Goal: Task Accomplishment & Management: Manage account settings

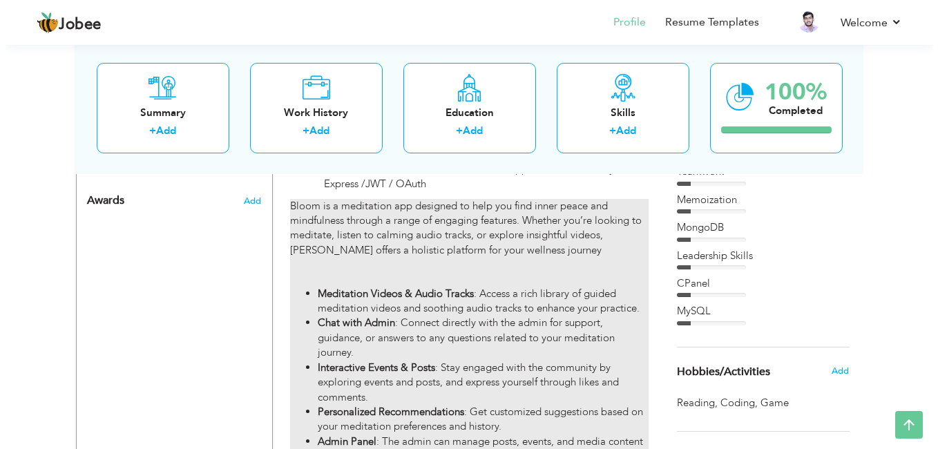
scroll to position [983, 0]
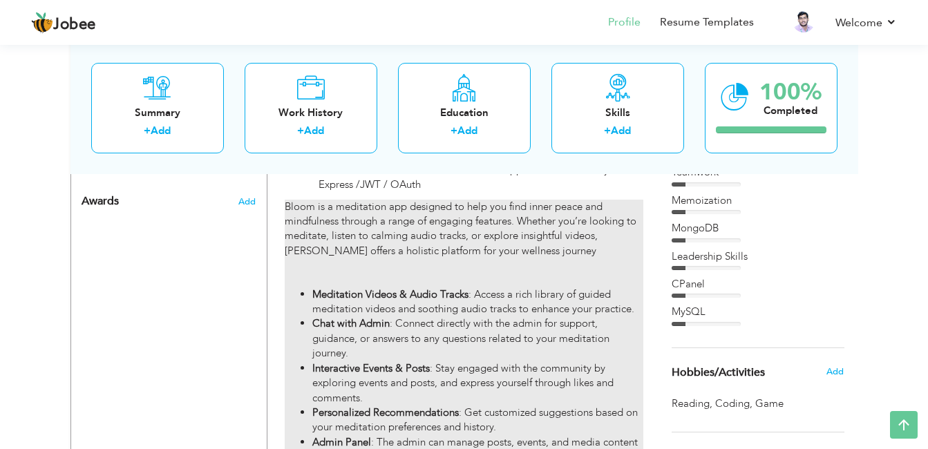
click at [441, 327] on li "Chat with Admin : Connect directly with the admin for support, guidance, or ans…" at bounding box center [477, 338] width 330 height 44
type input "Bloom web & App"
type input "LaunchBox"
type input "08/2024"
type input "10/2024"
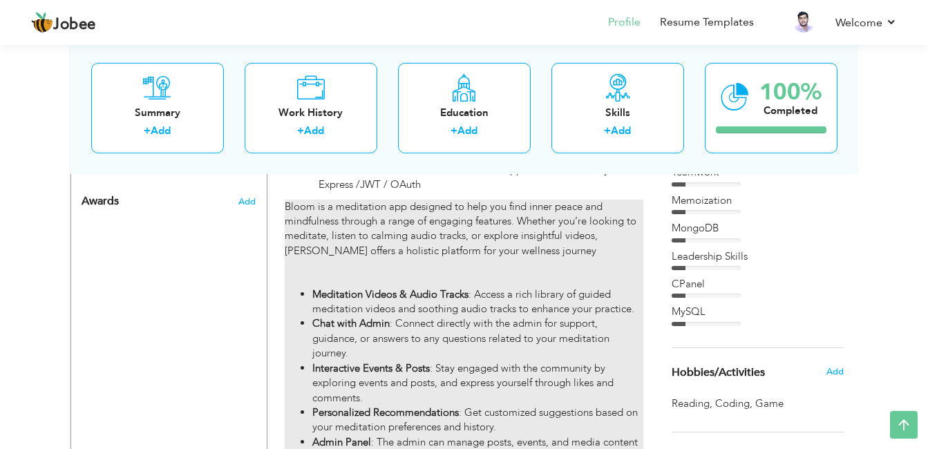
type input "Flutter / Dart / Firebase / MVC /Getx /InApp Purchase / Node js / Express /JWT …"
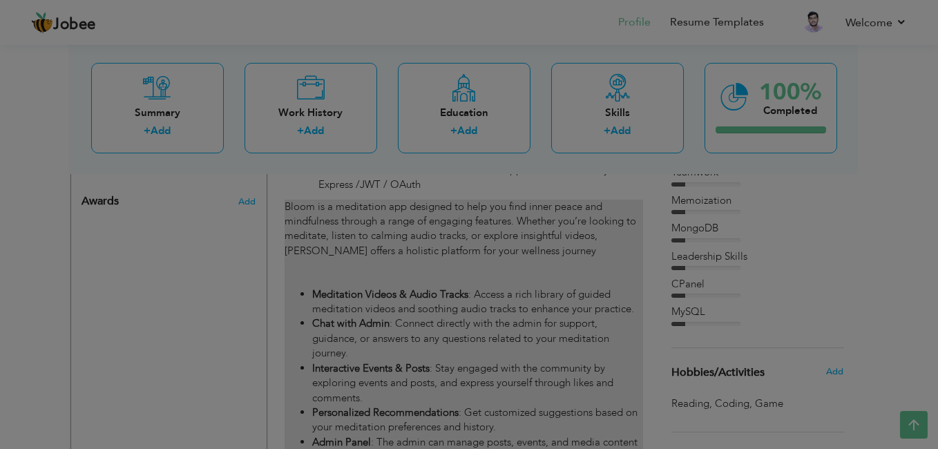
click at [441, 327] on div at bounding box center [469, 224] width 938 height 449
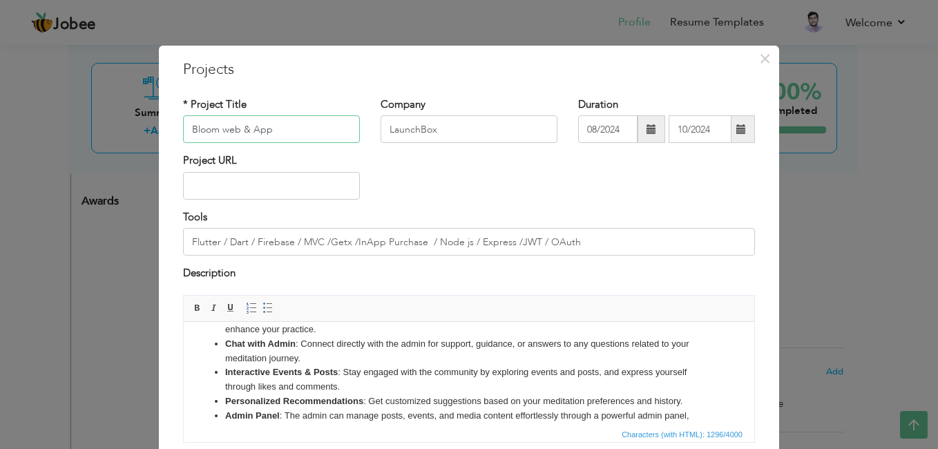
scroll to position [119, 0]
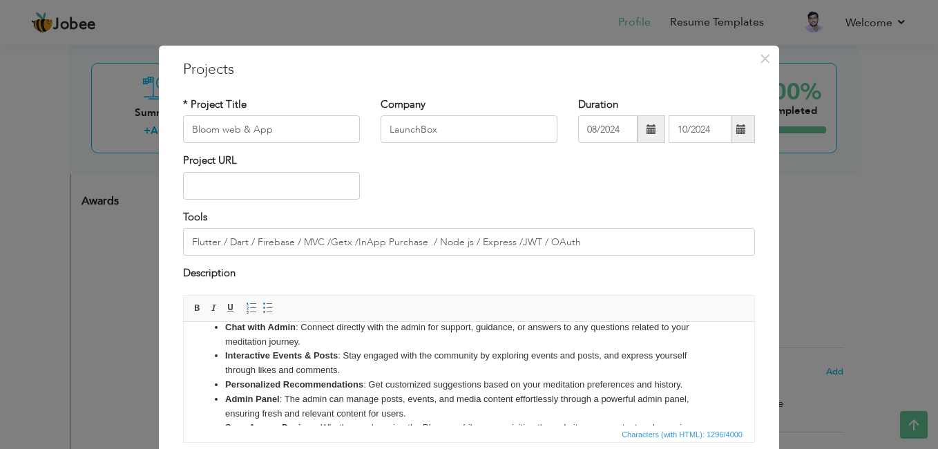
click at [457, 361] on li "Interactive Events & Posts : Stay engaged with the community by exploring event…" at bounding box center [469, 362] width 488 height 29
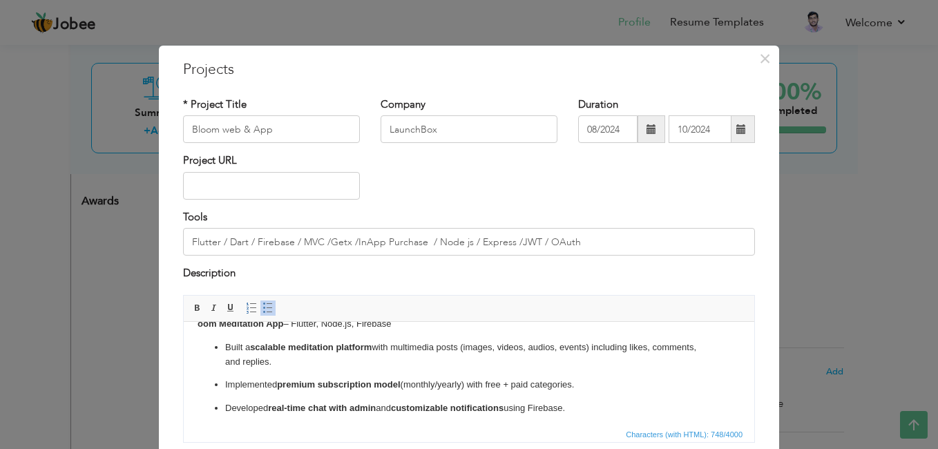
scroll to position [0, 0]
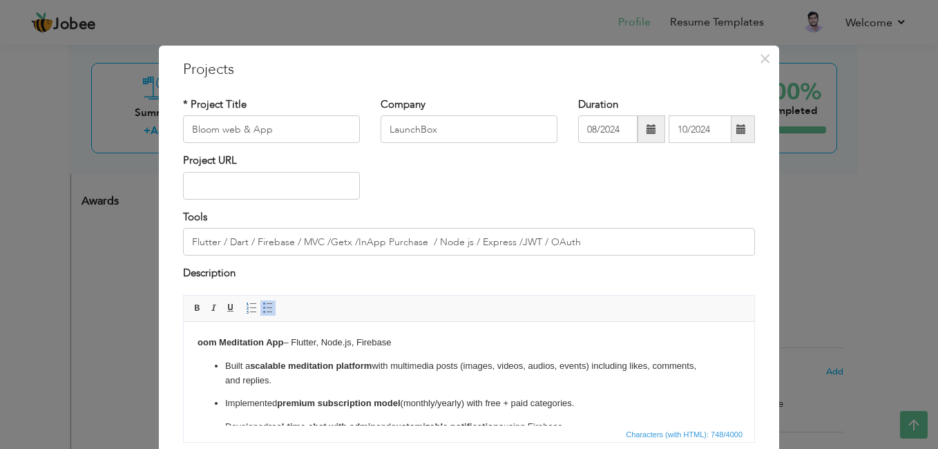
drag, startPoint x: 407, startPoint y: 345, endPoint x: 151, endPoint y: 344, distance: 255.6
click at [184, 344] on html "oom Meditation App – Flutter, Node.js, Firebase Built a scalable meditation pla…" at bounding box center [469, 407] width 571 height 173
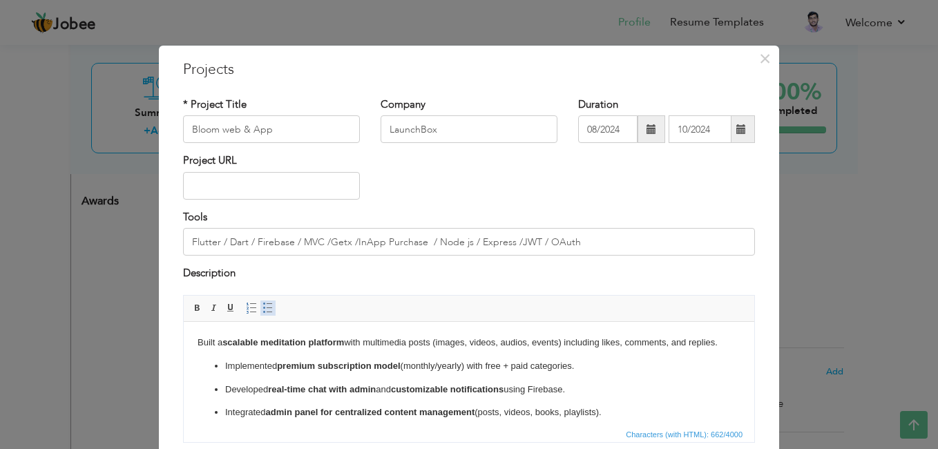
click at [262, 308] on span at bounding box center [267, 308] width 11 height 11
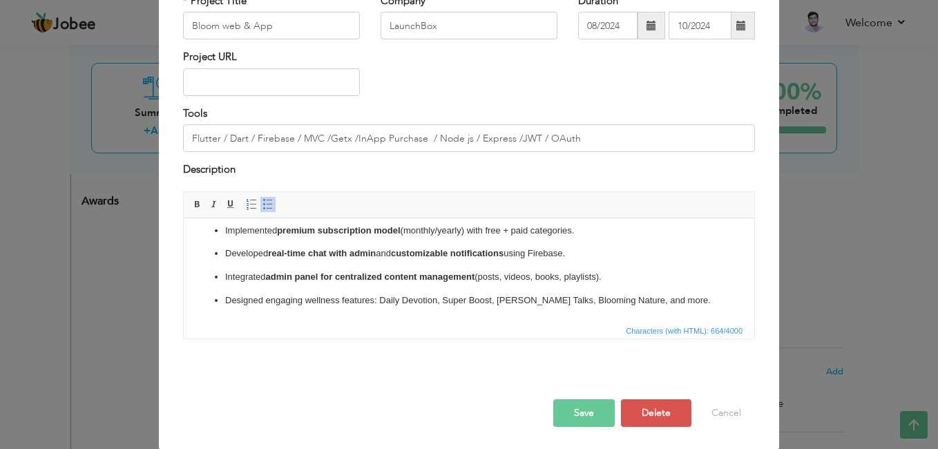
scroll to position [106, 0]
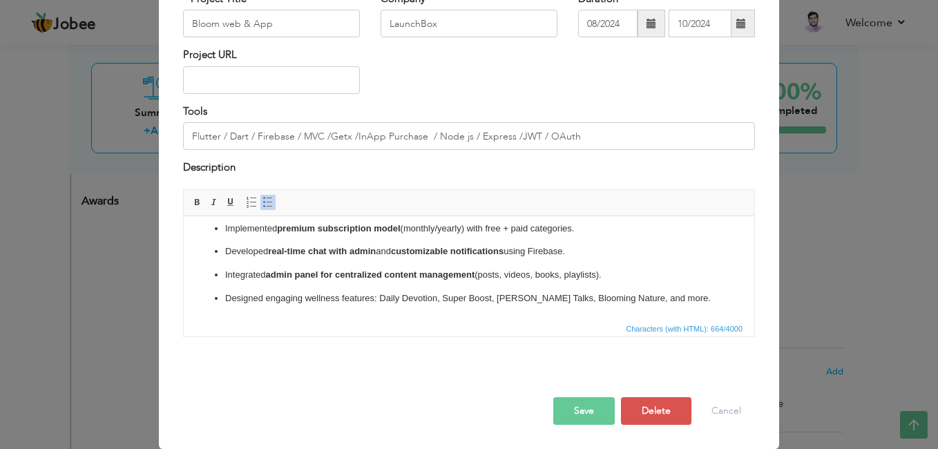
click at [587, 410] on button "Save" at bounding box center [583, 411] width 61 height 28
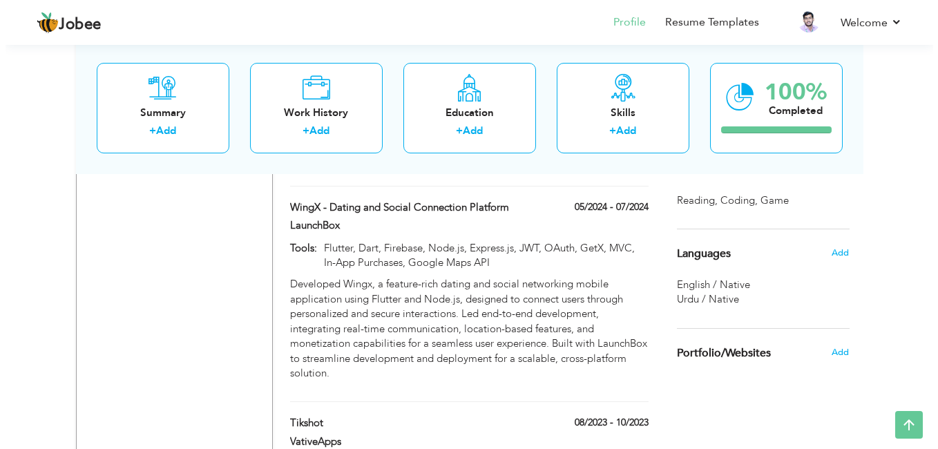
scroll to position [1181, 0]
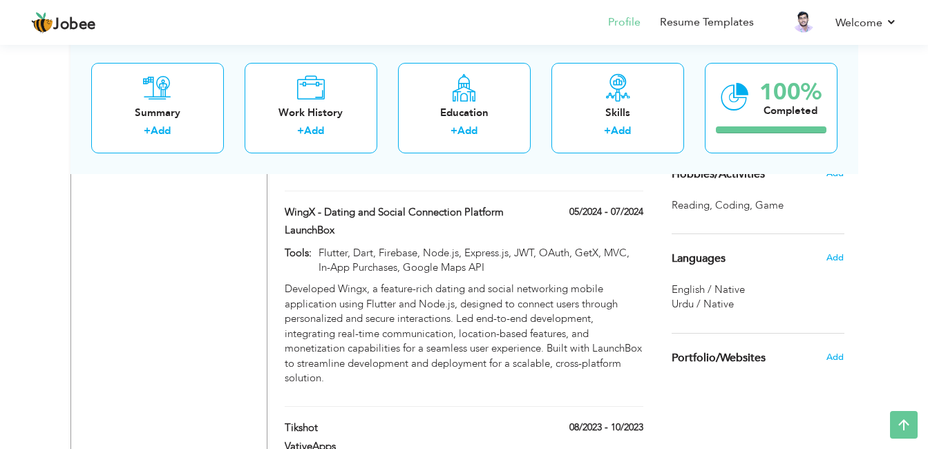
click at [356, 363] on div "Developed Wingx, a feature-rich dating and social networking mobile application…" at bounding box center [463, 337] width 379 height 111
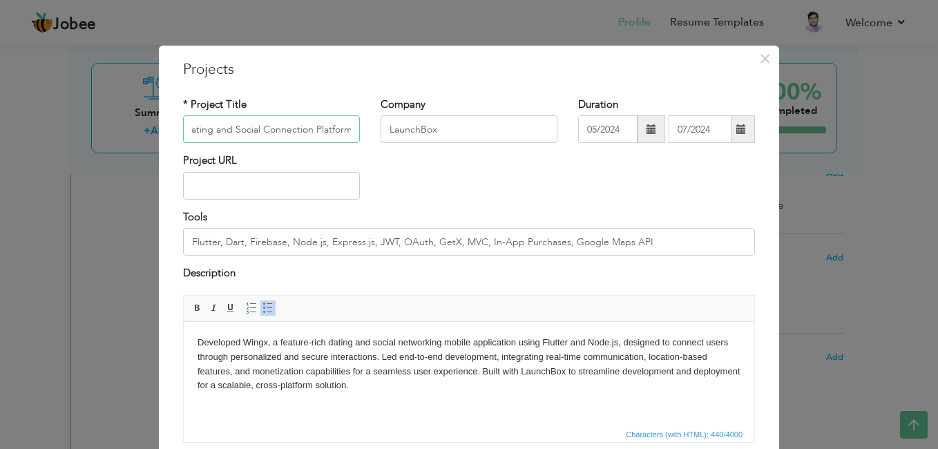
scroll to position [0, 0]
click at [409, 394] on html "Developed Wingx, a feature-rich dating and social networking mobile application…" at bounding box center [469, 363] width 571 height 85
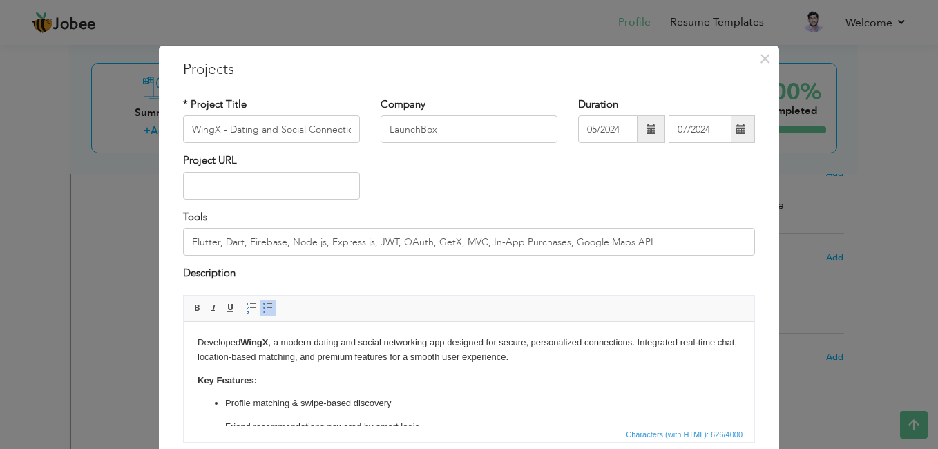
click at [275, 384] on p "Key Features:" at bounding box center [469, 380] width 543 height 15
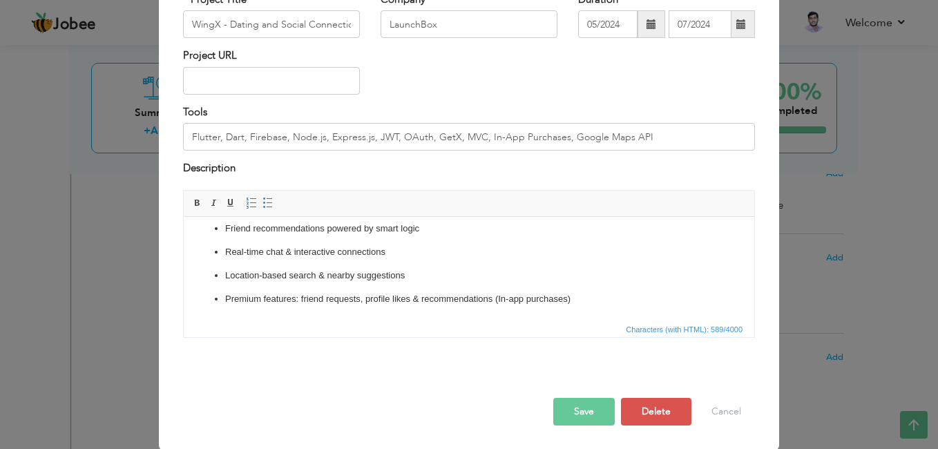
scroll to position [106, 0]
drag, startPoint x: 365, startPoint y: 136, endPoint x: 286, endPoint y: 133, distance: 78.8
click at [286, 133] on input "Flutter, Dart, Firebase, Node.js, Express.js, JWT, OAuth, GetX, MVC, In-App Pur…" at bounding box center [469, 136] width 572 height 28
click at [284, 138] on input "Flutter, Dart, Firebase, Node.js, Express.js, JWT, OAuth, GetX, MVC, In-App Pur…" at bounding box center [469, 136] width 572 height 28
click at [550, 139] on input "Flutter, Dart, Firebase GetX, MVC, In-App Purchases, Google Maps API" at bounding box center [469, 136] width 572 height 28
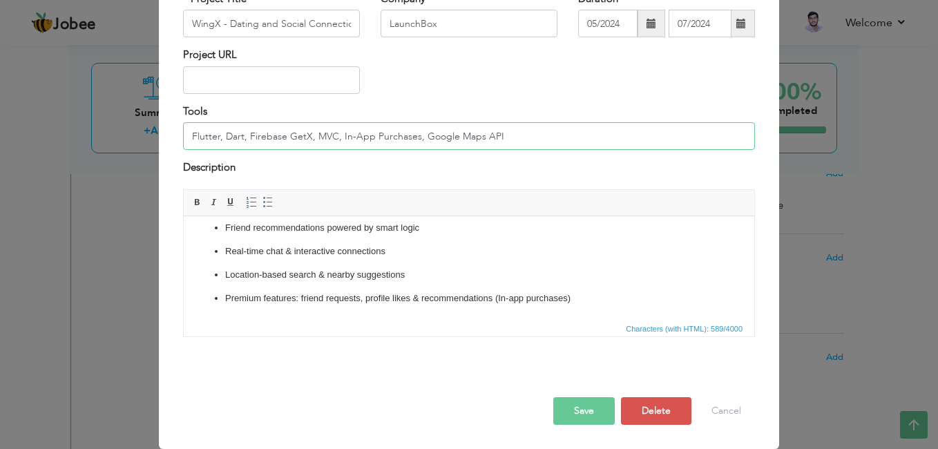
paste input "Node.js, Express.js, JWT, OAuth,"
click at [491, 138] on input "Flutter, Dart, Firebase GetX, MVC, In-App Purchases, Google Maps API Node.js, E…" at bounding box center [469, 136] width 572 height 28
click at [218, 136] on input "Flutter, Dart, Firebase GetX, MVC, In-App Purchases, Google Maps API Node.js, E…" at bounding box center [469, 136] width 572 height 28
click at [568, 137] on input "Flutter / Dart / Firebase / Bloc /Rest API / In-App Purchases / Google Maps API" at bounding box center [469, 136] width 572 height 28
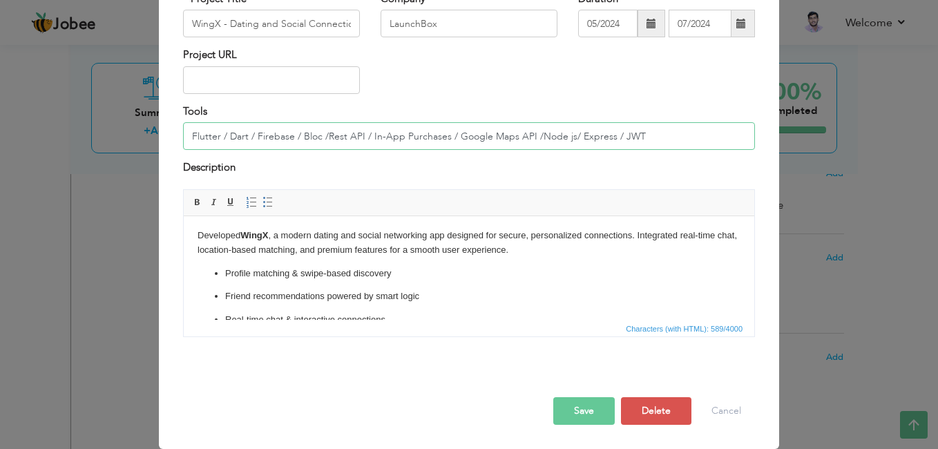
scroll to position [0, 0]
click at [660, 136] on input "Flutter / Dart / Firebase / Bloc /Rest API / In-App Purchases / Google Maps API…" at bounding box center [469, 136] width 572 height 28
click at [527, 136] on input "Flutter / Dart / Firebase / Bloc /Rest API / In-App Purchases / Google Maps API…" at bounding box center [469, 136] width 572 height 28
click at [586, 136] on input "Flutter / Dart / Firebase / Bloc /Rest API / In-App Purchases / Google Maps API…" at bounding box center [469, 136] width 572 height 28
paste input "• Dart • Firebase • BLoC • REST APIs • In-App Purchases • Google Maps API • Soc…"
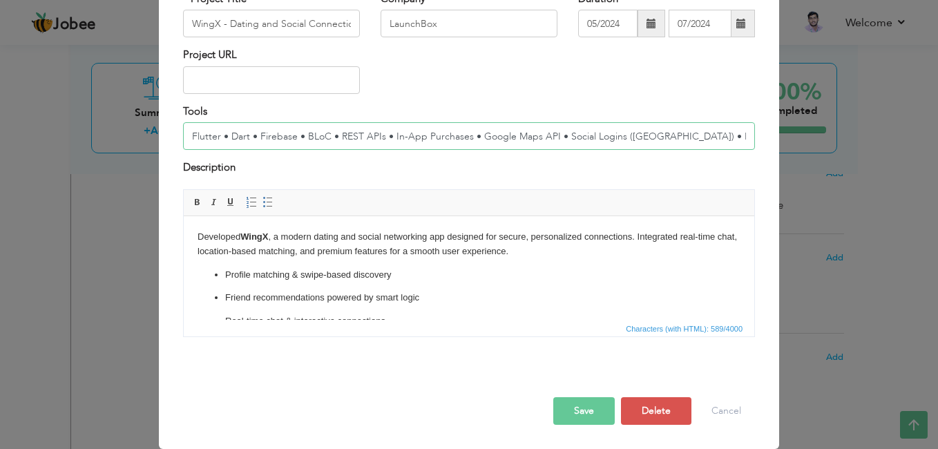
scroll to position [0, 99]
type input "Flutter • Dart • Firebase • BLoC • REST APIs • In-App Purchases • Google Maps A…"
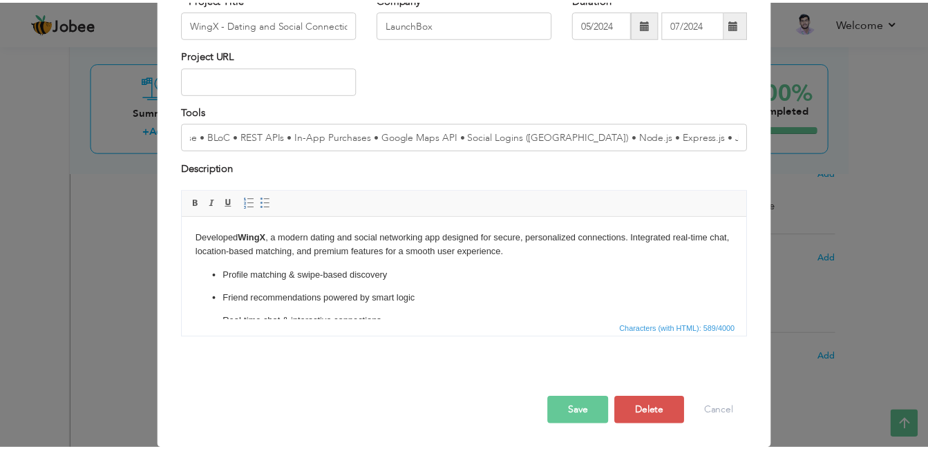
scroll to position [0, 0]
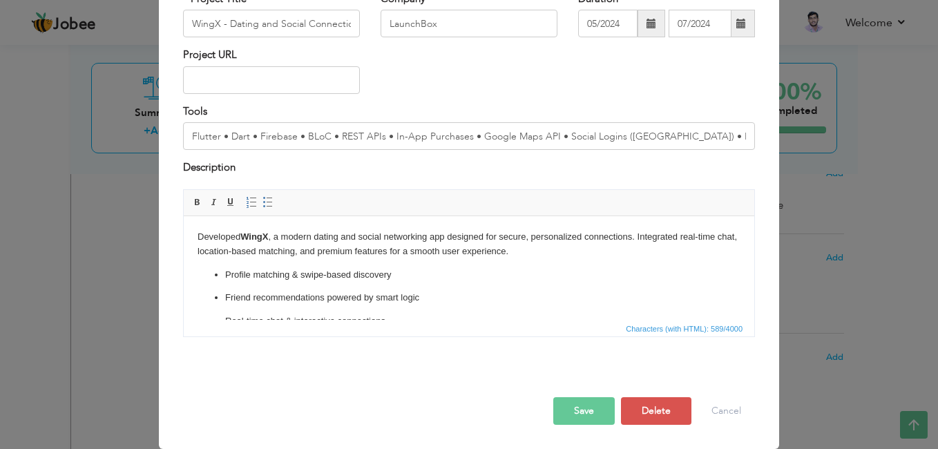
click at [579, 405] on button "Save" at bounding box center [583, 411] width 61 height 28
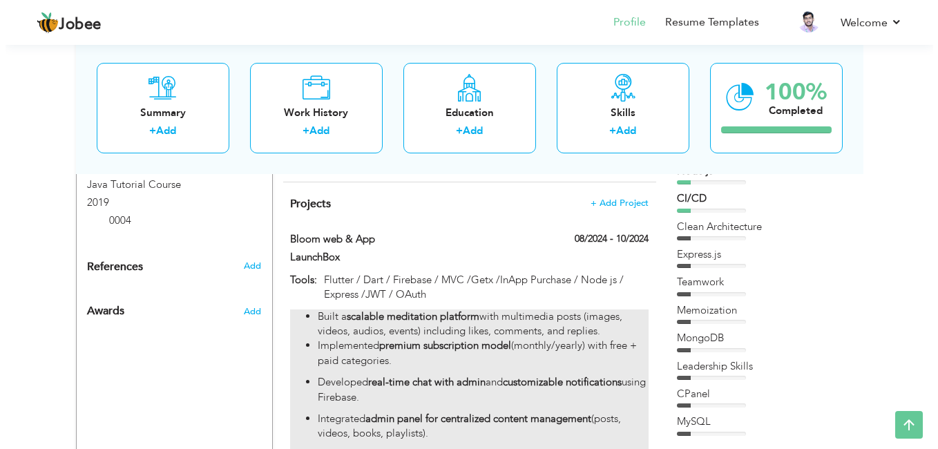
scroll to position [872, 0]
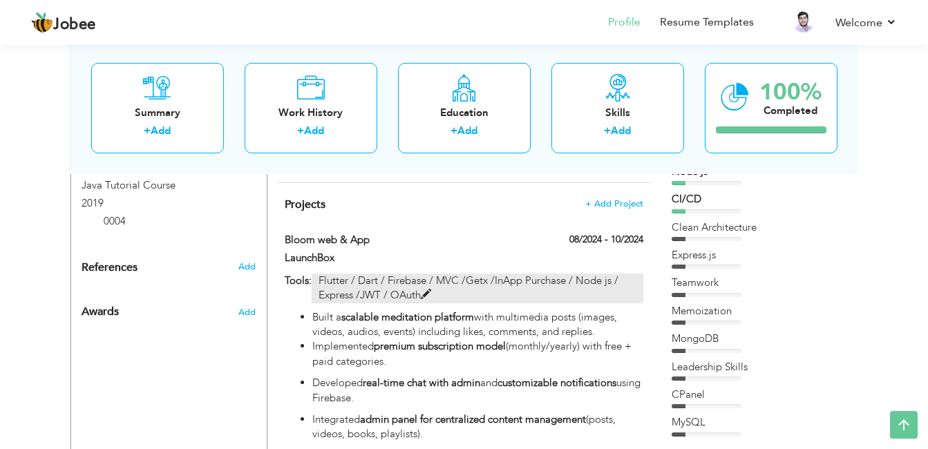
click at [399, 274] on p "Flutter / Dart / Firebase / MVC /Getx /InApp Purchase / Node js / Express /JWT …" at bounding box center [477, 289] width 331 height 30
type input "Bloom web & App"
type input "08/2024"
type input "10/2024"
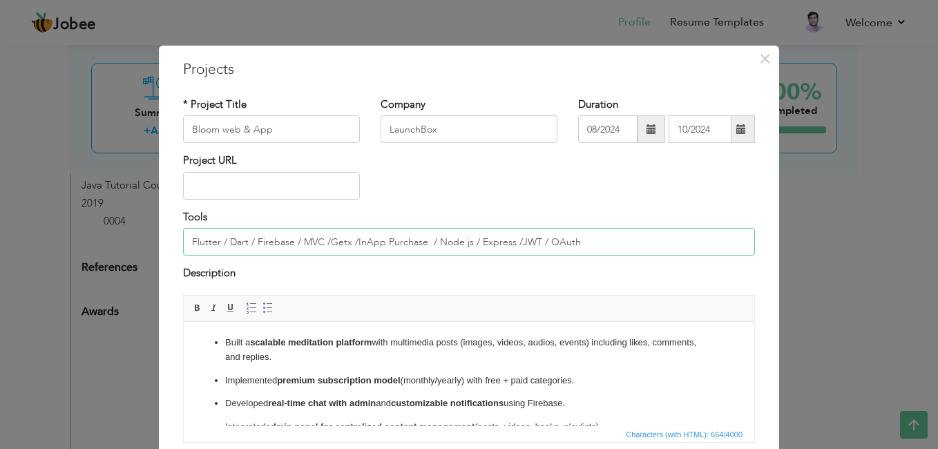
click at [613, 240] on input "Flutter / Dart / Firebase / MVC /Getx /InApp Purchase / Node js / Express /JWT …" at bounding box center [469, 242] width 572 height 28
paste input "• Dart • Firebase • BLoC • REST APIs • In-App Purchases • Google Maps API • Soc…"
drag, startPoint x: 453, startPoint y: 241, endPoint x: 377, endPoint y: 241, distance: 76.0
click at [377, 241] on input "Flutter • Dart • Firebase • BLoC • REST APIs • In-App Purchases • Google Maps A…" at bounding box center [469, 242] width 572 height 28
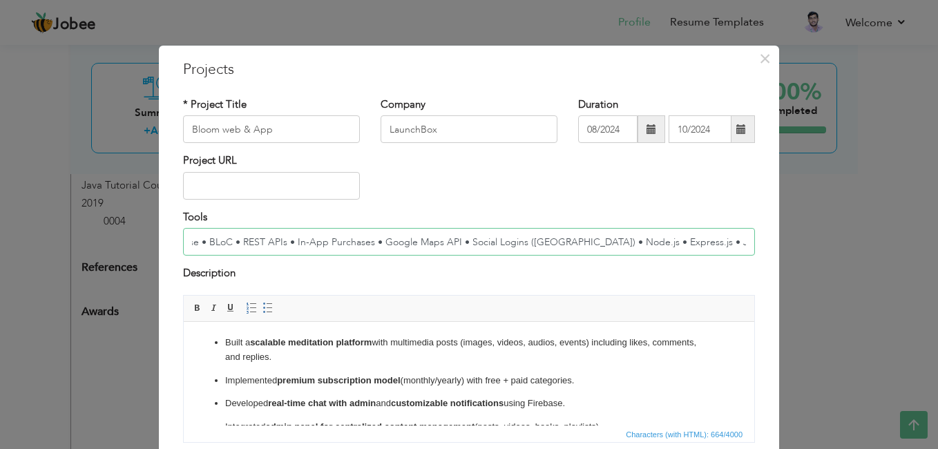
drag, startPoint x: 558, startPoint y: 242, endPoint x: 379, endPoint y: 234, distance: 179.8
click at [379, 234] on input "Flutter • Dart • Firebase • BLoC • REST APIs • In-App Purchases • Google Maps A…" at bounding box center [469, 242] width 572 height 28
click at [427, 245] on input "Flutter • Dart • Firebase • BLoC • REST APIs • In-App Purchases • Google Maps A…" at bounding box center [469, 242] width 572 height 28
drag, startPoint x: 450, startPoint y: 242, endPoint x: 373, endPoint y: 245, distance: 77.4
click at [373, 245] on input "Flutter • Dart • Firebase • BLoC • REST APIs • In-App Purchases • Google Maps A…" at bounding box center [469, 242] width 572 height 28
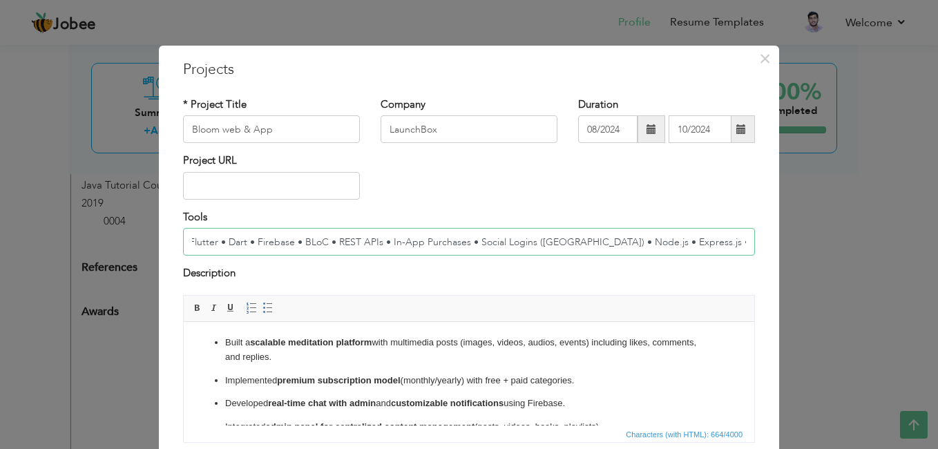
scroll to position [0, 0]
click at [383, 239] on input "Flutter • Dart • Firebase • BLoC • REST APIs • In-App Purchases • Social Logins…" at bounding box center [469, 242] width 572 height 28
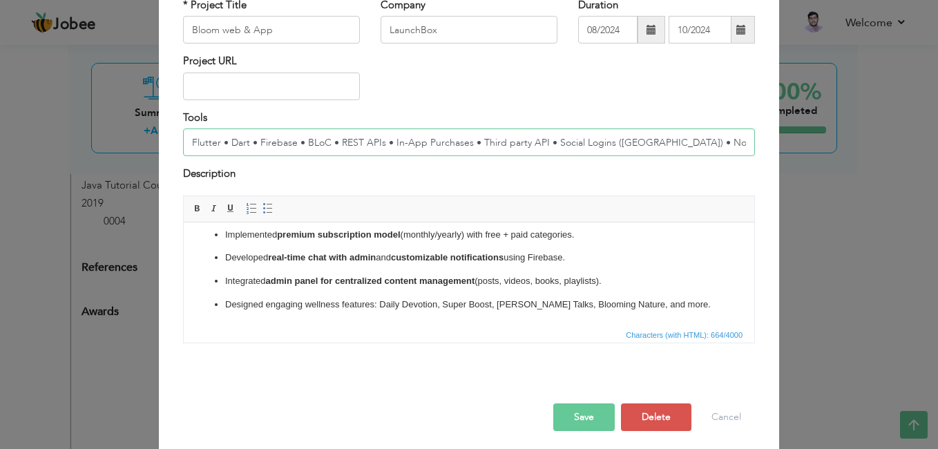
scroll to position [106, 0]
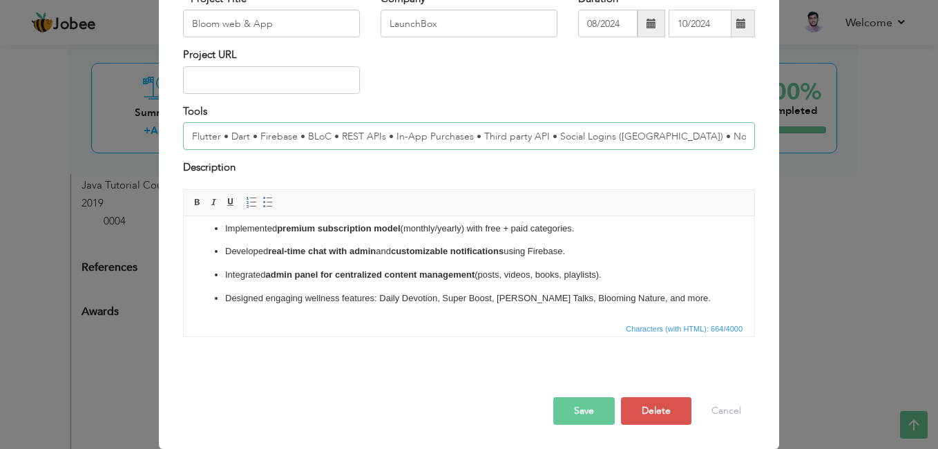
type input "Flutter • Dart • Firebase • BLoC • REST APIs • In-App Purchases • Third party A…"
click at [573, 421] on button "Save" at bounding box center [583, 411] width 61 height 28
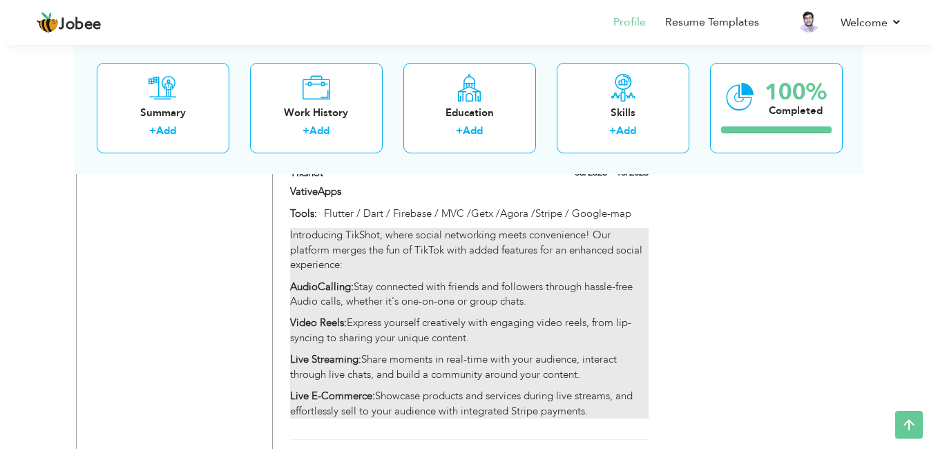
scroll to position [1531, 0]
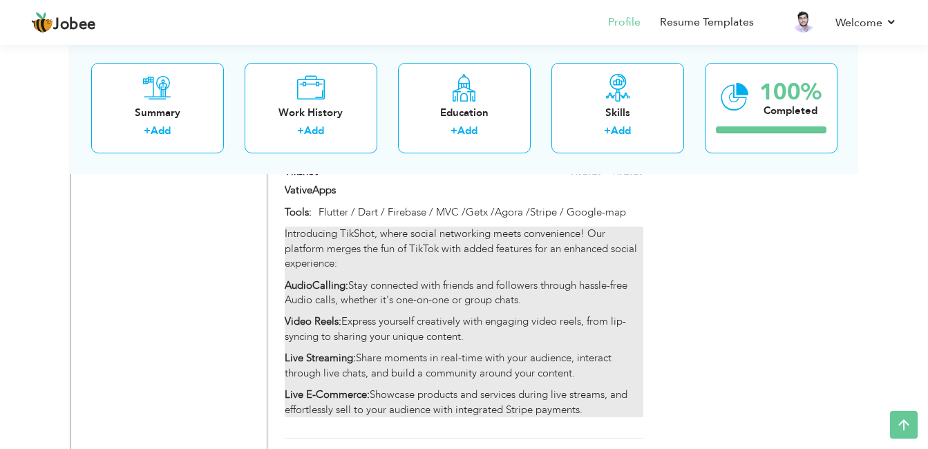
click at [382, 351] on p "Live Streaming: Share moments in real-time with your audience, interact through…" at bounding box center [464, 366] width 358 height 30
type input "Tikshot"
type input "VativeApps"
type input "08/2023"
type input "10/2023"
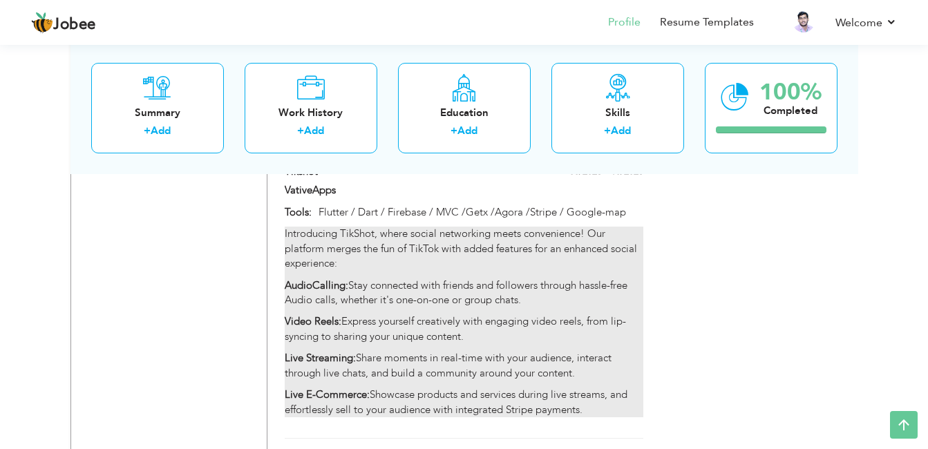
type input "Flutter / Dart / Firebase / MVC /Getx /Agora /Stripe / Google-map"
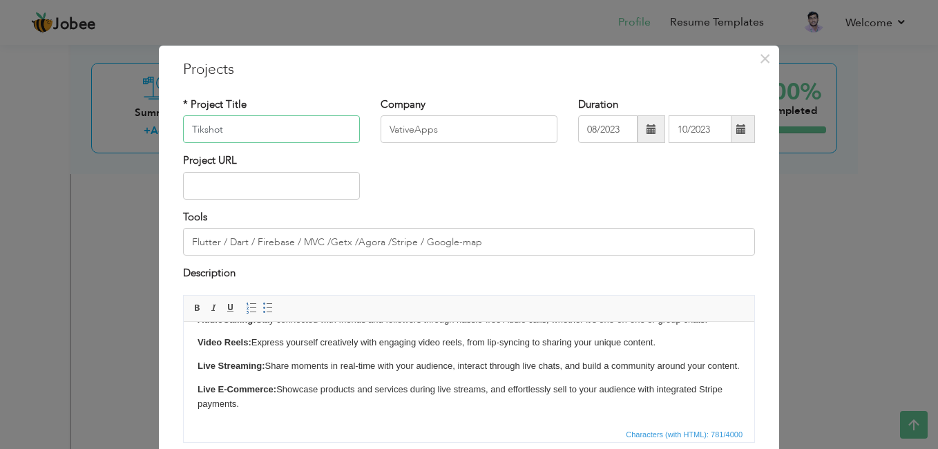
scroll to position [75, 0]
click at [396, 387] on p "Live E-Commerce: Showcase products and services during live streams, and effort…" at bounding box center [469, 396] width 543 height 29
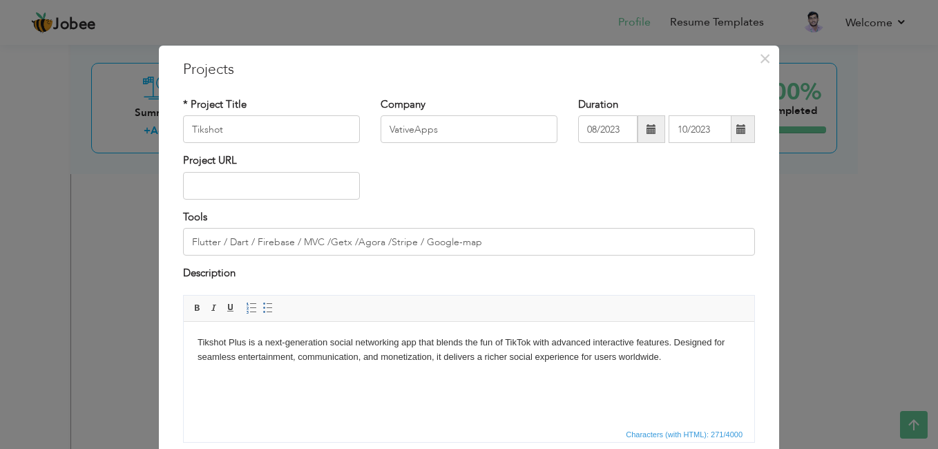
paste body
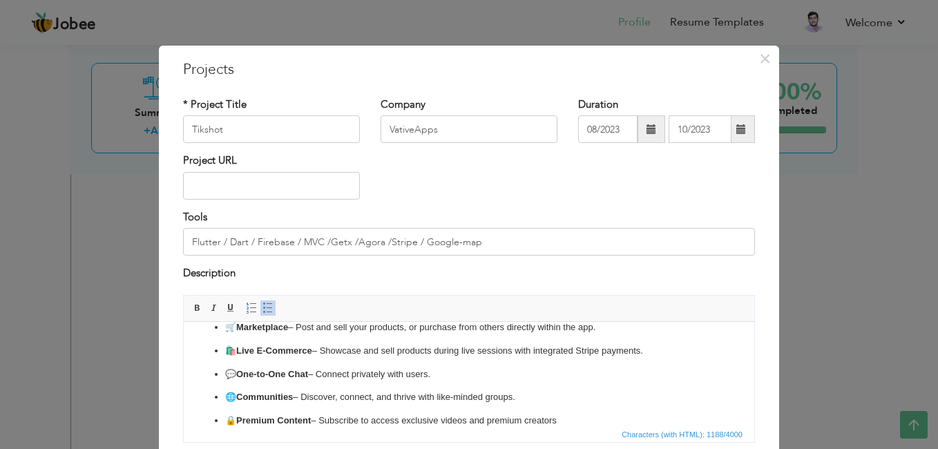
click at [240, 396] on strong "Communities" at bounding box center [264, 396] width 57 height 10
click at [240, 372] on strong "One-to-One Chat" at bounding box center [272, 372] width 72 height 10
click at [238, 348] on p "🛍️ Live E-Commerce – Showcase and sell products during live sessions with integ…" at bounding box center [469, 350] width 488 height 15
click at [240, 327] on strong "Marketplace" at bounding box center [262, 326] width 52 height 10
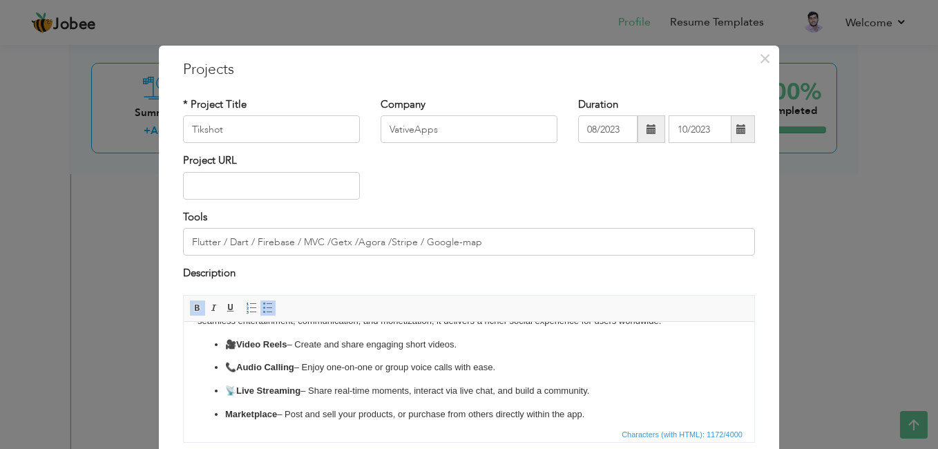
scroll to position [30, 0]
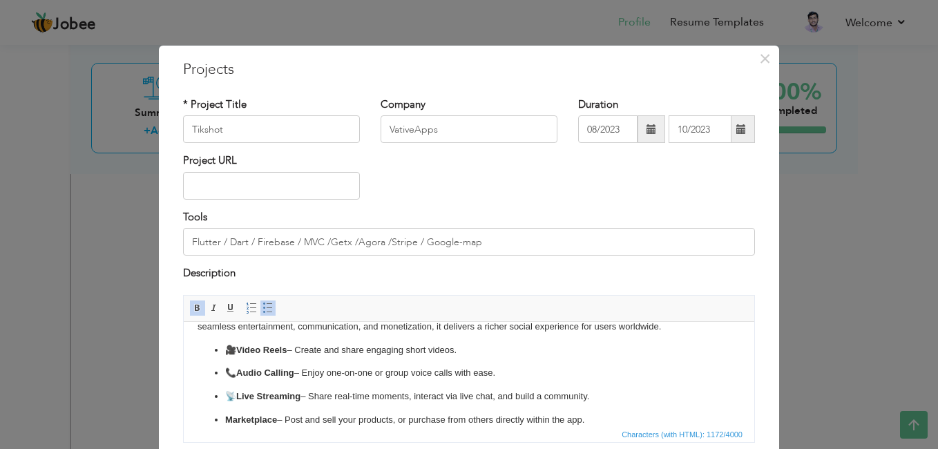
click at [236, 392] on p "📡 Live Streaming – Share real-time moments, interact via live chat, and build a…" at bounding box center [469, 396] width 488 height 15
click at [236, 371] on p "📞 Audio Calling – Enjoy one-on-one or group voice calls with ease." at bounding box center [469, 372] width 488 height 15
click at [240, 352] on strong "Video Reels" at bounding box center [261, 349] width 50 height 10
click at [235, 341] on body "Tikshot Plus is a next-generation social networking app that blends the fun of …" at bounding box center [469, 413] width 543 height 216
click at [235, 354] on strong "Video Reels" at bounding box center [250, 349] width 50 height 10
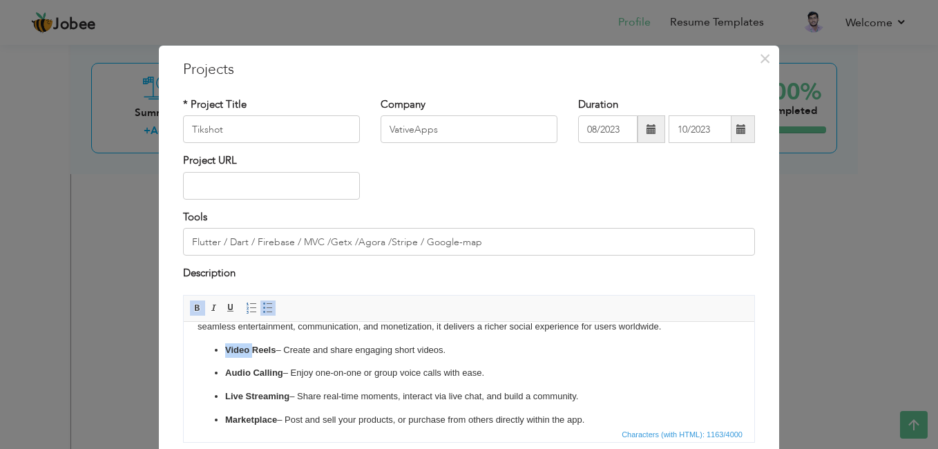
click at [235, 354] on strong "Video Reels" at bounding box center [250, 349] width 50 height 10
copy strong "Video"
click at [249, 372] on strong "Audio Calling" at bounding box center [254, 372] width 58 height 10
click at [257, 373] on strong "Audio / Video Calling" at bounding box center [267, 372] width 85 height 10
click at [418, 370] on p "Audio / Video Calling – Enjoy one-on-one or group voice calls with ease." at bounding box center [469, 372] width 488 height 15
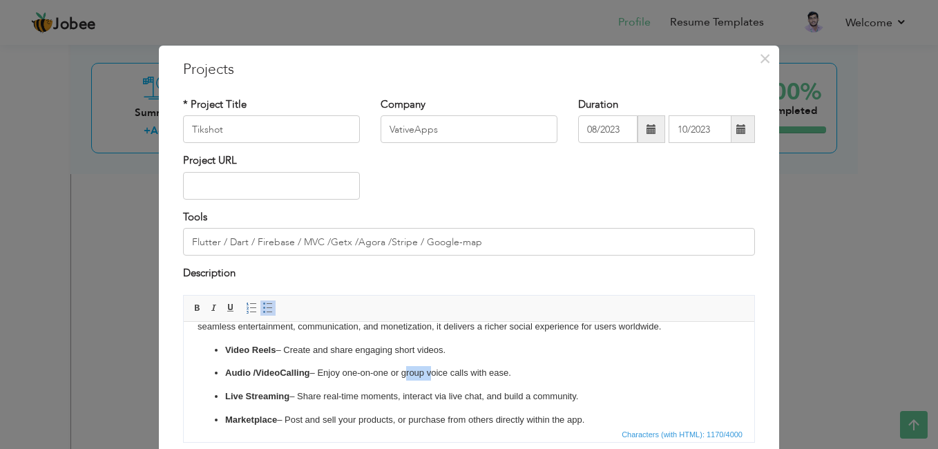
click at [418, 370] on p "Audio / Video Calling – Enjoy one-on-one or group voice calls with ease." at bounding box center [469, 372] width 488 height 15
click at [418, 370] on p "Audio / Video Calling – Enjoy one-on-one voice calls with ease." at bounding box center [469, 372] width 488 height 15
click at [426, 374] on p "Audio / Video Calling – Enjoy one-on-one voice . video calls with ease." at bounding box center [469, 372] width 488 height 15
click at [495, 372] on p "Audio / Video Calling – Enjoy one-on-one voice/ video calls with ease." at bounding box center [469, 372] width 488 height 15
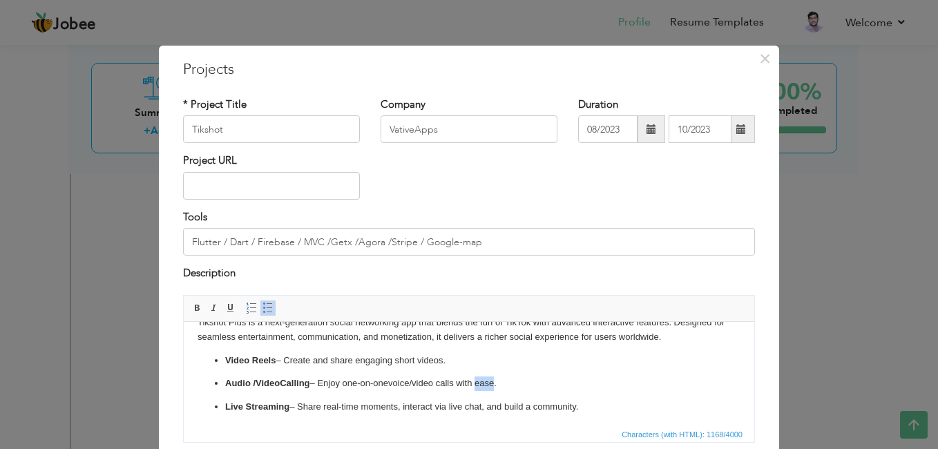
scroll to position [0, 0]
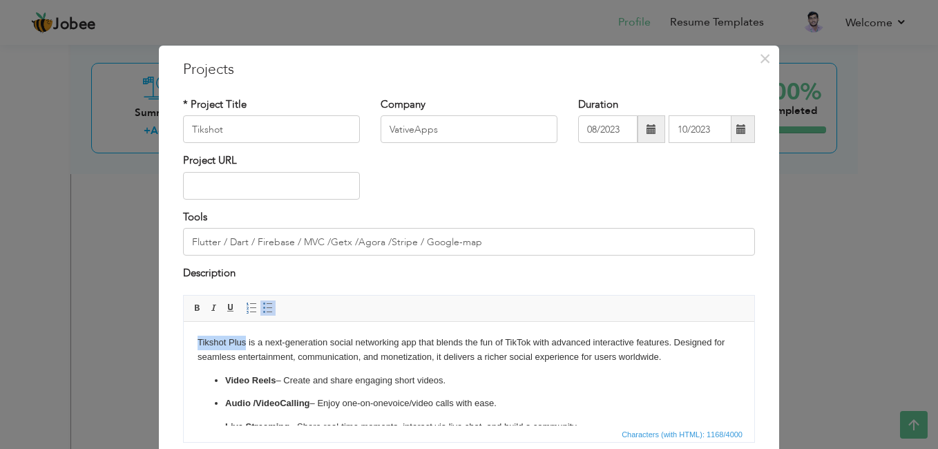
drag, startPoint x: 245, startPoint y: 344, endPoint x: 171, endPoint y: 341, distance: 73.3
click at [184, 341] on html "Tikshot Plus is a next-generation social networking app that blends the fun of …" at bounding box center [469, 442] width 571 height 243
copy p "Tikshot Plus"
click at [249, 136] on input "Tikshot" at bounding box center [271, 129] width 177 height 28
type input "Tikshot Plus"
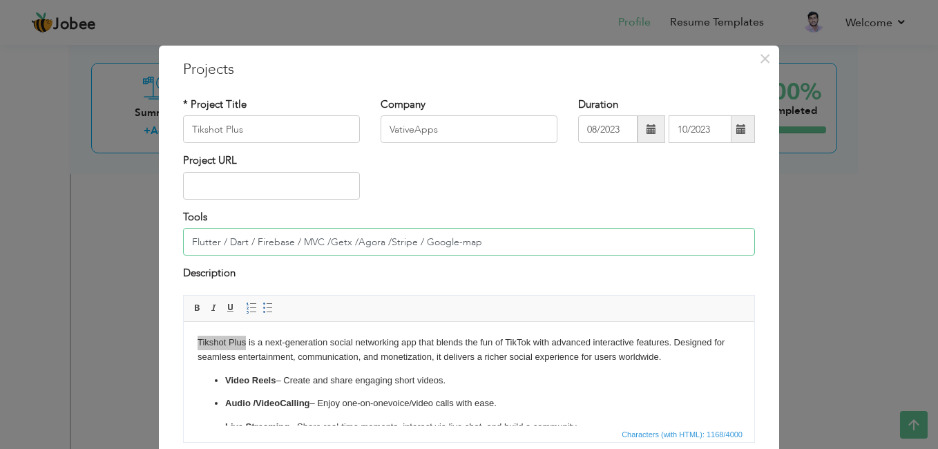
click at [491, 238] on input "Flutter / Dart / Firebase / MVC /Getx /Agora /Stripe / Google-map" at bounding box center [469, 242] width 572 height 28
paste input "GetX / Agora / Stripe / In-App Purchase / Socket.io / REST API / Firebase Notif…"
click at [601, 244] on input "Flutter / Dart / Firebase / MVC / GetX / Agora / Stripe / In-App Purchase / Soc…" at bounding box center [469, 242] width 572 height 28
paste input "• Dart • MVC • GetX • Agora (Video/Voice Calls) • Stripe (Payments) • In-App Pu…"
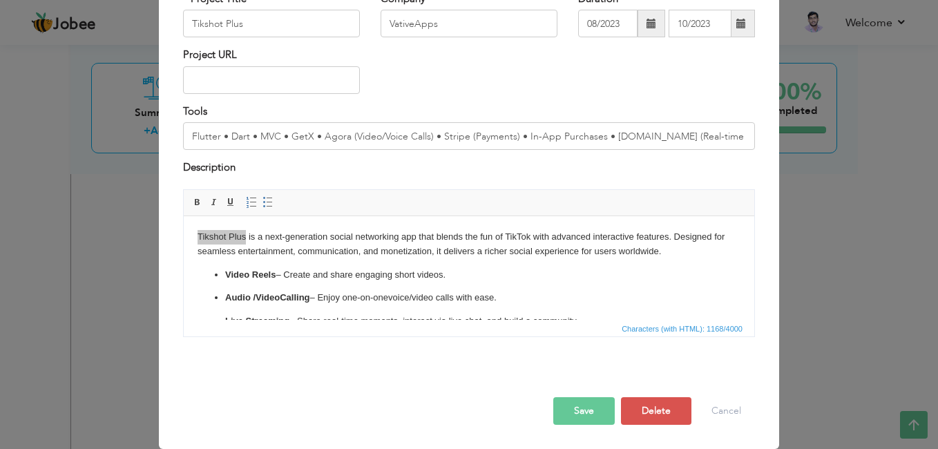
click at [582, 411] on button "Save" at bounding box center [583, 411] width 61 height 28
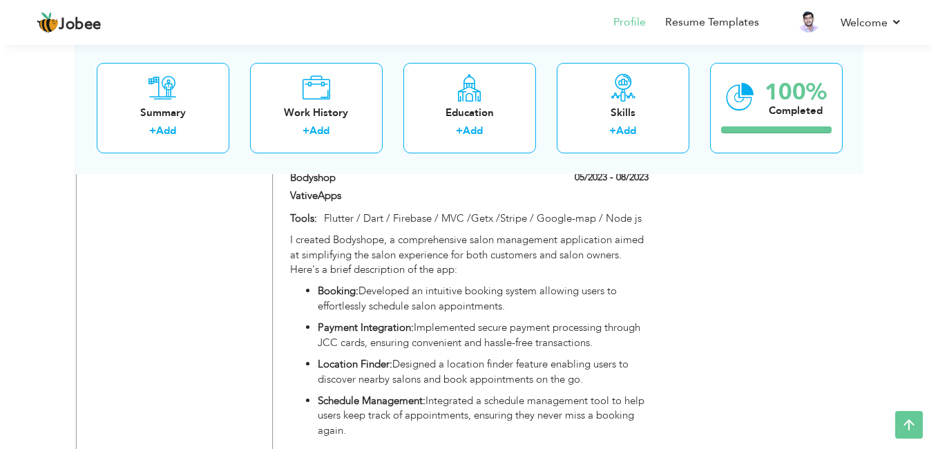
scroll to position [1941, 0]
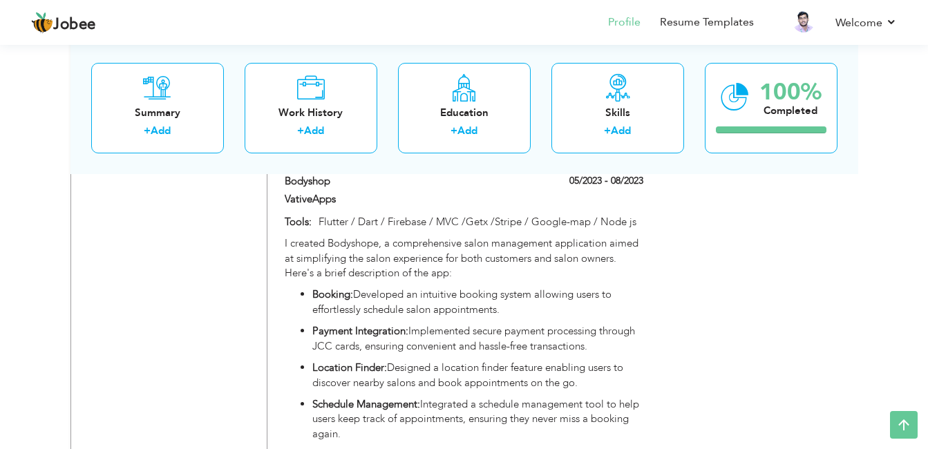
click at [446, 361] on p "Location Finder: Designed a location finder feature enabling users to discover …" at bounding box center [477, 376] width 330 height 30
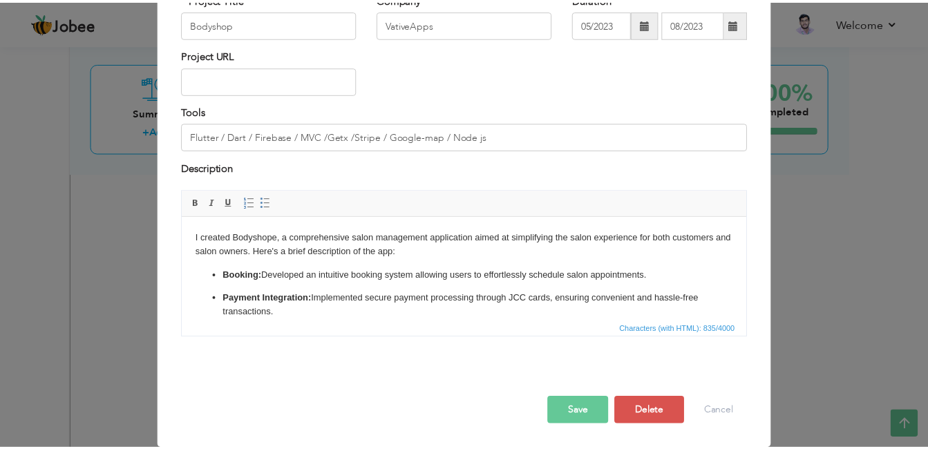
scroll to position [0, 0]
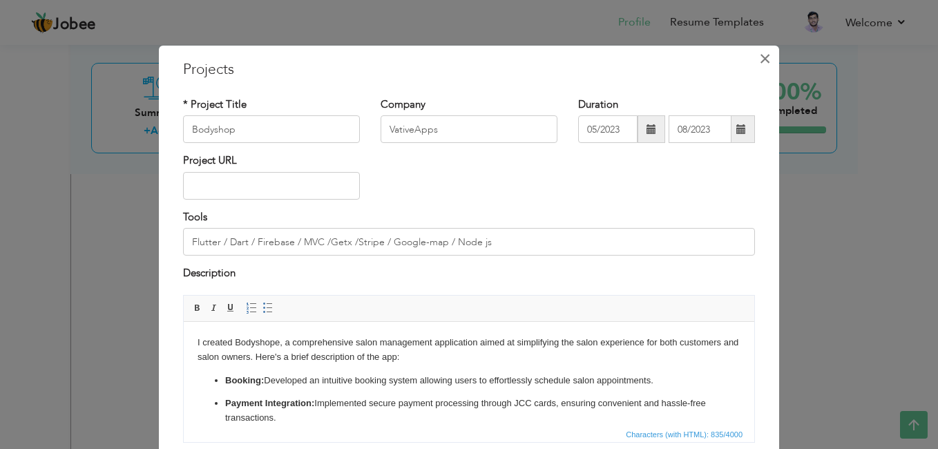
click at [754, 68] on button "×" at bounding box center [765, 59] width 22 height 22
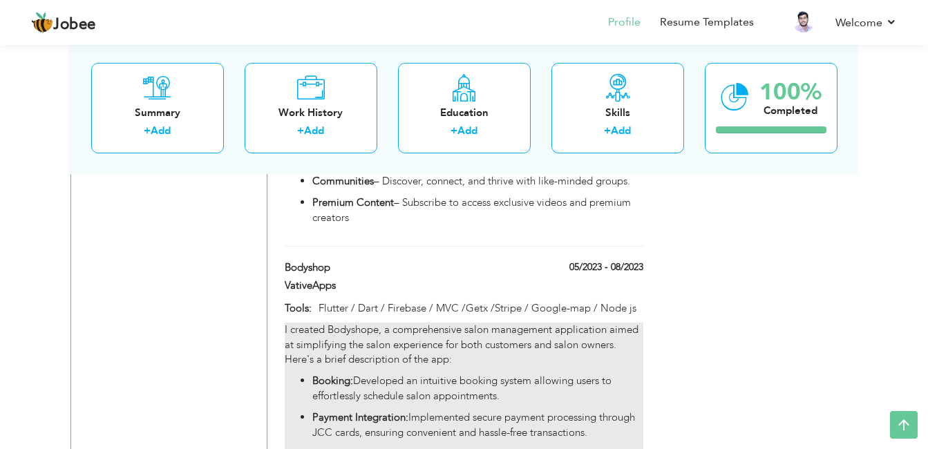
scroll to position [1853, 0]
drag, startPoint x: 284, startPoint y: 245, endPoint x: 378, endPoint y: 322, distance: 121.7
click at [378, 322] on div "Bodyshop 05/2023 - 08/2023 Bodyshop 05/2023 - 08/2023 VativeApps" at bounding box center [464, 406] width 358 height 289
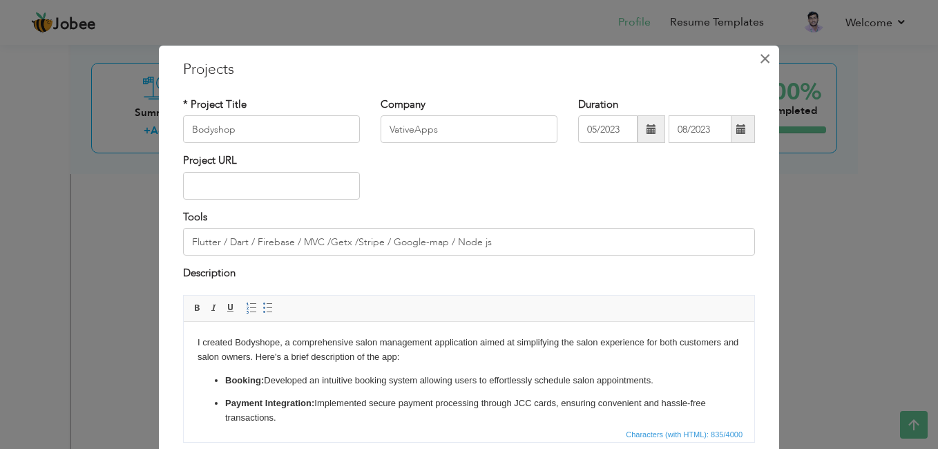
click at [759, 57] on span "×" at bounding box center [765, 58] width 12 height 25
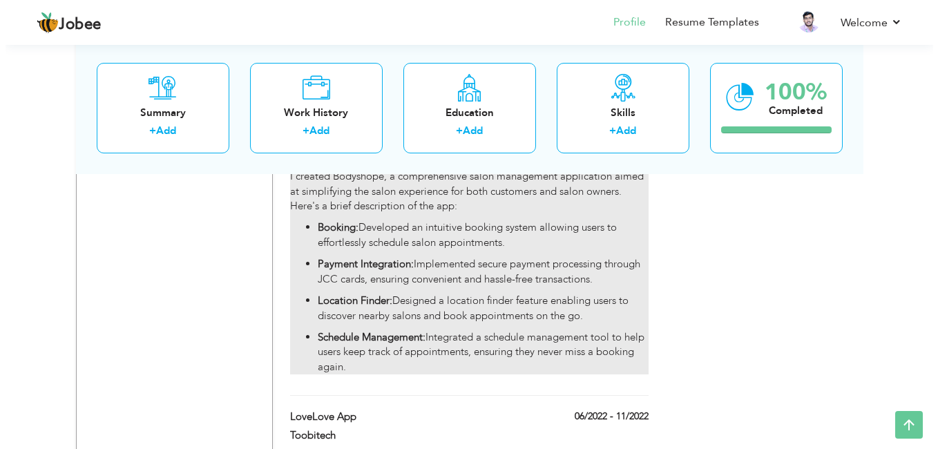
scroll to position [2010, 0]
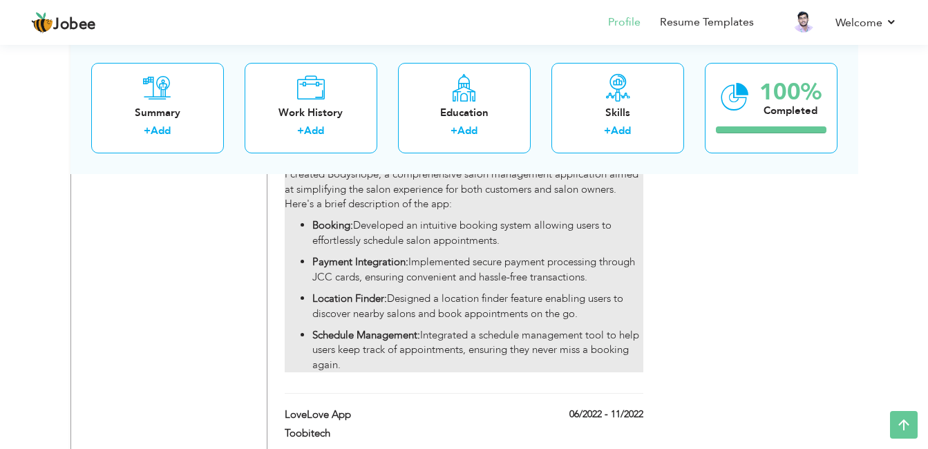
drag, startPoint x: 385, startPoint y: 358, endPoint x: 318, endPoint y: 286, distance: 98.2
click at [318, 286] on div "Bodyshop 05/2023 - 08/2023 Bodyshop 05/2023 - 08/2023 VativeApps" at bounding box center [464, 249] width 358 height 289
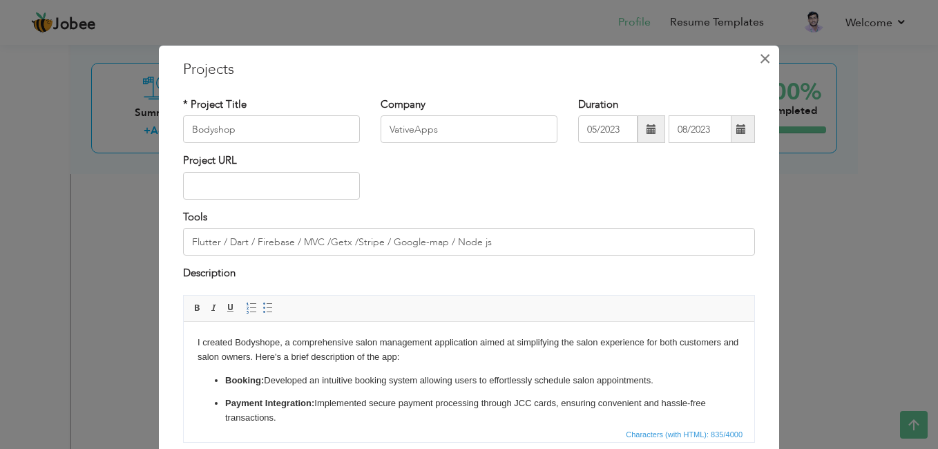
click at [759, 59] on span "×" at bounding box center [765, 58] width 12 height 25
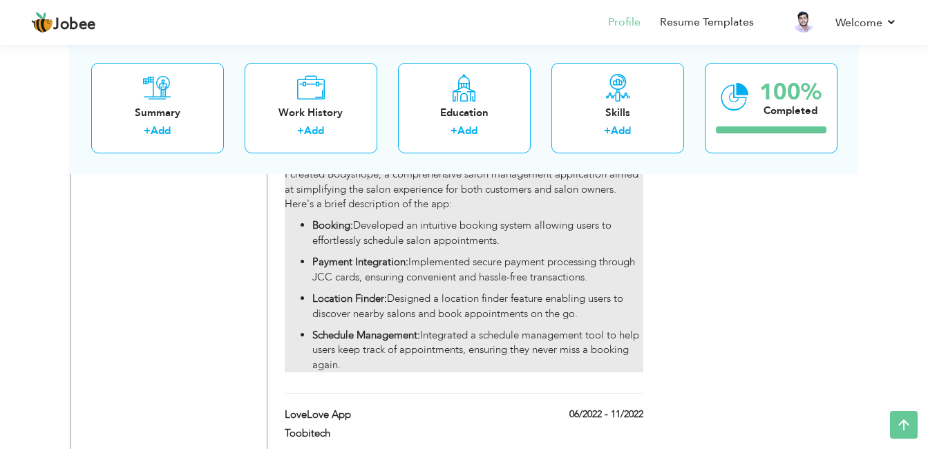
click at [422, 255] on p "Payment Integration: Implemented secure payment processing through JCC cards, e…" at bounding box center [477, 270] width 330 height 30
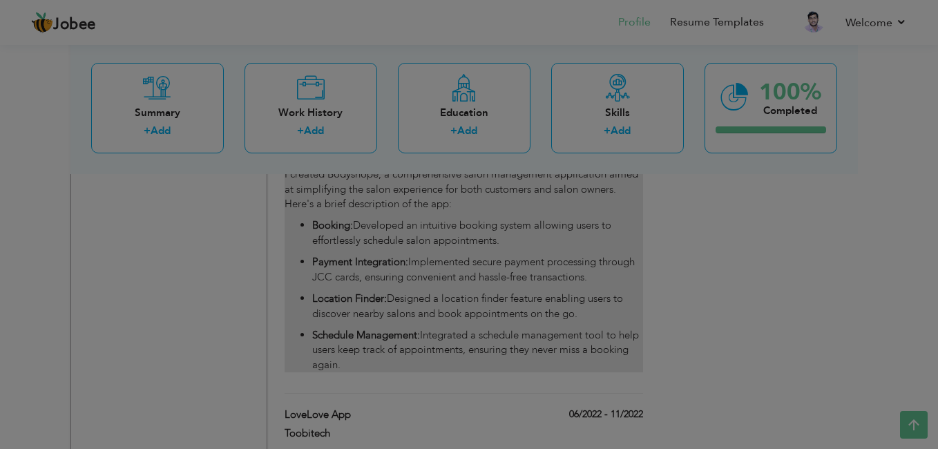
click at [422, 253] on div at bounding box center [469, 224] width 938 height 449
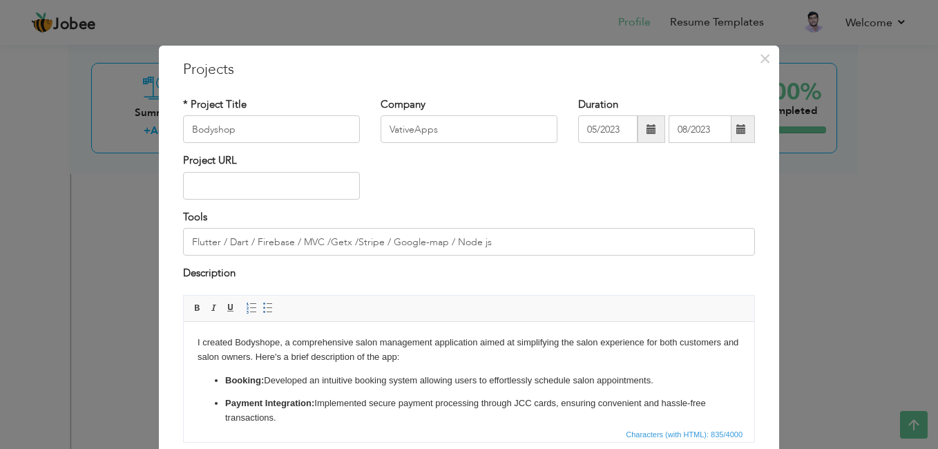
click at [421, 373] on p "Booking: Developed an intuitive booking system allowing users to effortlessly s…" at bounding box center [469, 380] width 488 height 15
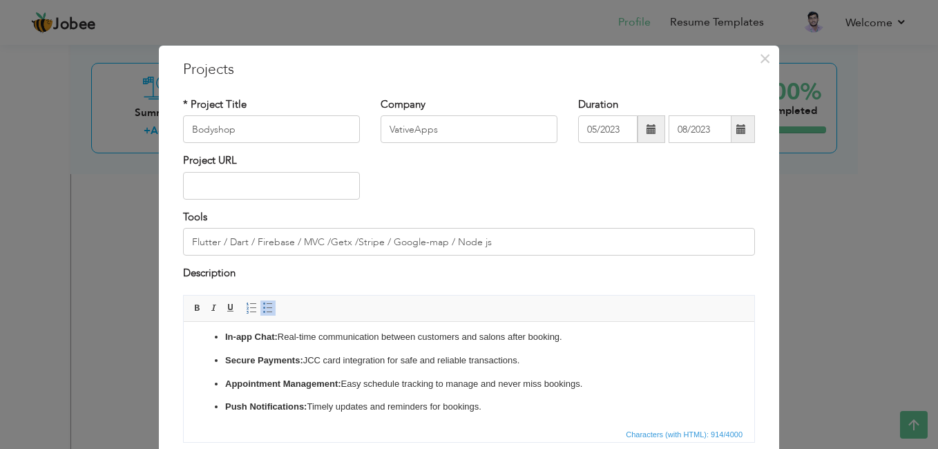
scroll to position [107, 0]
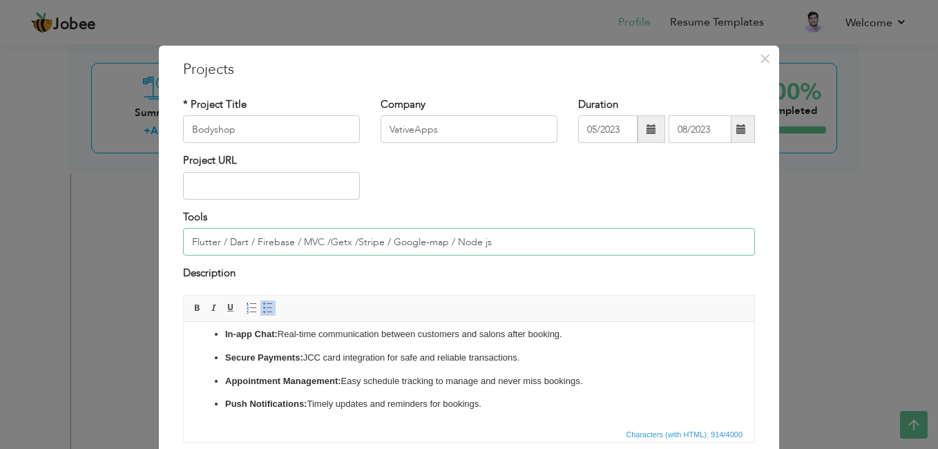
click at [424, 242] on input "Flutter / Dart / Firebase / MVC /Getx /Stripe / Google-map / Node js" at bounding box center [469, 242] width 572 height 28
paste input "• Dart • MVC Architecture • GetX (State Management) • JCC Payment Gateway • Soc…"
drag, startPoint x: 336, startPoint y: 240, endPoint x: 251, endPoint y: 240, distance: 84.3
click at [251, 240] on input "Flutter • Dart • MVC Architecture • GetX (State Management) • JCC Payment Gatew…" at bounding box center [469, 242] width 572 height 28
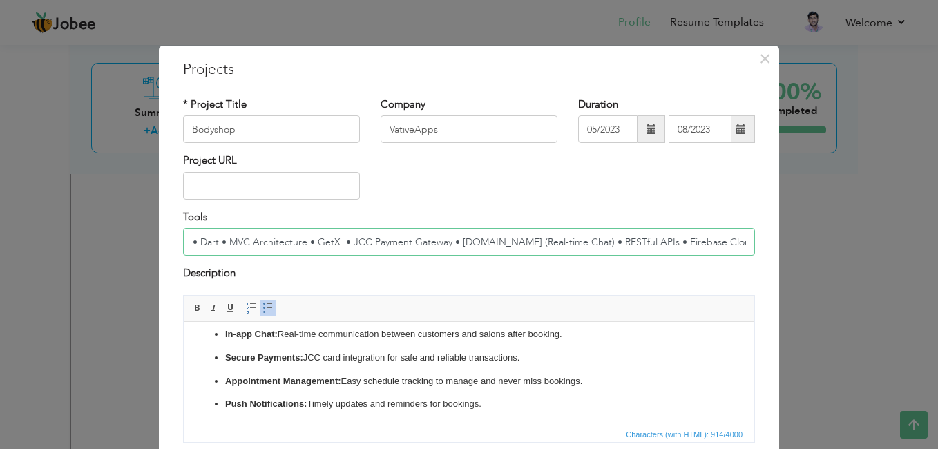
scroll to position [0, 29]
click at [269, 241] on input "Flutter • Dart • MVC Architecture • GetX • JCC Payment Gateway • Socket.io (Rea…" at bounding box center [469, 242] width 572 height 28
click at [644, 242] on input "Flutter • Dart • MVC• GetX • JCC Payment Gateway • Socket.io (Real-time Chat) •…" at bounding box center [469, 242] width 572 height 28
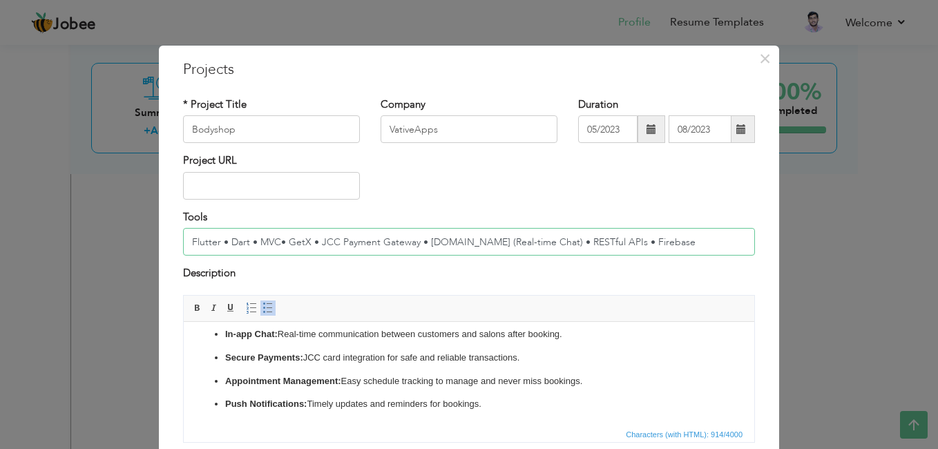
click at [278, 244] on input "Flutter • Dart • MVC• GetX • JCC Payment Gateway • Socket.io (Real-time Chat) •…" at bounding box center [469, 242] width 572 height 28
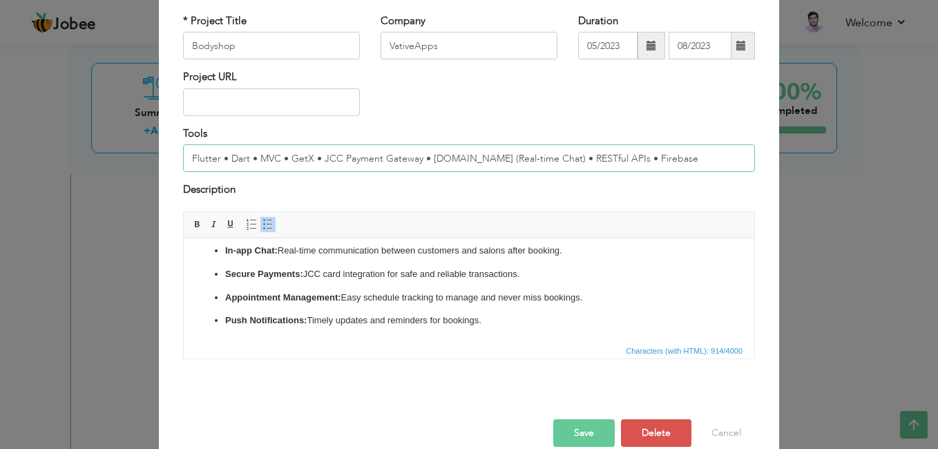
scroll to position [106, 0]
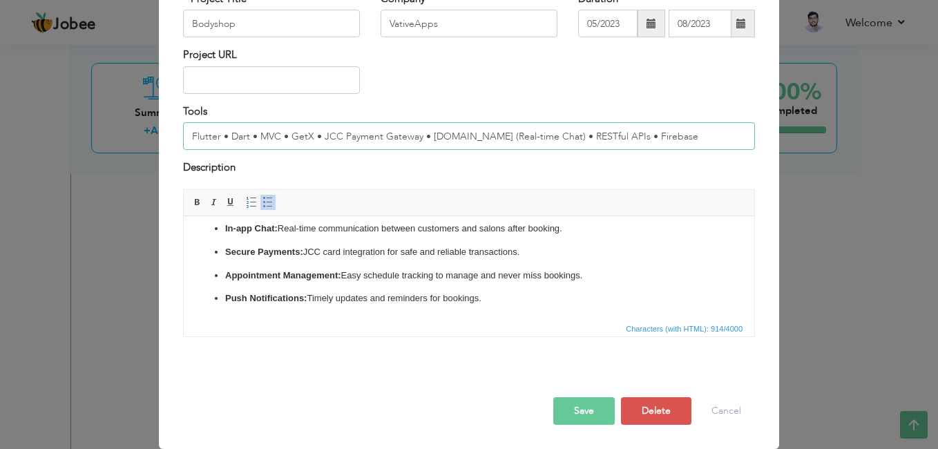
type input "Flutter • Dart • MVC • GetX • JCC Payment Gateway • Socket.io (Real-time Chat) …"
click at [564, 404] on button "Save" at bounding box center [583, 411] width 61 height 28
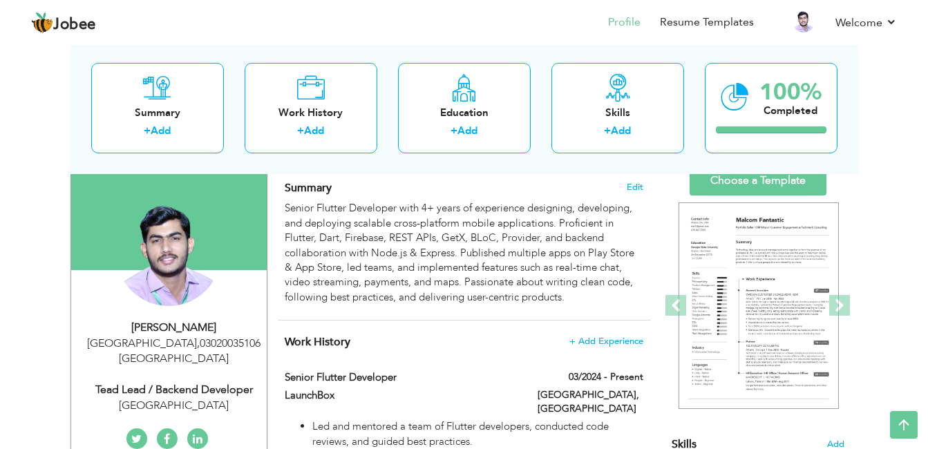
scroll to position [0, 0]
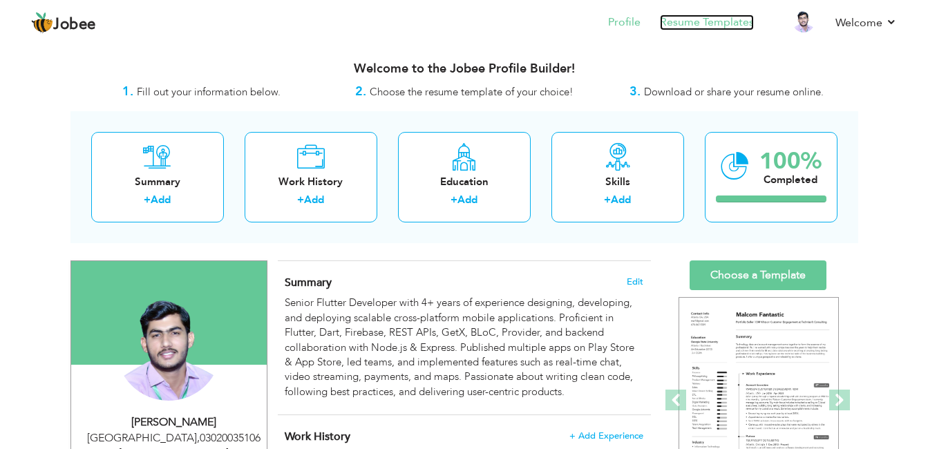
click at [715, 21] on link "Resume Templates" at bounding box center [707, 23] width 94 height 16
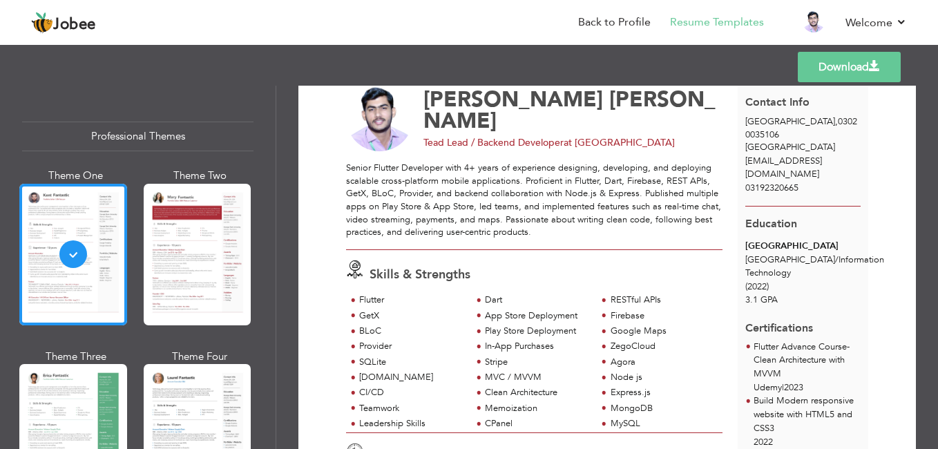
scroll to position [46, 0]
click at [858, 70] on link "Download" at bounding box center [849, 67] width 103 height 30
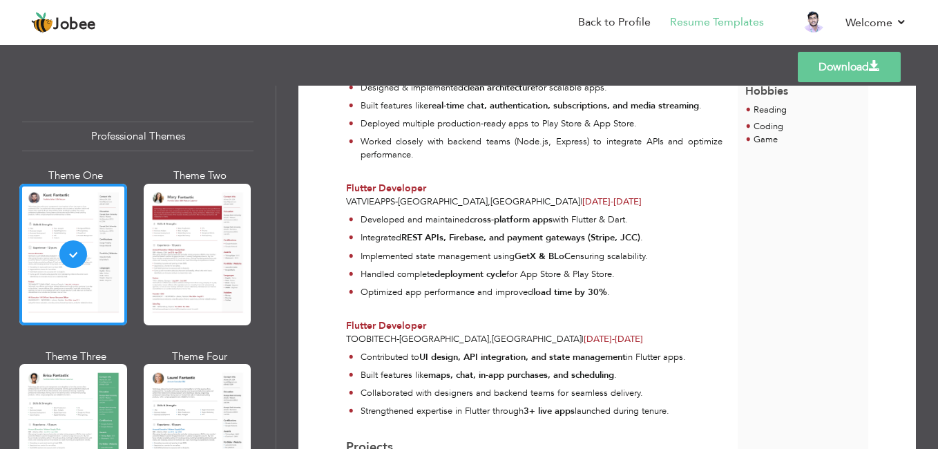
scroll to position [534, 0]
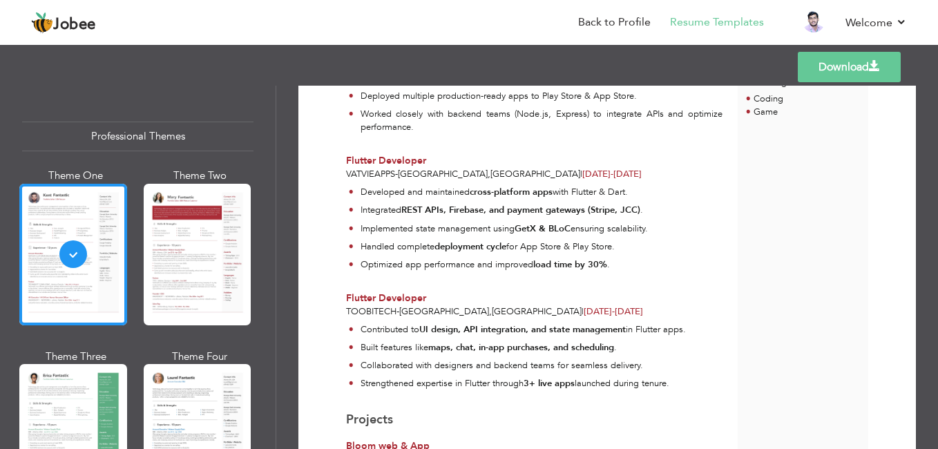
click at [650, 294] on div "Flutter Developer" at bounding box center [534, 298] width 376 height 14
click at [604, 19] on link "Back to Profile" at bounding box center [614, 23] width 73 height 16
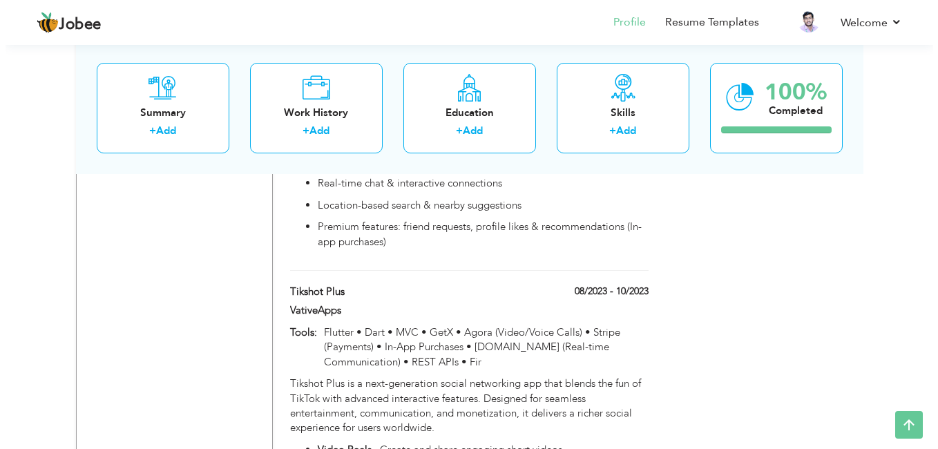
scroll to position [1432, 0]
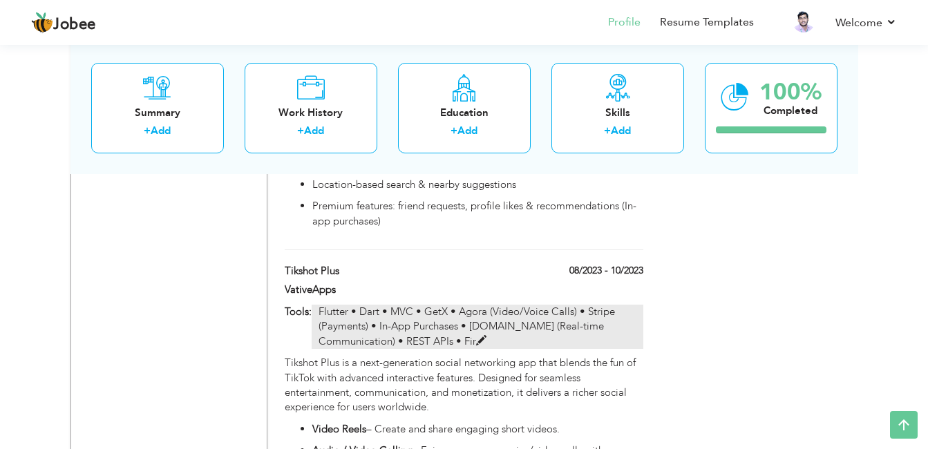
click at [476, 336] on span at bounding box center [481, 341] width 10 height 10
type input "Tikshot Plus"
type input "VativeApps"
type input "08/2023"
type input "10/2023"
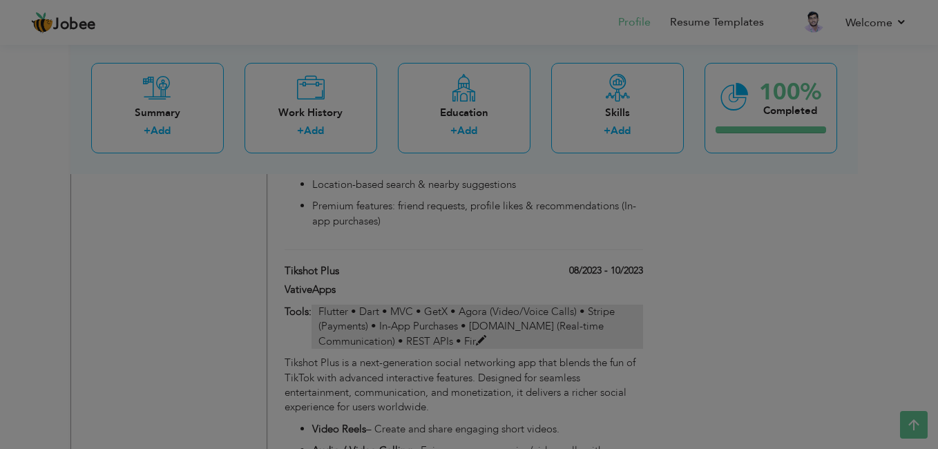
click at [399, 316] on div at bounding box center [469, 224] width 938 height 449
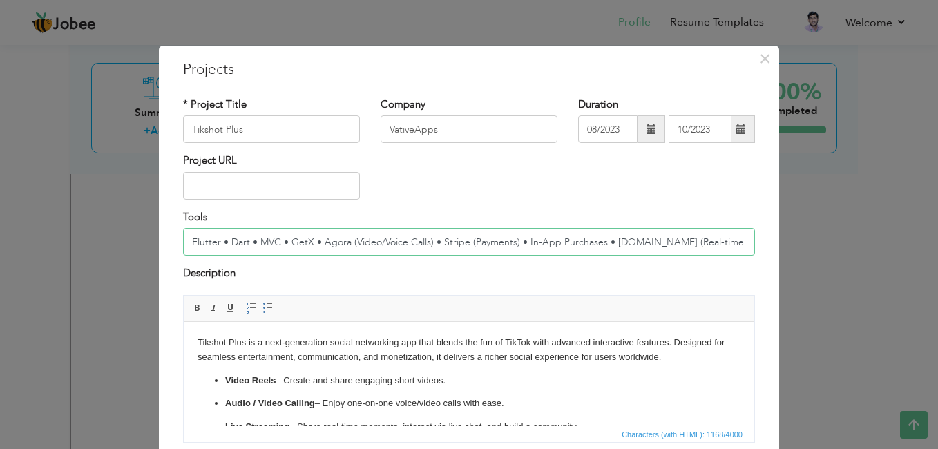
click at [642, 241] on input "Flutter • Dart • MVC • GetX • Agora (Video/Voice Calls) • Stripe (Payments) • I…" at bounding box center [469, 242] width 572 height 28
click at [568, 231] on input "Flutter • Dart • MVC • GetX • Agora (Video/Voice Calls) • Stripe (Payments) • I…" at bounding box center [469, 242] width 572 height 28
type input "Flutter • Dart • MVC • GetX • Agora (Video/Voice Calls) • Stripe (Payments) • I…"
click at [546, 296] on span "Editor toolbars Basic Styles Bold Italic Underline Paragraph Insert/Remove Numb…" at bounding box center [469, 309] width 571 height 26
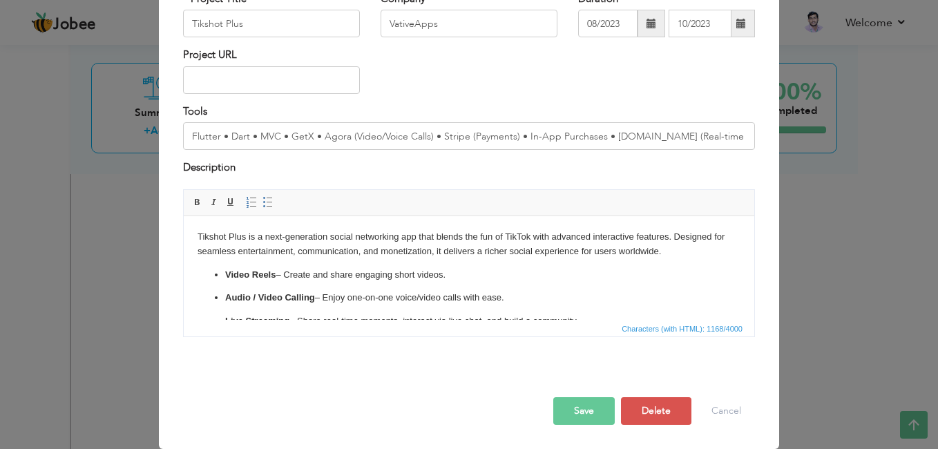
scroll to position [140, 0]
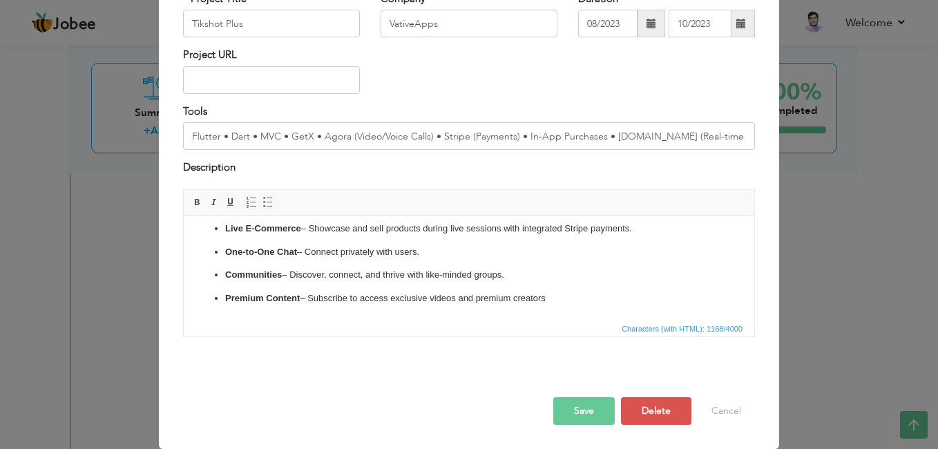
click at [568, 403] on button "Save" at bounding box center [583, 411] width 61 height 28
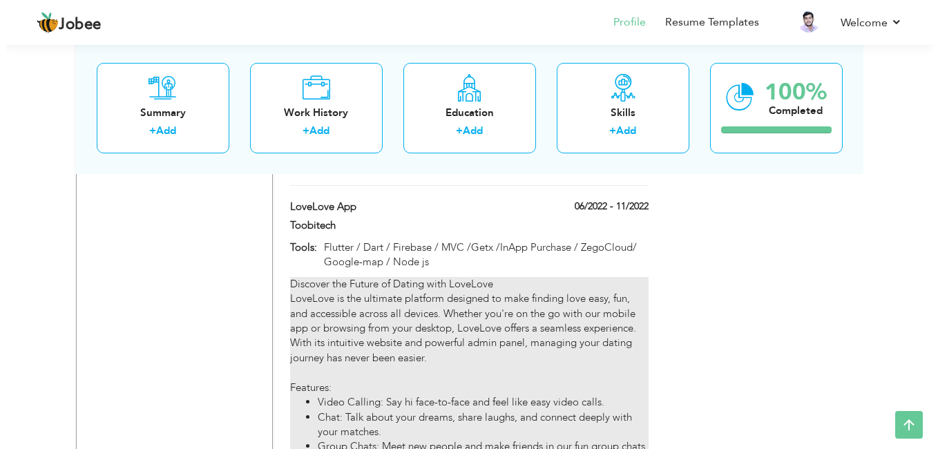
scroll to position [2252, 0]
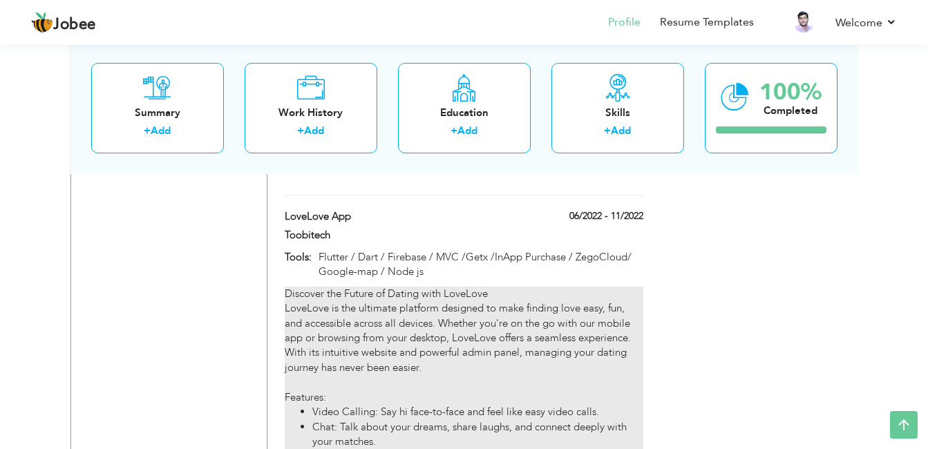
click at [487, 326] on div "Discover the Future of Dating with LoveLove LoveLove is the ultimate platform d…" at bounding box center [464, 427] width 358 height 281
type input "LoveLove App"
type input "Toobitech"
type input "06/2022"
type input "11/2022"
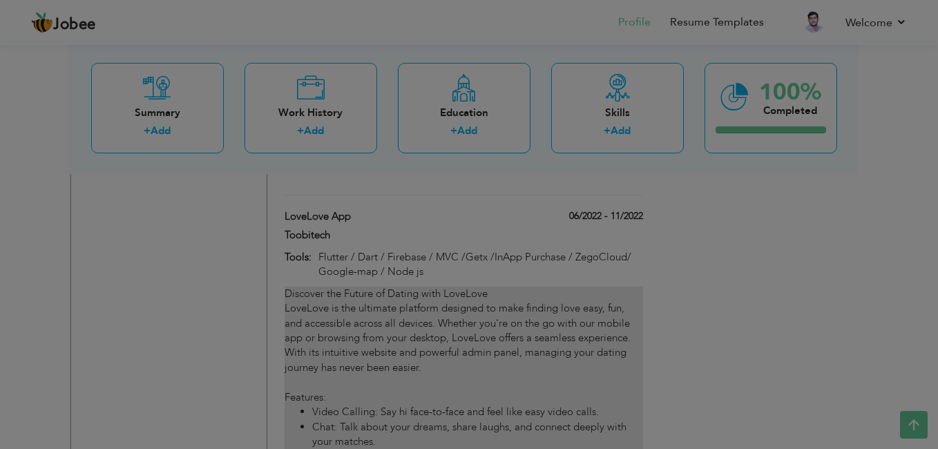
scroll to position [0, 0]
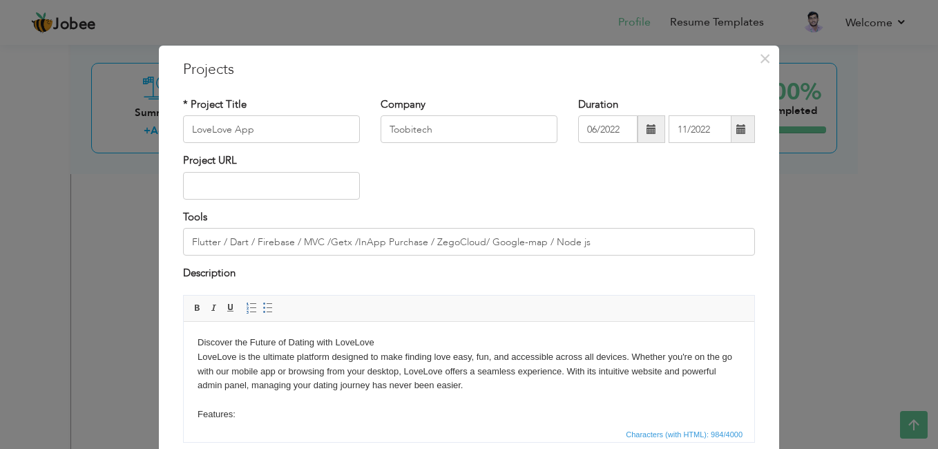
click at [405, 361] on body "Discover the Future of Dating with LoveLove LoveLove is the ultimate platform d…" at bounding box center [469, 426] width 543 height 182
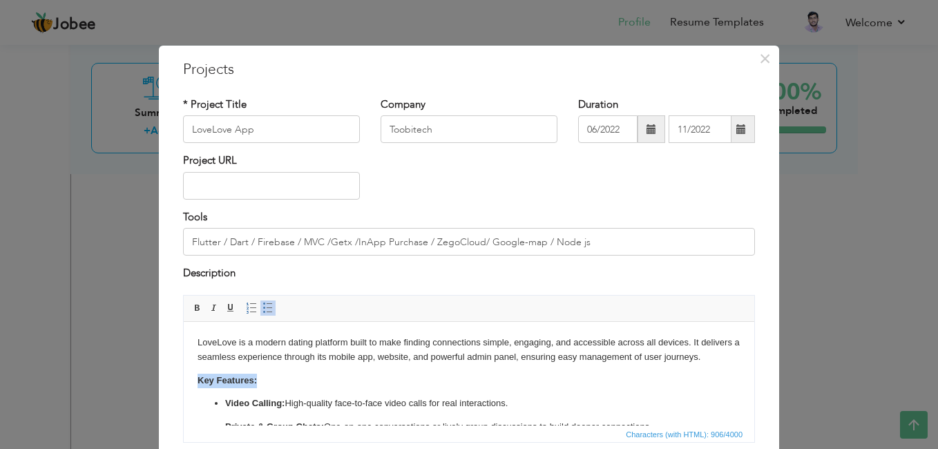
drag, startPoint x: 277, startPoint y: 394, endPoint x: 276, endPoint y: 378, distance: 15.9
click at [276, 378] on body "LoveLove is a modern dating platform built to make finding connections simple, …" at bounding box center [469, 419] width 543 height 169
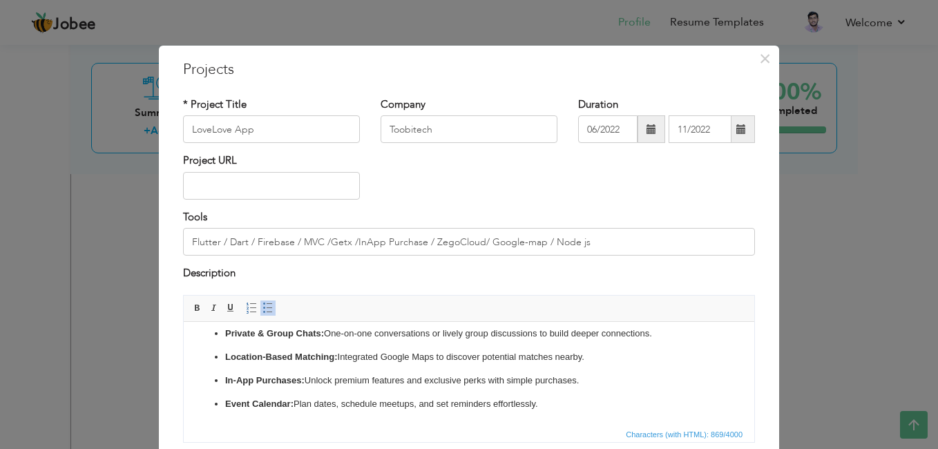
scroll to position [84, 0]
click at [638, 240] on input "Flutter / Dart / Firebase / MVC /Getx /InApp Purchase / ZegoCloud/ Google-map /…" at bounding box center [469, 242] width 572 height 28
paste input "• Dart • Firebase • MVC • GetX • In-App Purchases • ZegoCloud • Google Map"
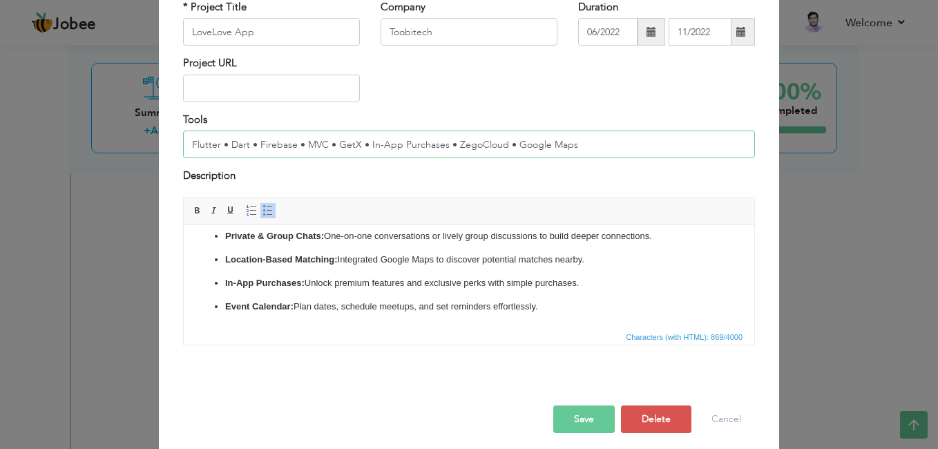
scroll to position [106, 0]
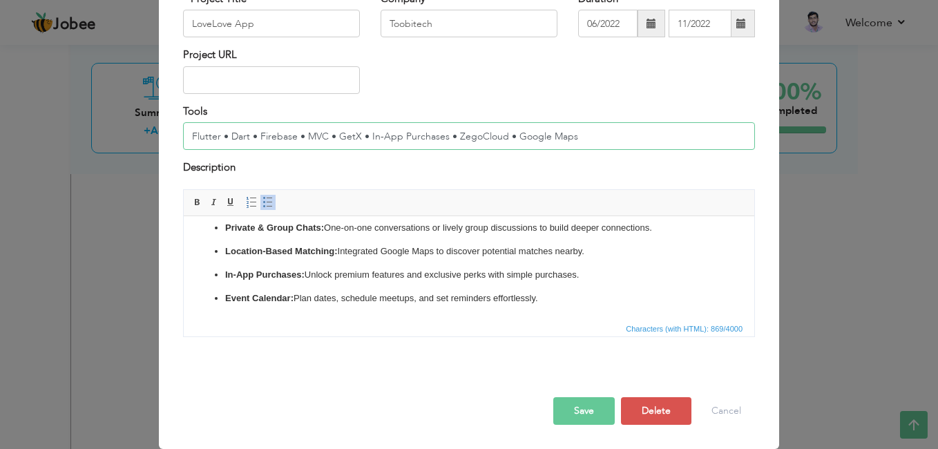
type input "Flutter • Dart • Firebase • MVC • GetX • In-App Purchases • ZegoCloud • Google …"
click at [574, 412] on button "Save" at bounding box center [583, 411] width 61 height 28
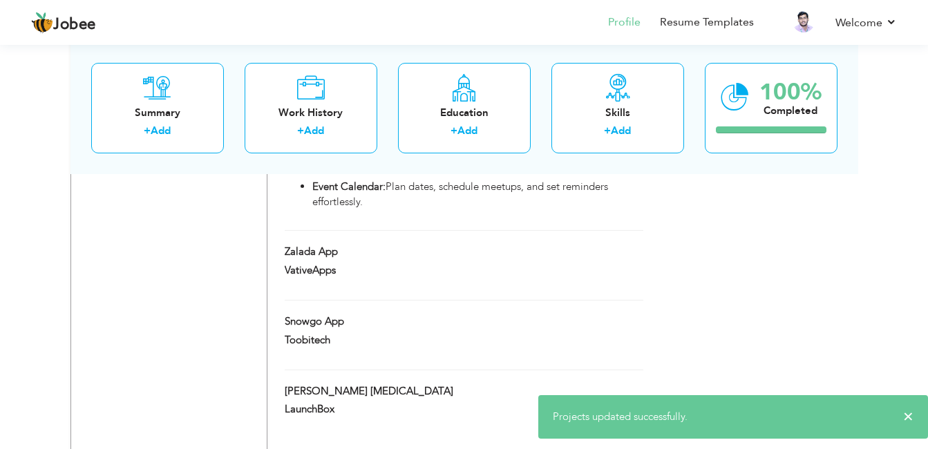
scroll to position [2638, 0]
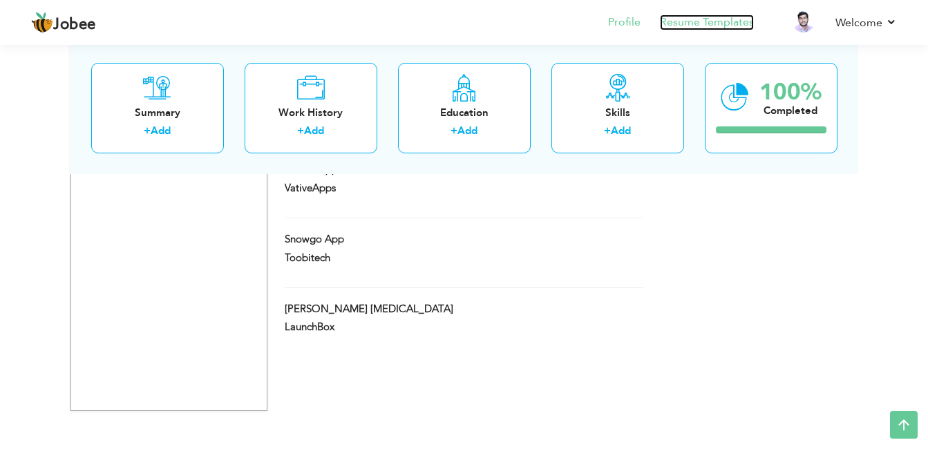
click at [694, 17] on link "Resume Templates" at bounding box center [707, 23] width 94 height 16
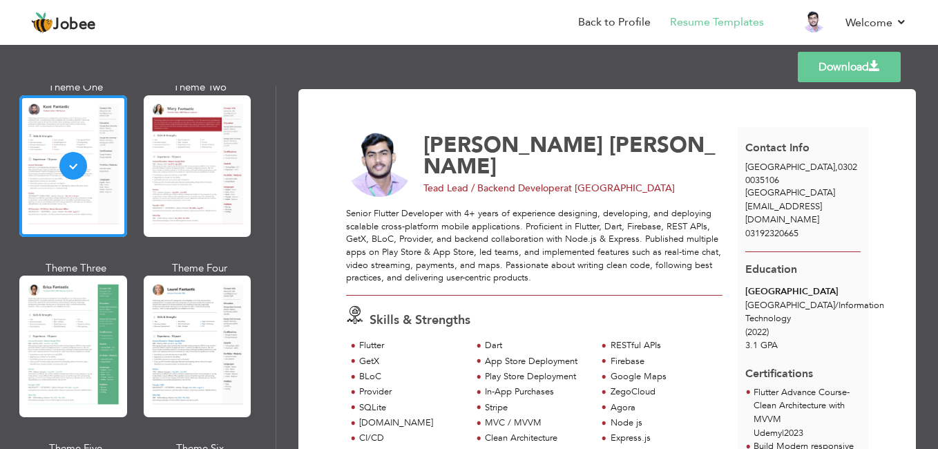
scroll to position [92, 0]
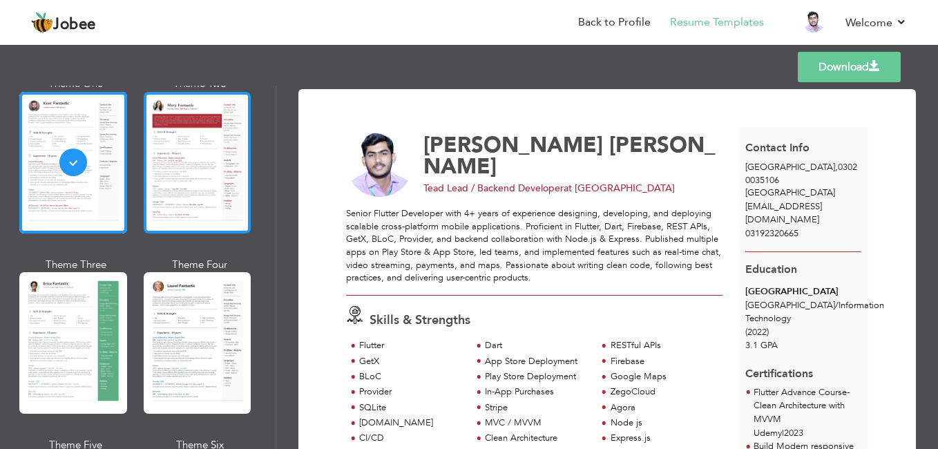
click at [205, 182] on div at bounding box center [198, 163] width 108 height 142
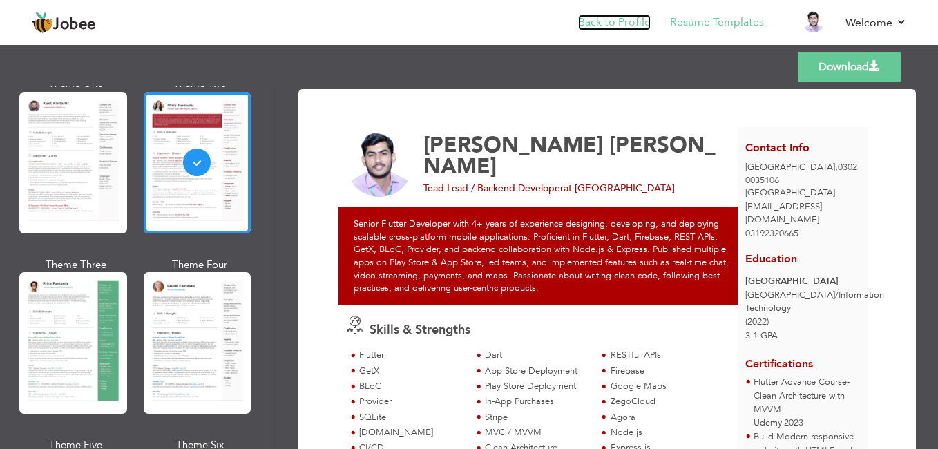
click at [613, 20] on link "Back to Profile" at bounding box center [614, 23] width 73 height 16
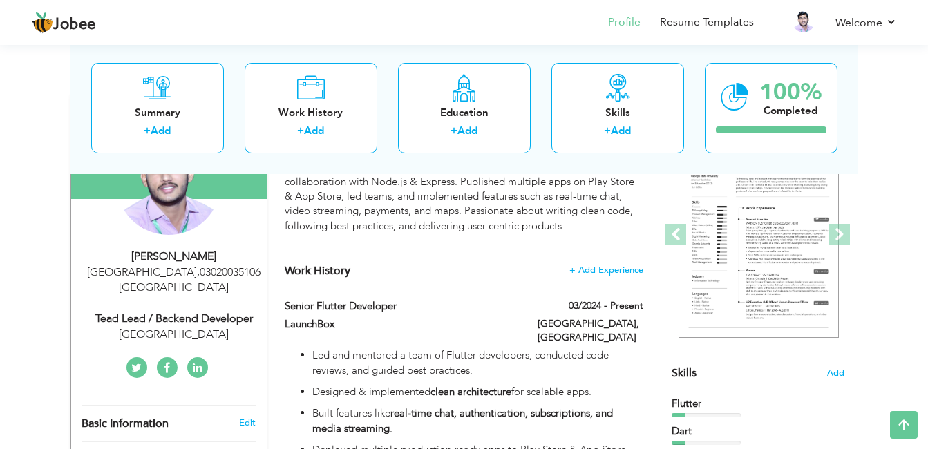
click at [210, 327] on div "University of Mirpurkhas" at bounding box center [174, 335] width 185 height 16
type input "[PERSON_NAME]"
type input "03192320665"
select select "number:166"
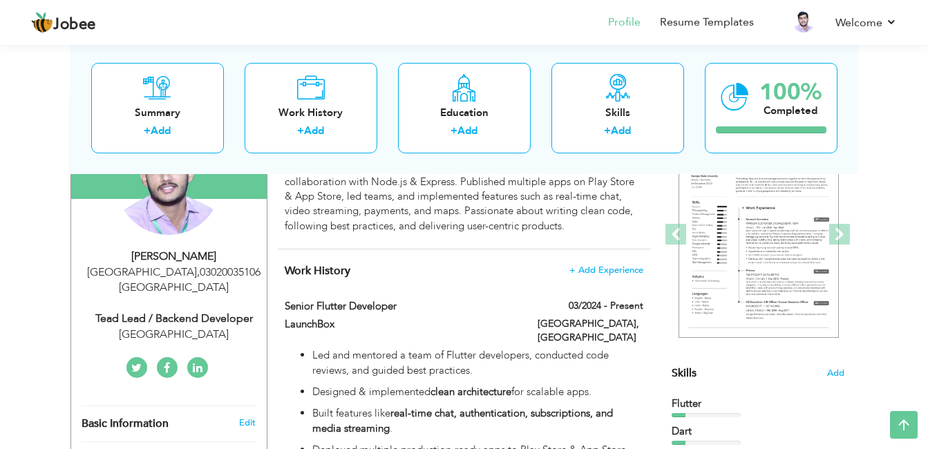
type input "03020035106"
type input "[GEOGRAPHIC_DATA]"
select select "number:6"
type input "University of Mirpurkhas"
type input "Tead Lead / Backend Developer"
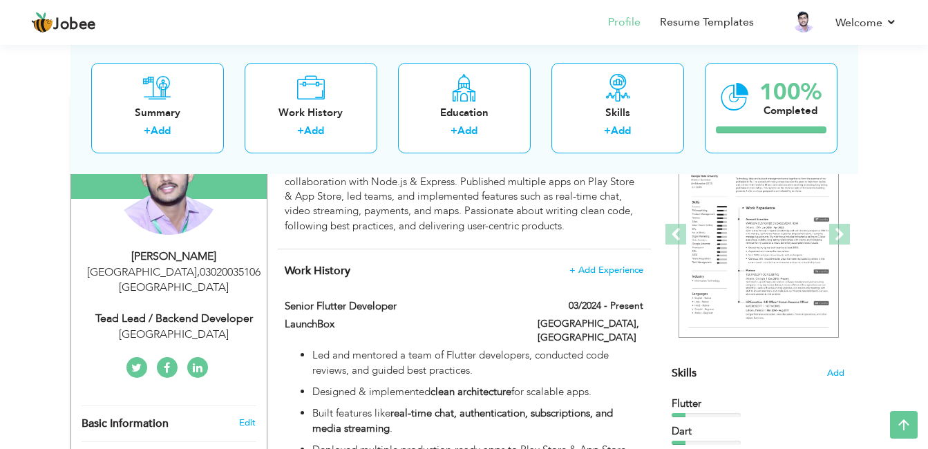
type input "linkedin.com/in/kamlesh-kumar-9199281bb"
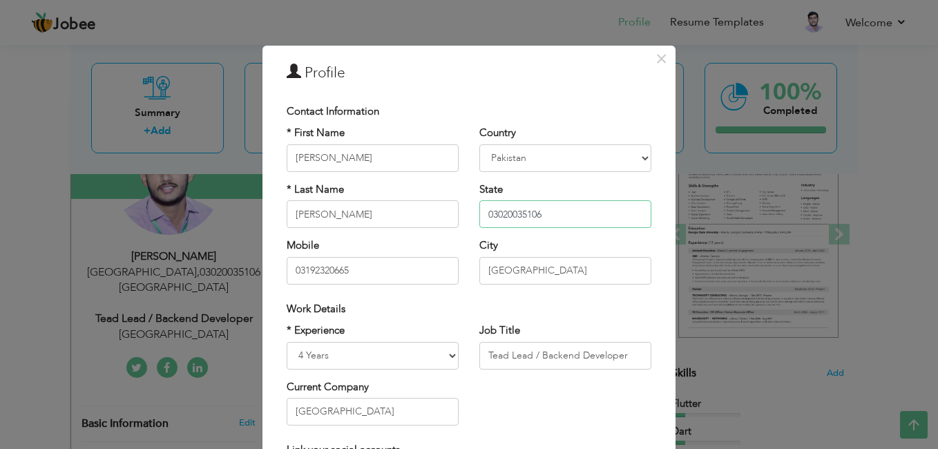
drag, startPoint x: 557, startPoint y: 208, endPoint x: 482, endPoint y: 218, distance: 75.2
click at [482, 218] on input "03020035106" at bounding box center [565, 214] width 172 height 28
drag, startPoint x: 484, startPoint y: 354, endPoint x: 574, endPoint y: 352, distance: 89.8
click at [574, 352] on input "Tead Lead / Backend Developer" at bounding box center [565, 356] width 172 height 28
type input "Senior Flutter Developer"
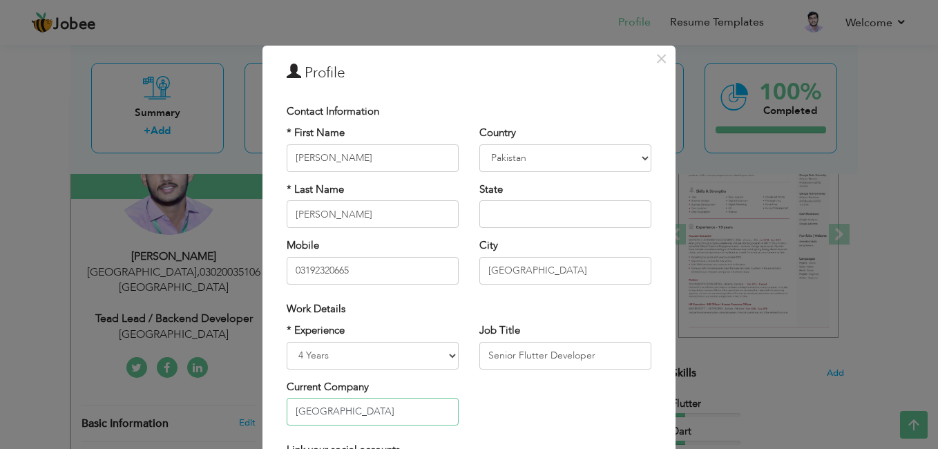
drag, startPoint x: 412, startPoint y: 414, endPoint x: 261, endPoint y: 419, distance: 151.4
click at [262, 419] on div "× Profile Contact Information * First Name Kamlesh * Last Name Kumar Mobile" at bounding box center [468, 335] width 413 height 578
paste input "Flutter • Dart • Firebase • MVC • GetX • In-App Purchases • ZegoCloud • Google …"
type input "Flutter • Dart • Firebase • MVC • GetX • In-App Purchases • ZegoCloud • Google …"
paste input "LaunchBox Global"
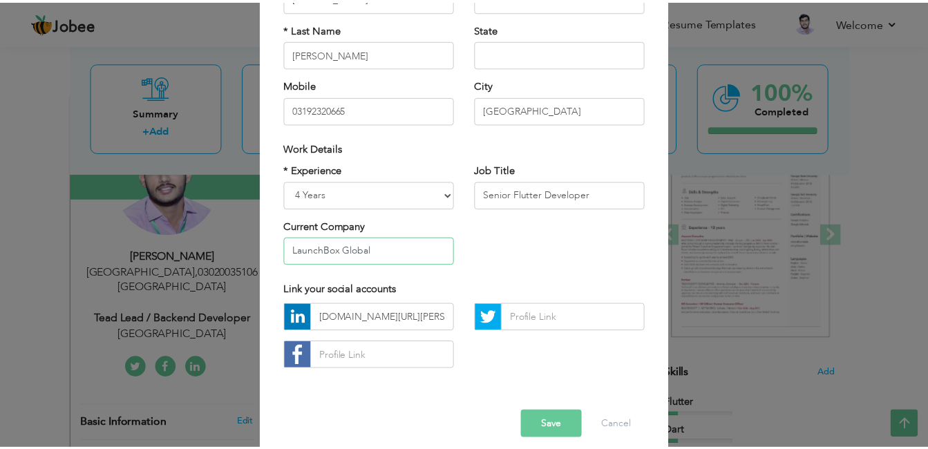
scroll to position [175, 0]
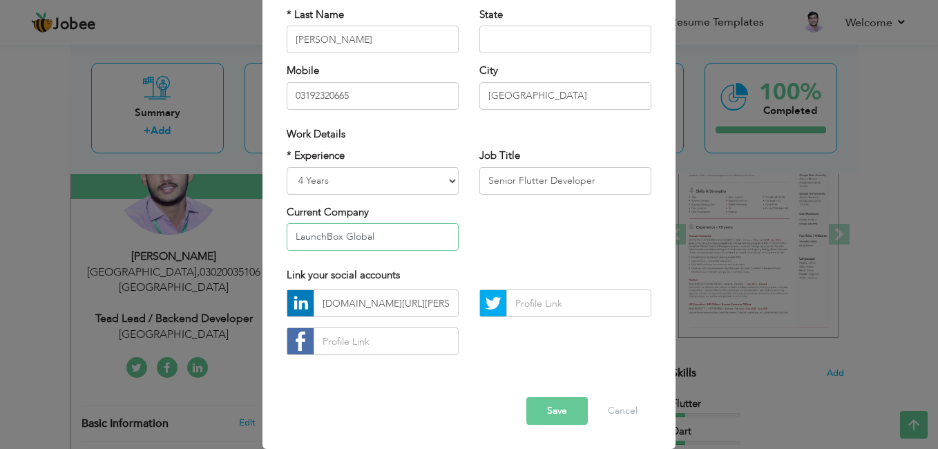
type input "LaunchBox Global"
click at [540, 403] on button "Save" at bounding box center [556, 411] width 61 height 28
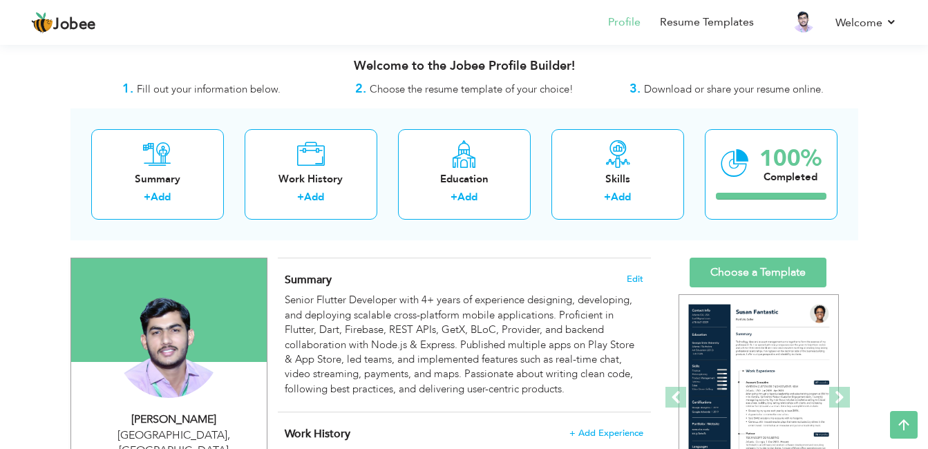
scroll to position [0, 0]
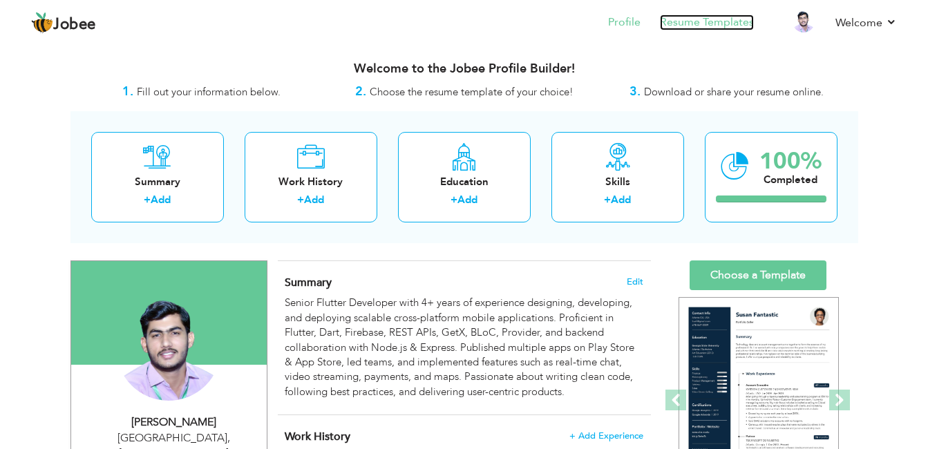
click at [685, 18] on link "Resume Templates" at bounding box center [707, 23] width 94 height 16
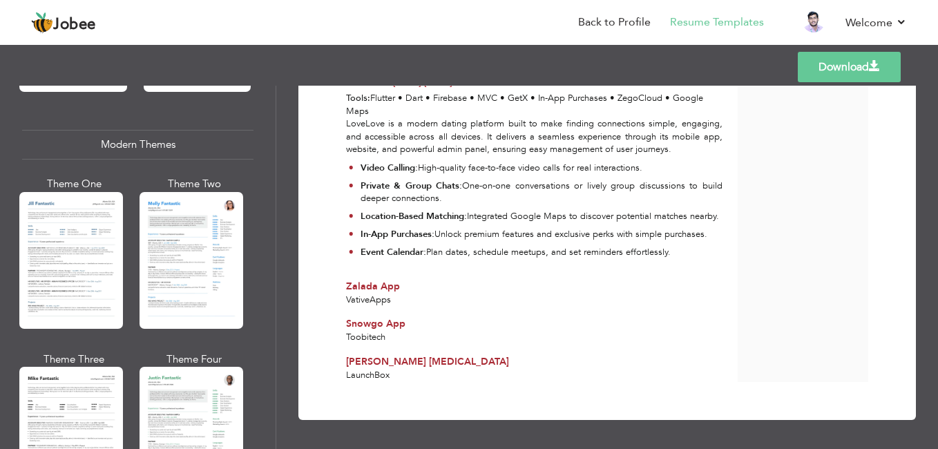
scroll to position [608, 0]
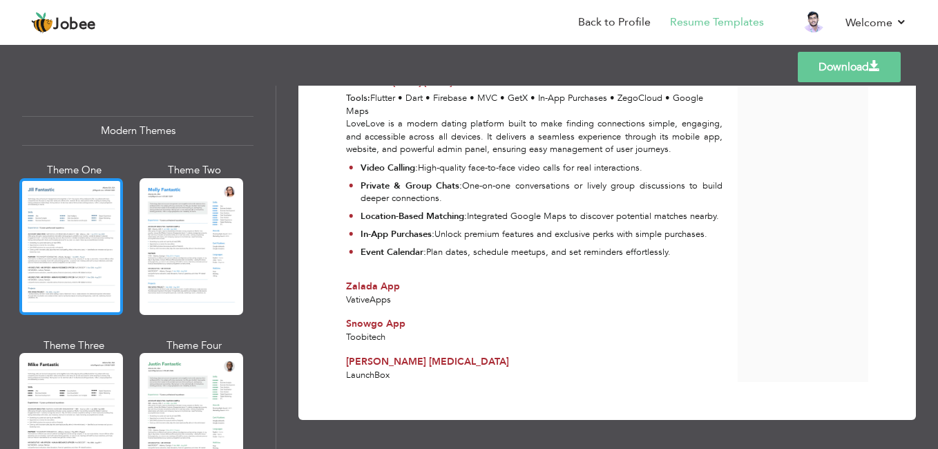
click at [79, 251] on div at bounding box center [71, 246] width 104 height 137
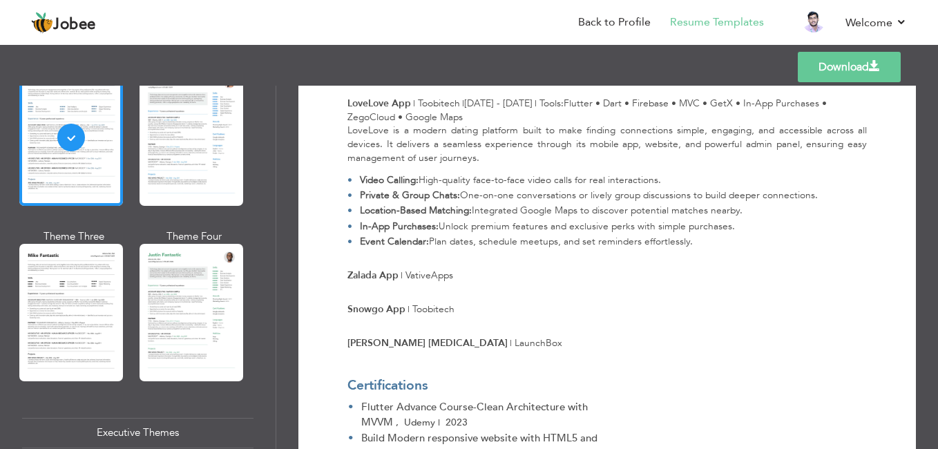
scroll to position [741, 0]
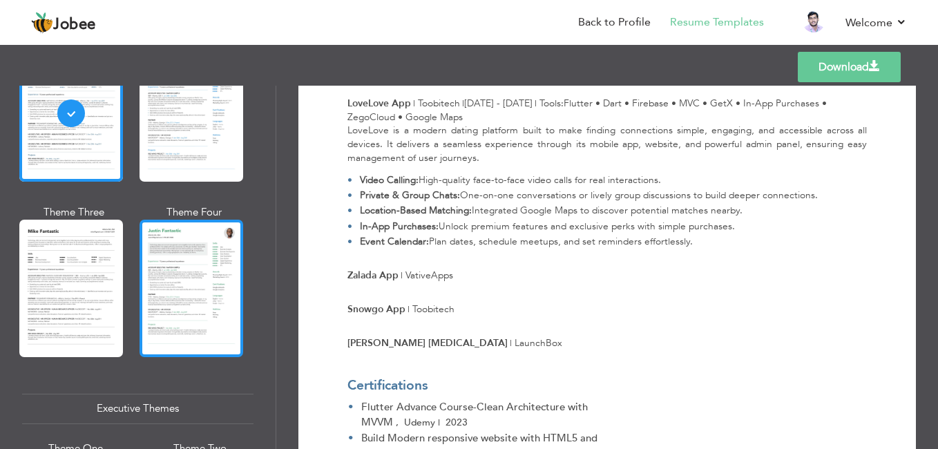
click at [180, 305] on div at bounding box center [192, 288] width 104 height 137
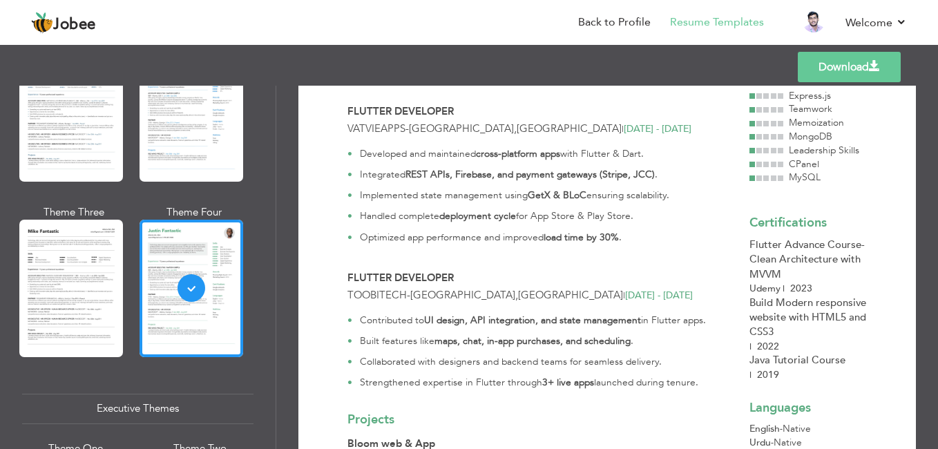
scroll to position [520, 0]
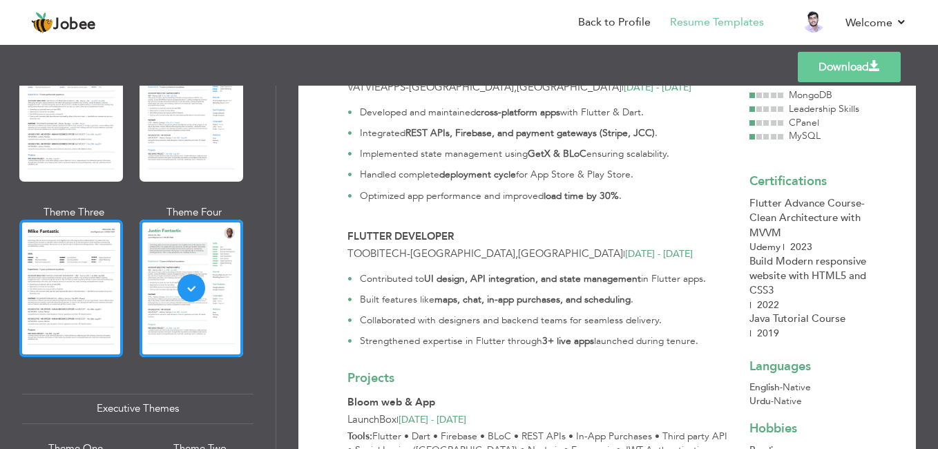
click at [89, 310] on div at bounding box center [71, 288] width 104 height 137
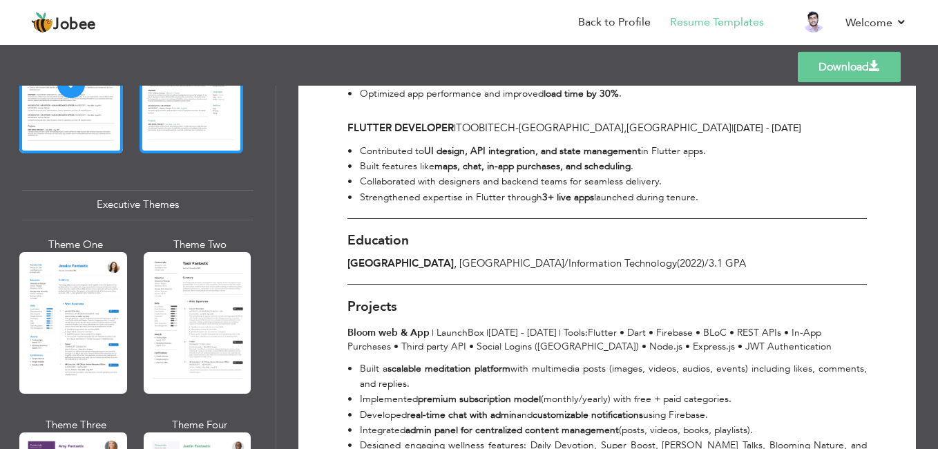
scroll to position [958, 0]
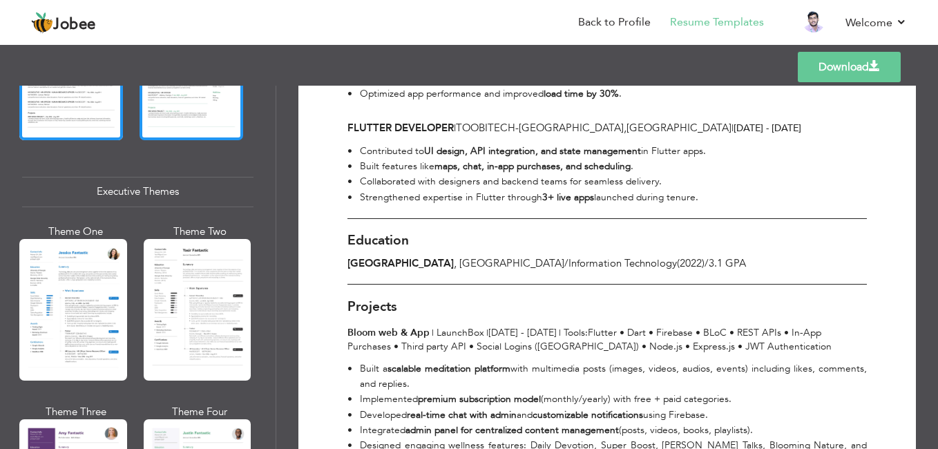
click at [173, 325] on div at bounding box center [198, 310] width 108 height 142
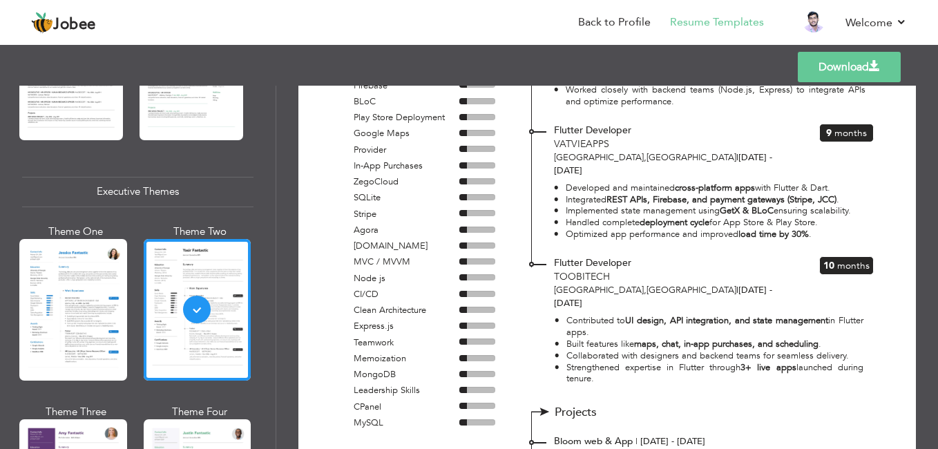
scroll to position [410, 0]
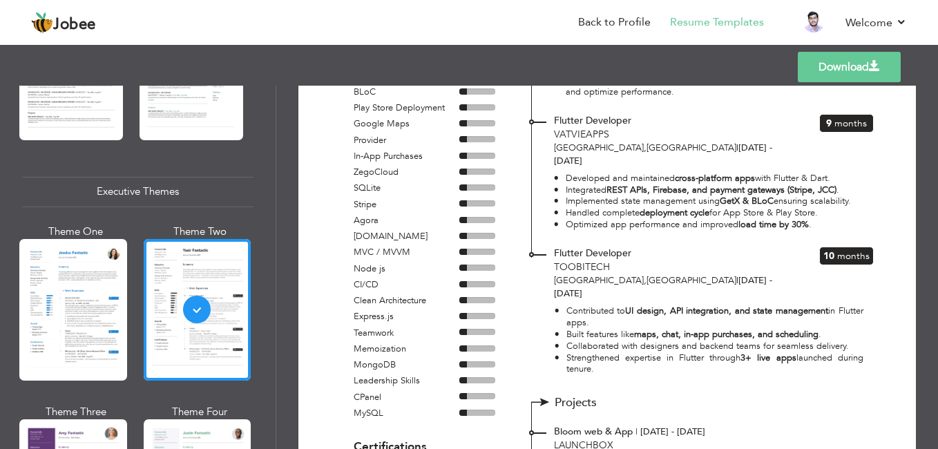
click at [850, 73] on link "Download" at bounding box center [849, 67] width 103 height 30
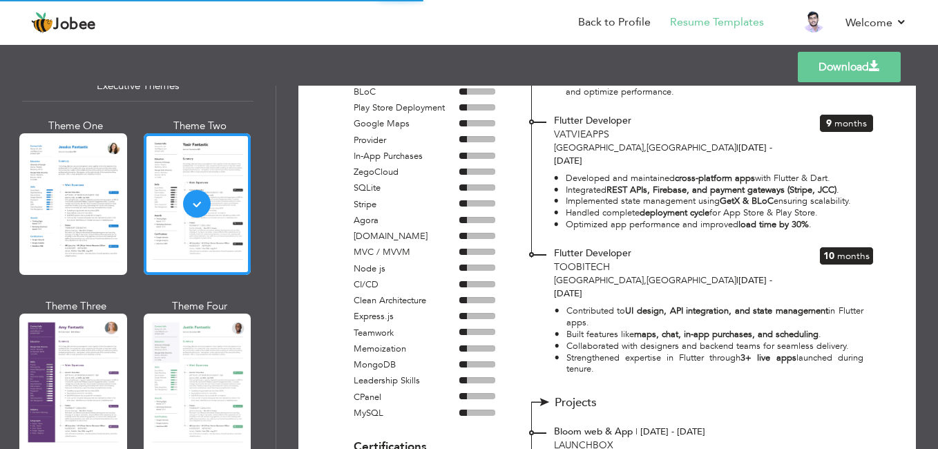
scroll to position [1069, 0]
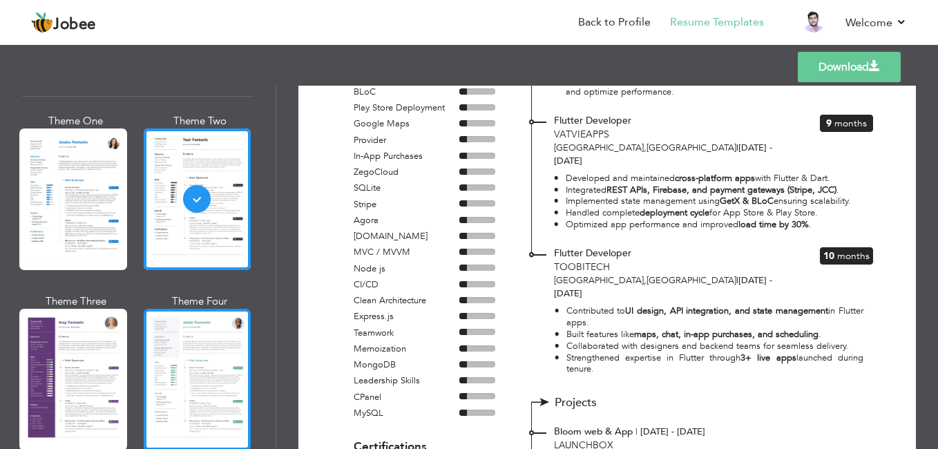
click at [173, 359] on div at bounding box center [198, 380] width 108 height 142
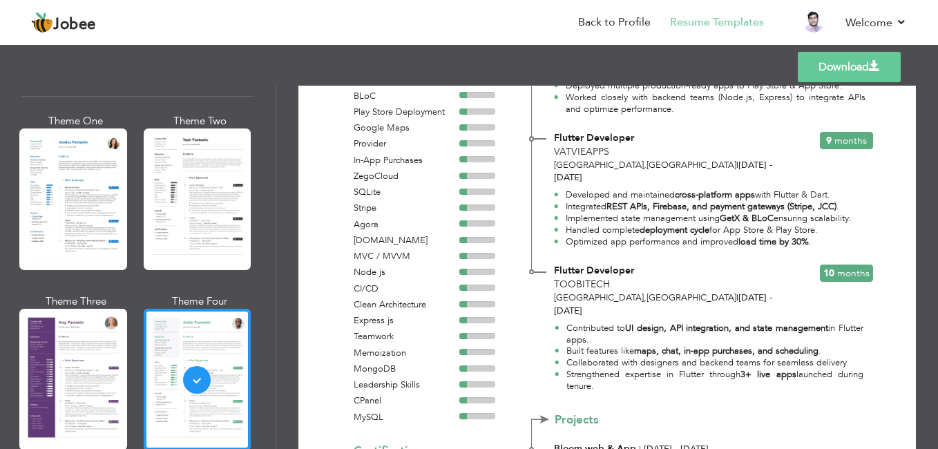
scroll to position [0, 0]
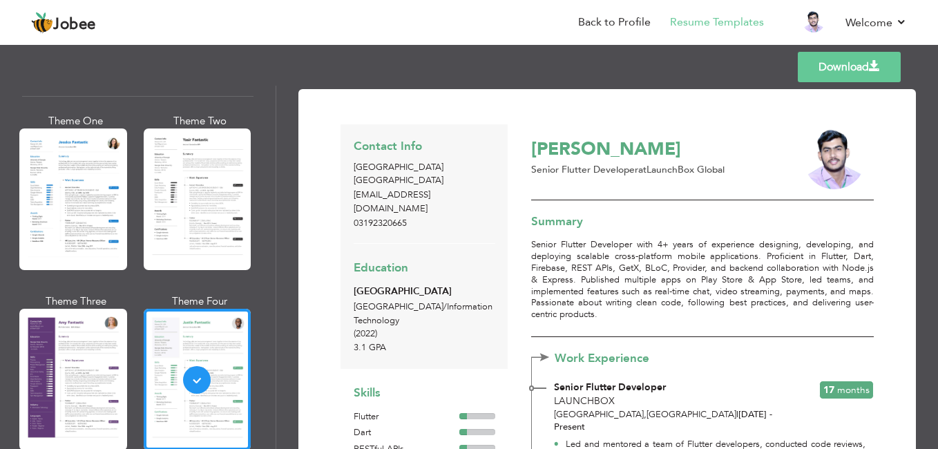
click at [822, 66] on link "Download" at bounding box center [849, 67] width 103 height 30
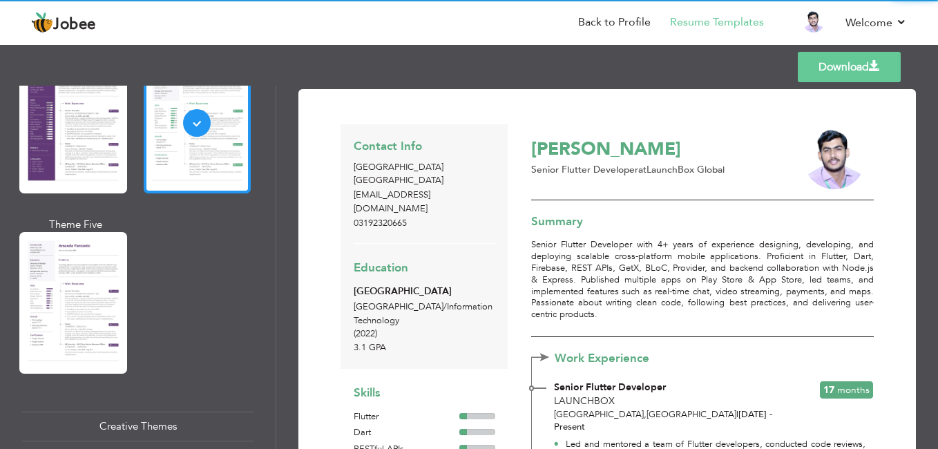
scroll to position [1349, 0]
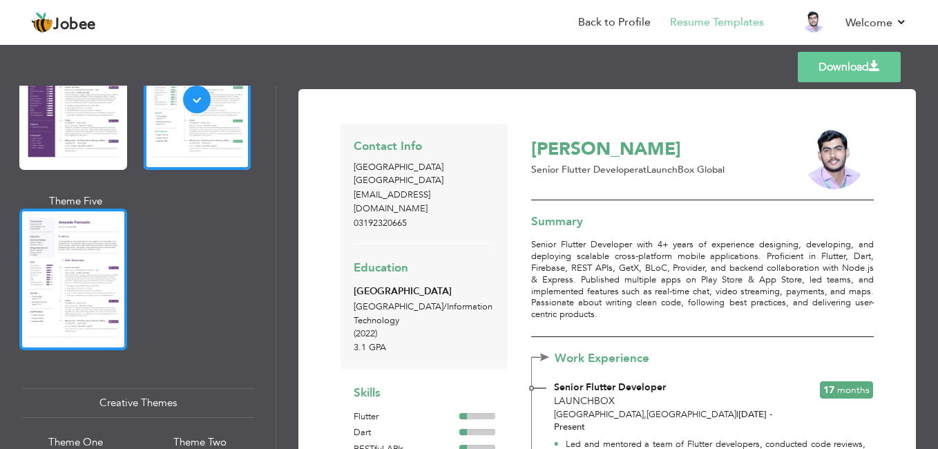
click at [86, 287] on div at bounding box center [73, 280] width 108 height 142
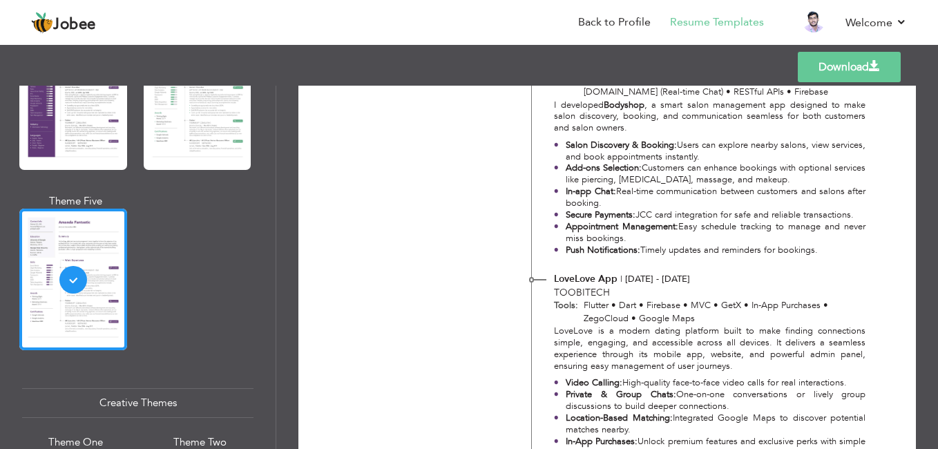
scroll to position [1669, 0]
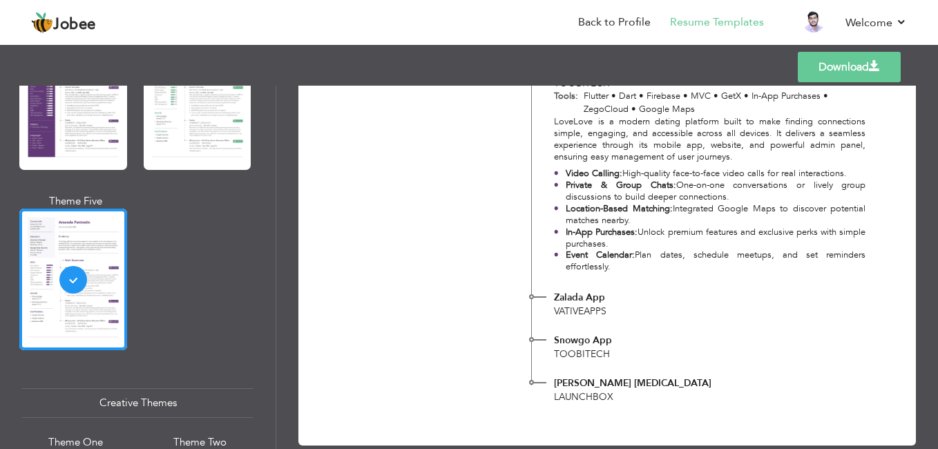
click at [812, 77] on link "Download" at bounding box center [849, 67] width 103 height 30
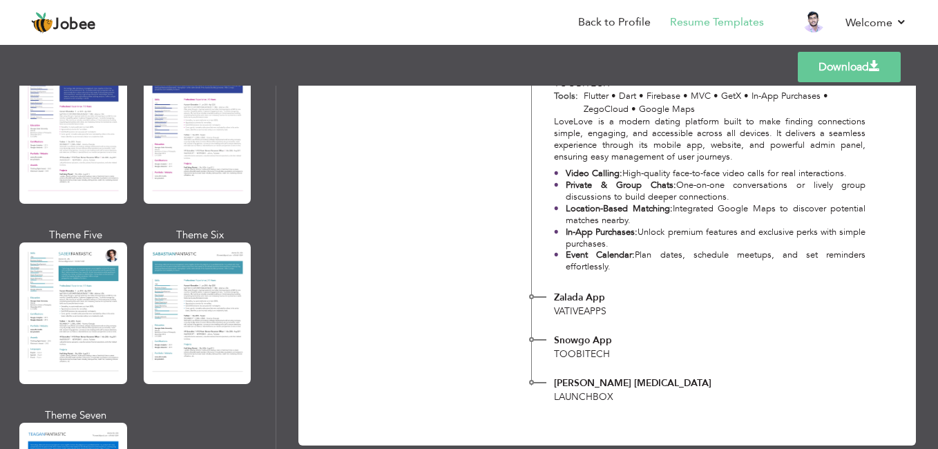
scroll to position [1915, 0]
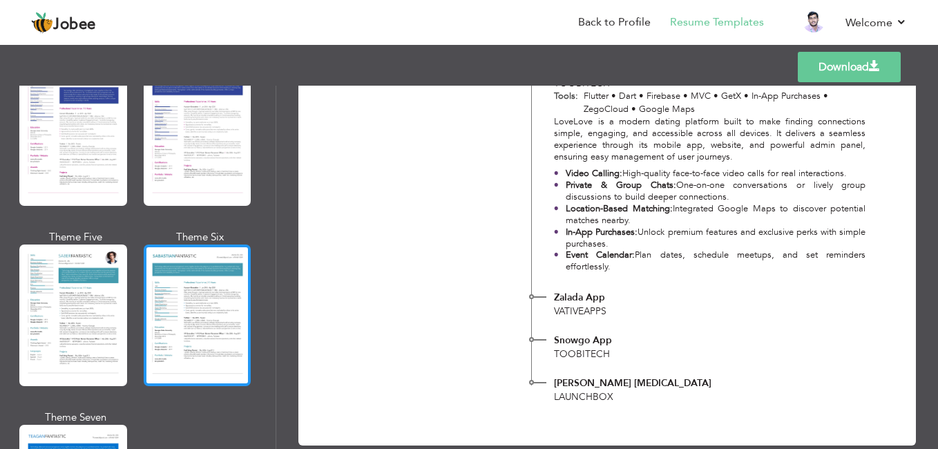
click at [198, 267] on div at bounding box center [198, 316] width 108 height 142
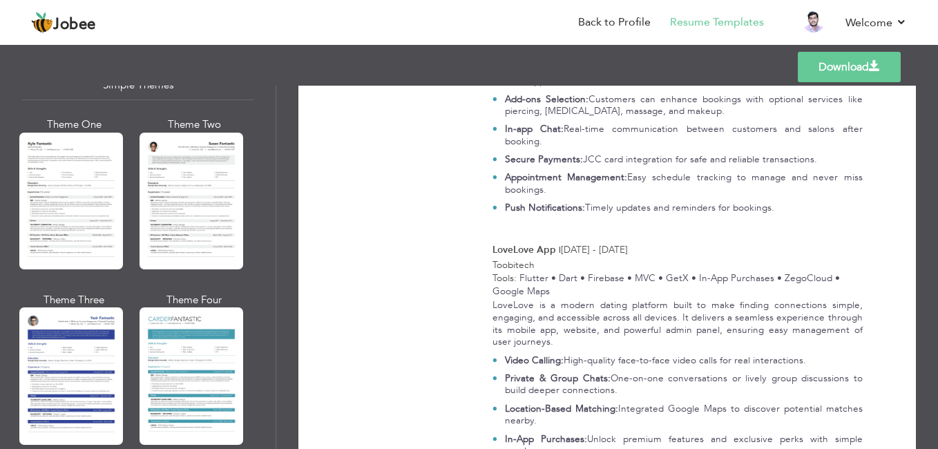
scroll to position [2453, 0]
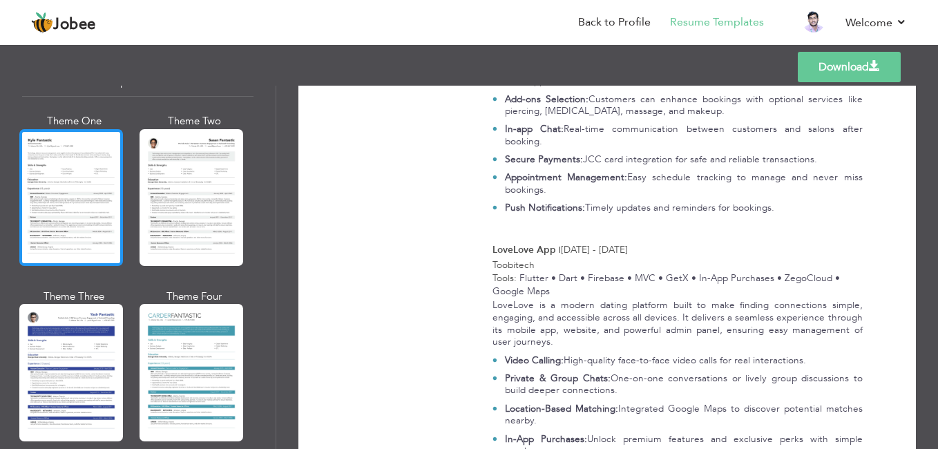
click at [62, 175] on div at bounding box center [71, 197] width 104 height 137
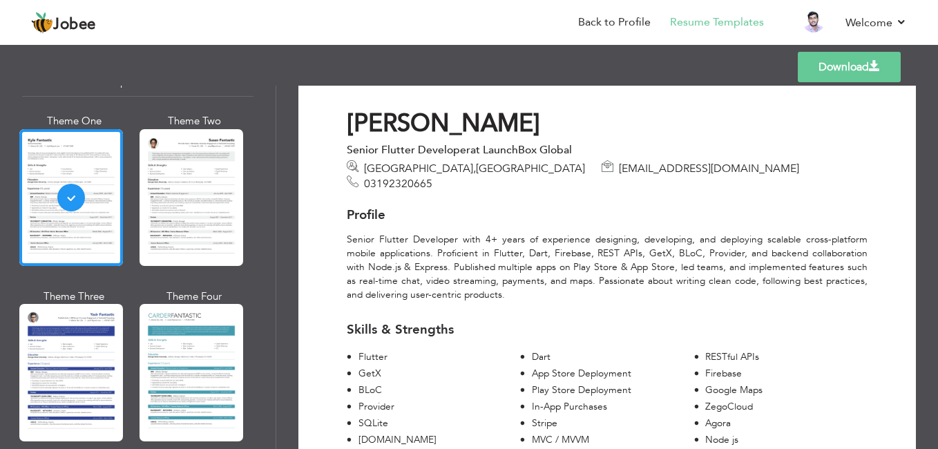
scroll to position [0, 0]
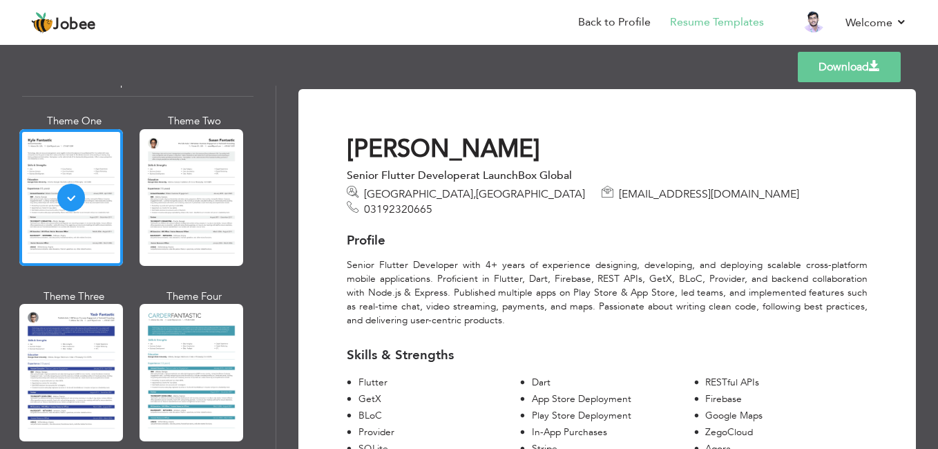
click at [819, 79] on link "Download" at bounding box center [849, 67] width 103 height 30
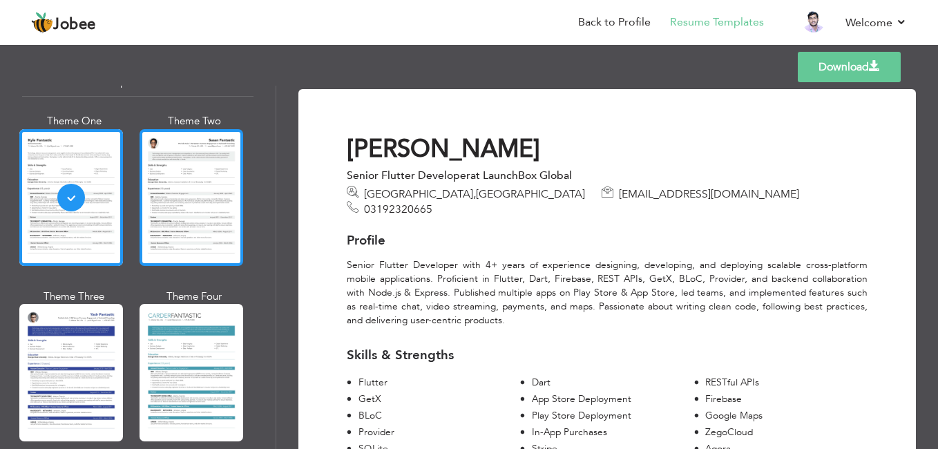
click at [232, 203] on div at bounding box center [192, 197] width 104 height 137
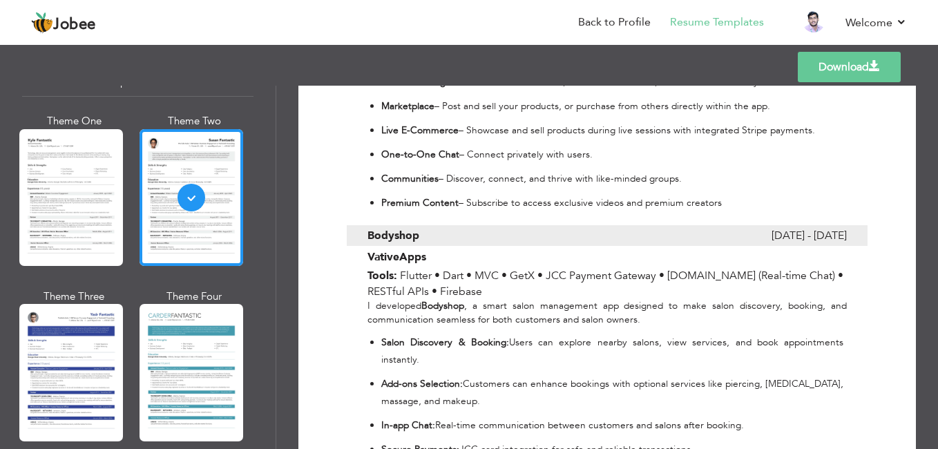
scroll to position [1770, 0]
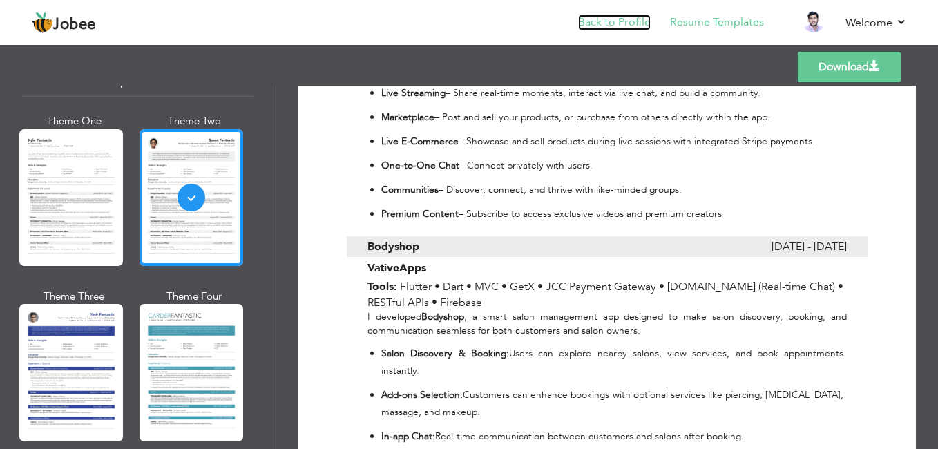
click at [621, 29] on link "Back to Profile" at bounding box center [614, 23] width 73 height 16
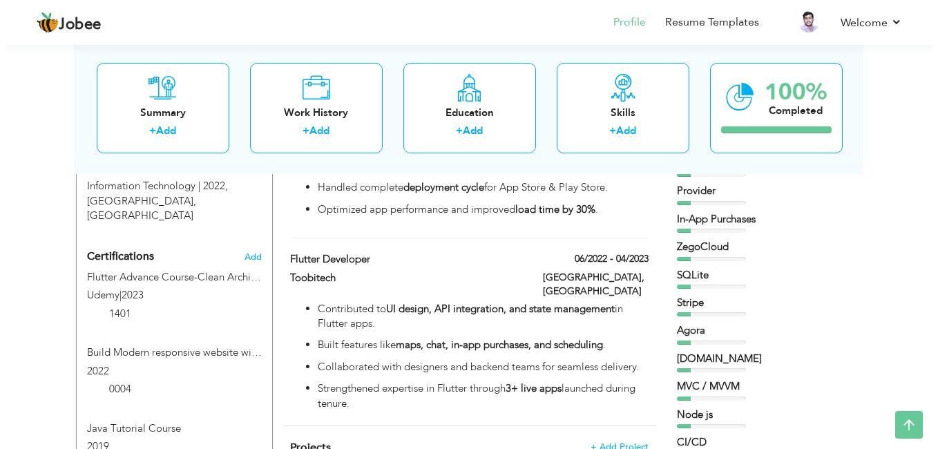
scroll to position [663, 0]
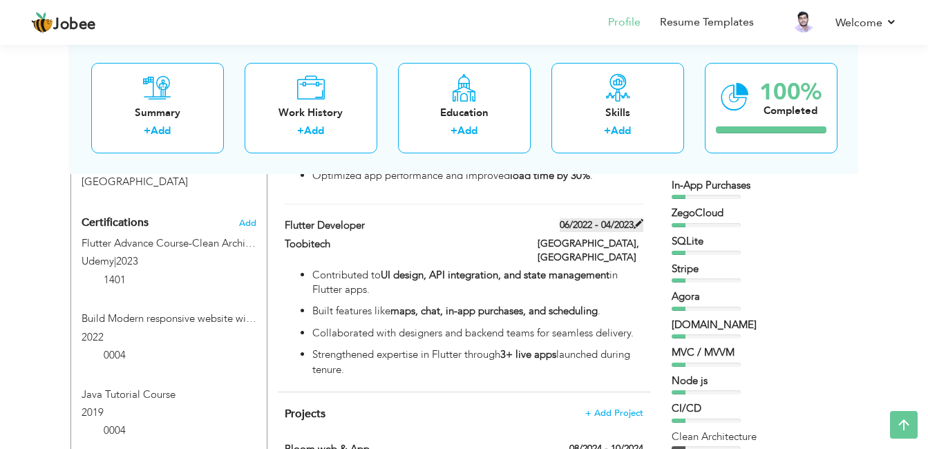
click at [571, 218] on label "06/2022 - 04/2023" at bounding box center [601, 225] width 84 height 14
type input "Flutter Developer"
type input "Toobitech"
type input "06/2022"
type input "04/2023"
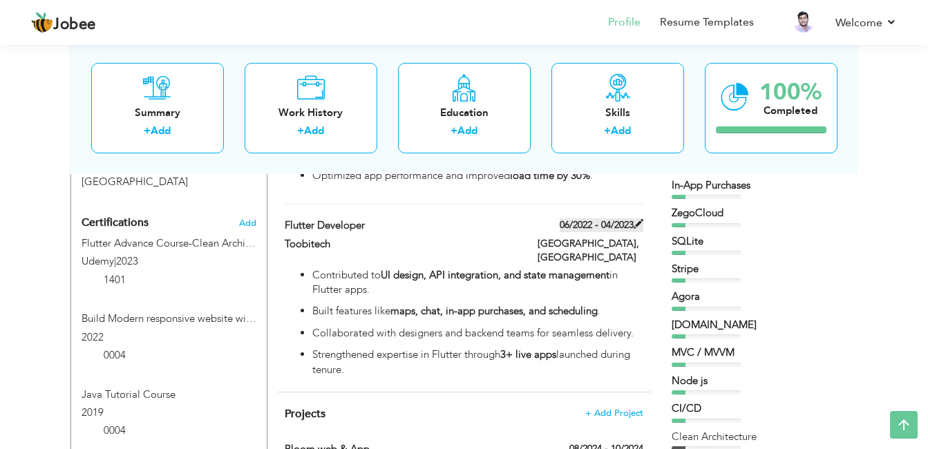
type input "[GEOGRAPHIC_DATA]"
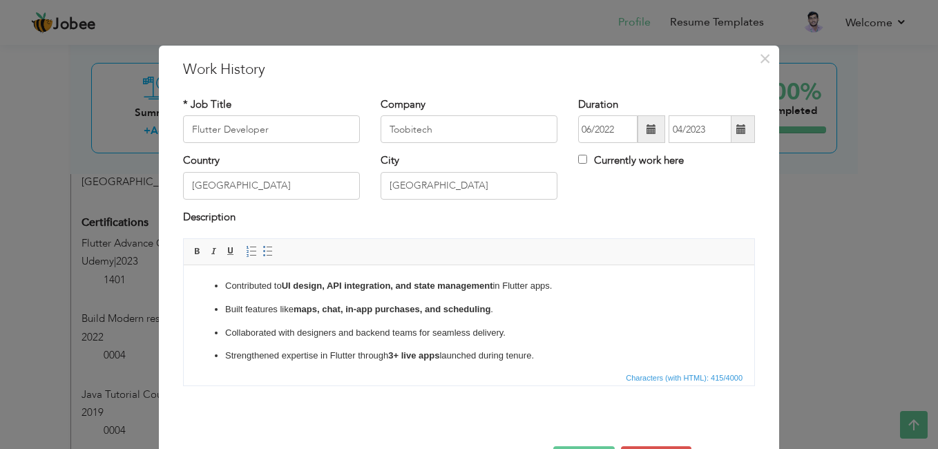
click at [639, 128] on span at bounding box center [652, 129] width 28 height 28
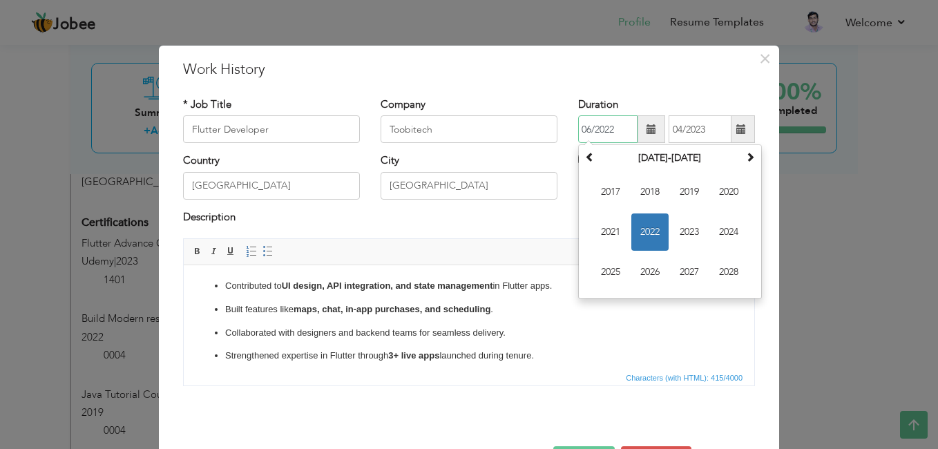
click at [639, 223] on span "2022" at bounding box center [649, 231] width 37 height 37
click at [613, 199] on span "Jan" at bounding box center [610, 191] width 37 height 37
type input "01/2022"
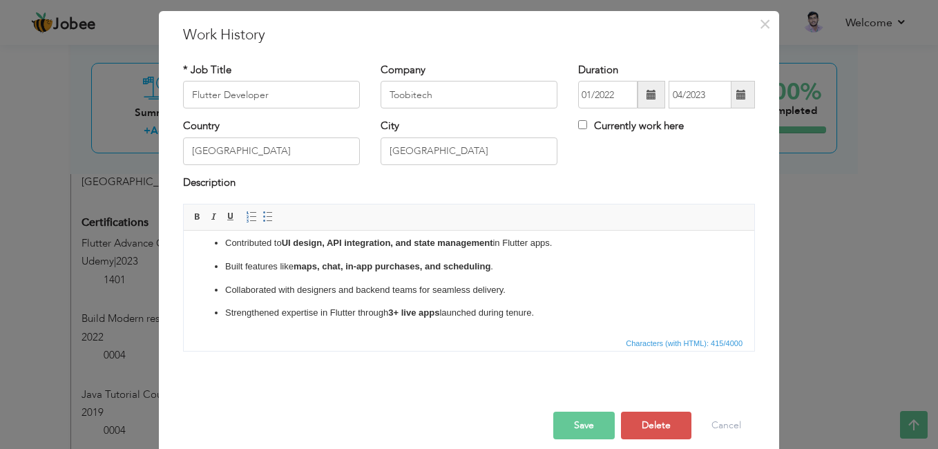
scroll to position [49, 0]
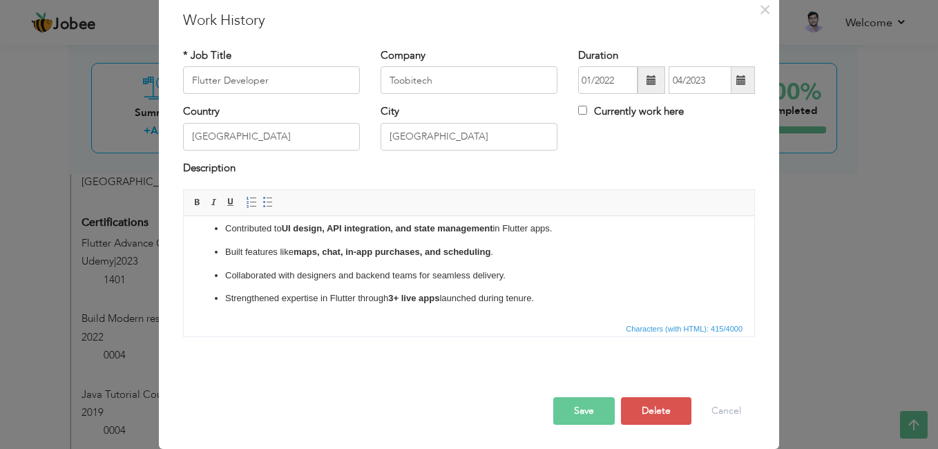
click at [578, 410] on button "Save" at bounding box center [583, 411] width 61 height 28
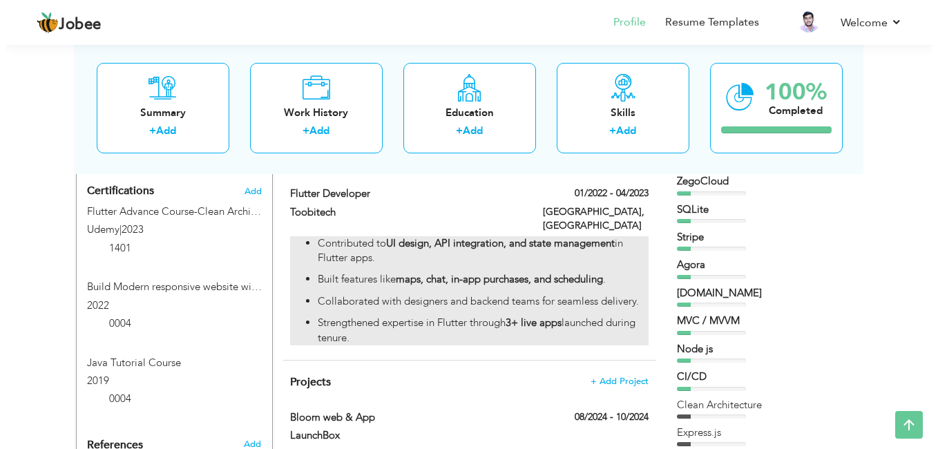
scroll to position [677, 0]
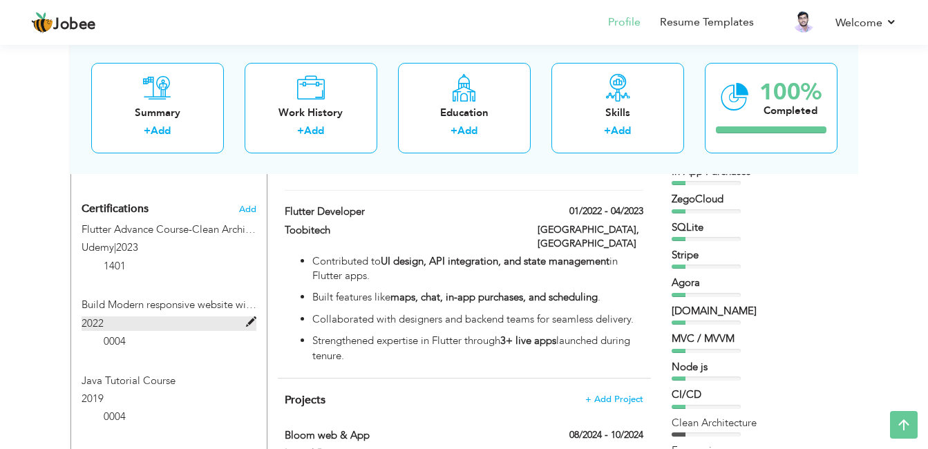
click at [157, 316] on label "2022" at bounding box center [169, 323] width 175 height 15
type input "Build Modern responsive website with HTML5 and CSS3"
type input "2022"
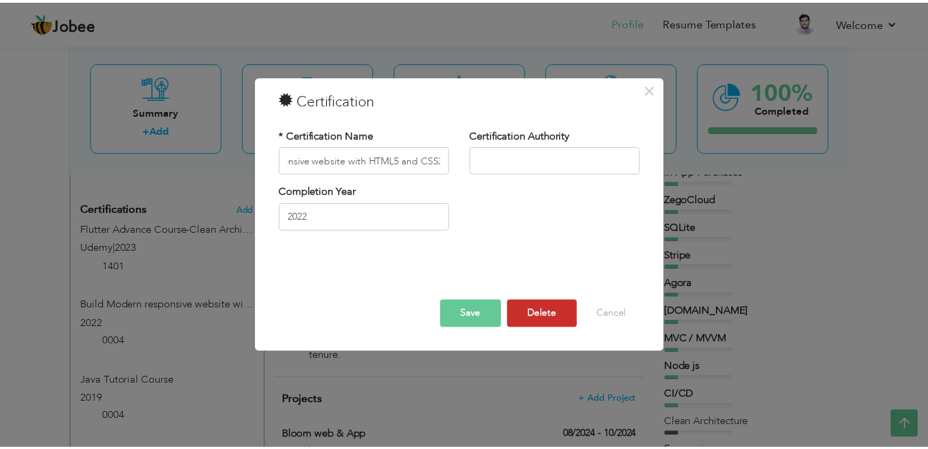
scroll to position [0, 0]
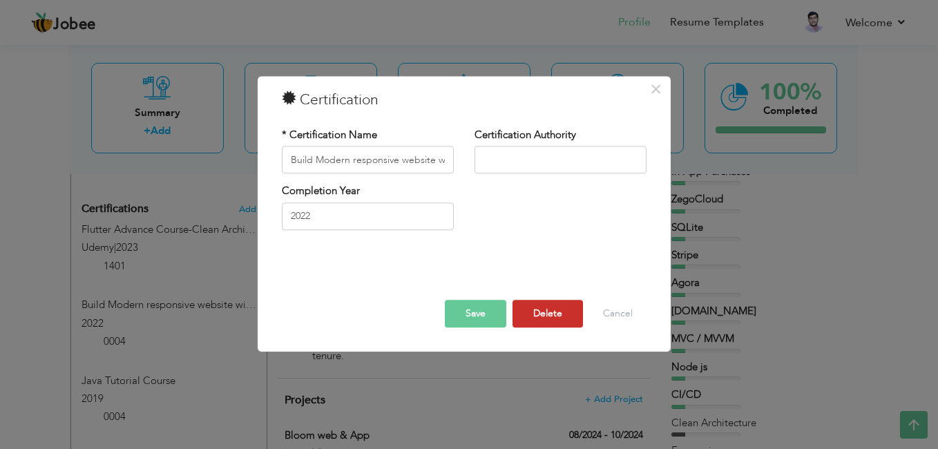
click at [529, 314] on button "Delete" at bounding box center [548, 314] width 70 height 28
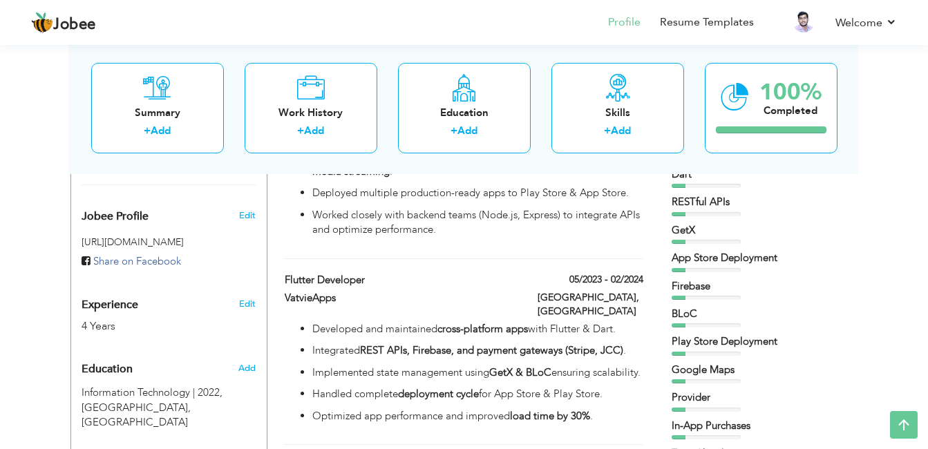
scroll to position [470, 0]
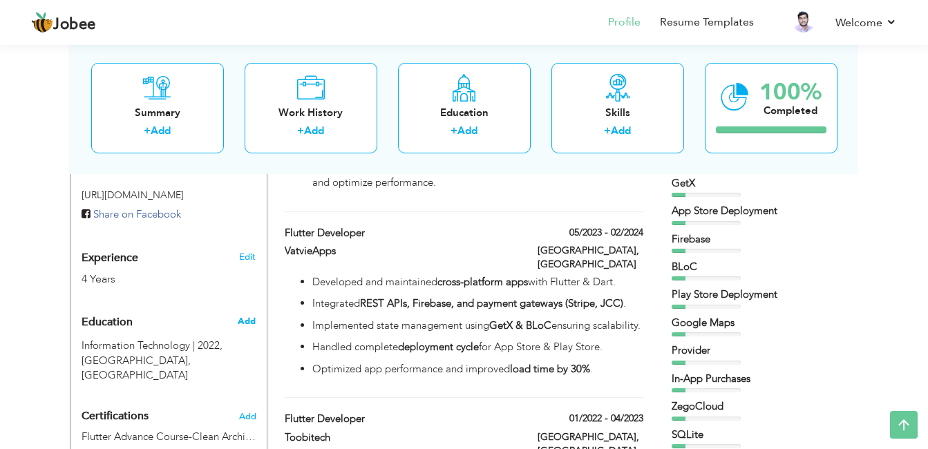
click at [242, 315] on span "Add" at bounding box center [247, 321] width 18 height 12
radio input "true"
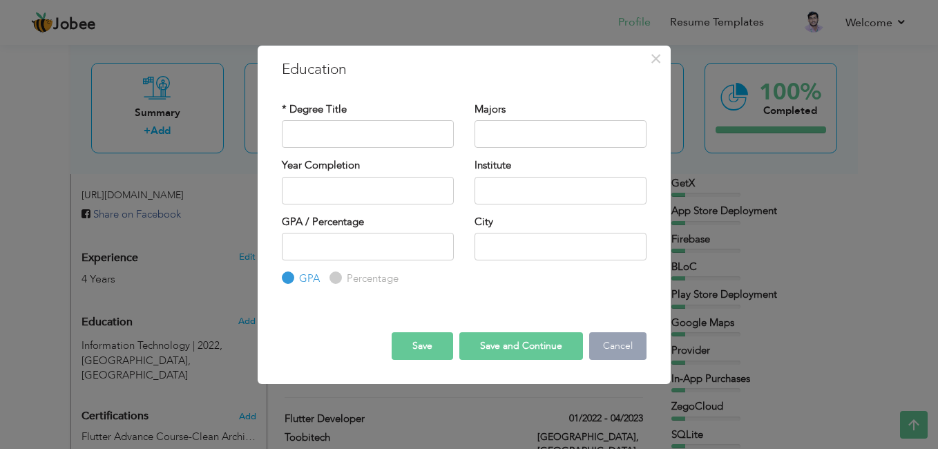
click at [620, 337] on button "Cancel" at bounding box center [617, 346] width 57 height 28
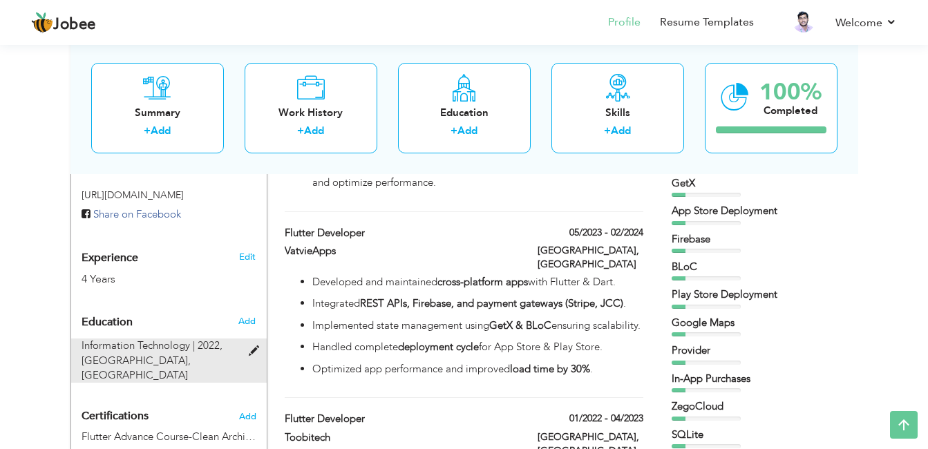
click at [178, 338] on span "Information Technology | 2022," at bounding box center [152, 345] width 141 height 14
type input "Information Technology"
type input "2022"
type input "University of Sindh"
type input "3.1"
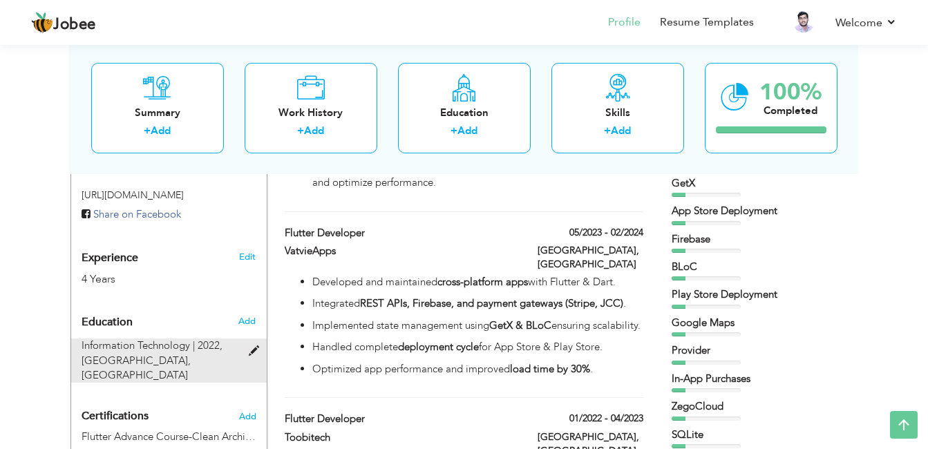
type input "Hyderabad"
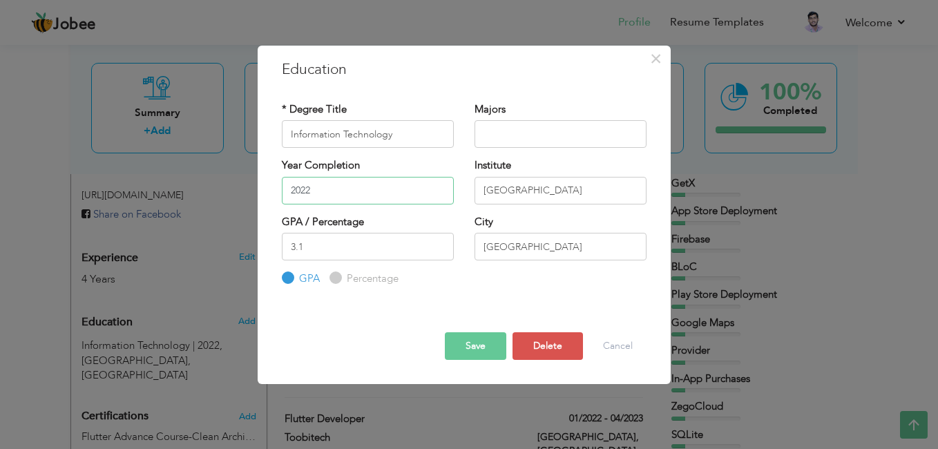
click at [366, 183] on input "2022" at bounding box center [368, 191] width 172 height 28
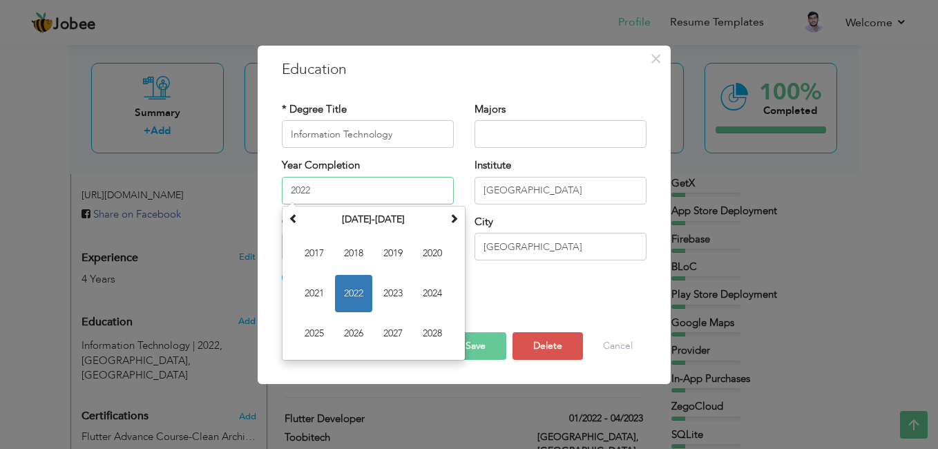
click at [366, 183] on input "2022" at bounding box center [368, 191] width 172 height 28
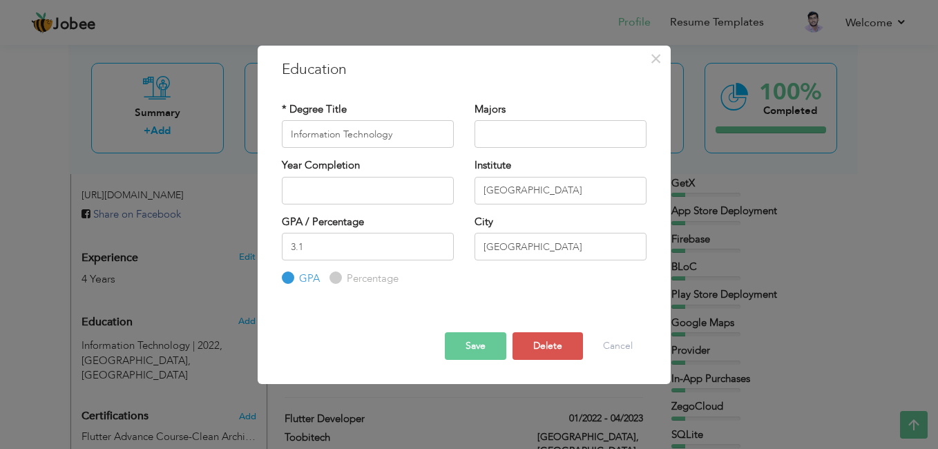
click at [548, 305] on div "Save Save and Continue Delete Cancel" at bounding box center [463, 334] width 385 height 73
click at [460, 348] on button "Save" at bounding box center [475, 346] width 61 height 28
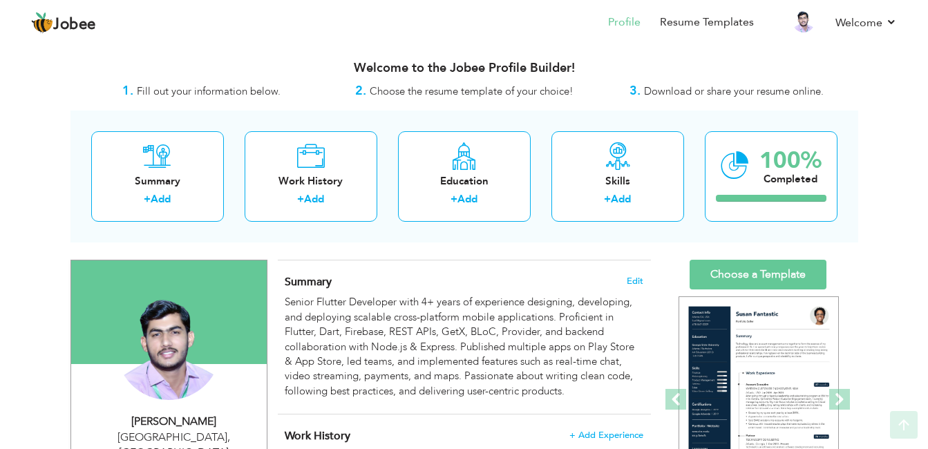
scroll to position [0, 0]
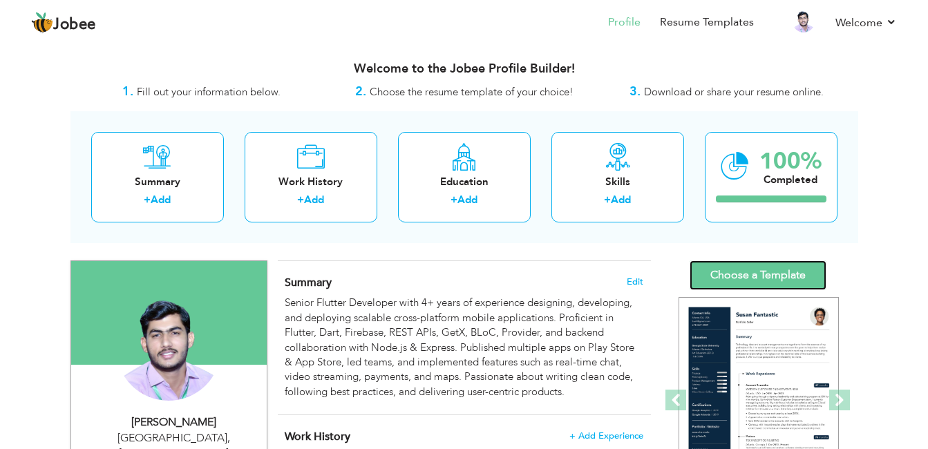
click at [765, 273] on link "Choose a Template" at bounding box center [757, 275] width 137 height 30
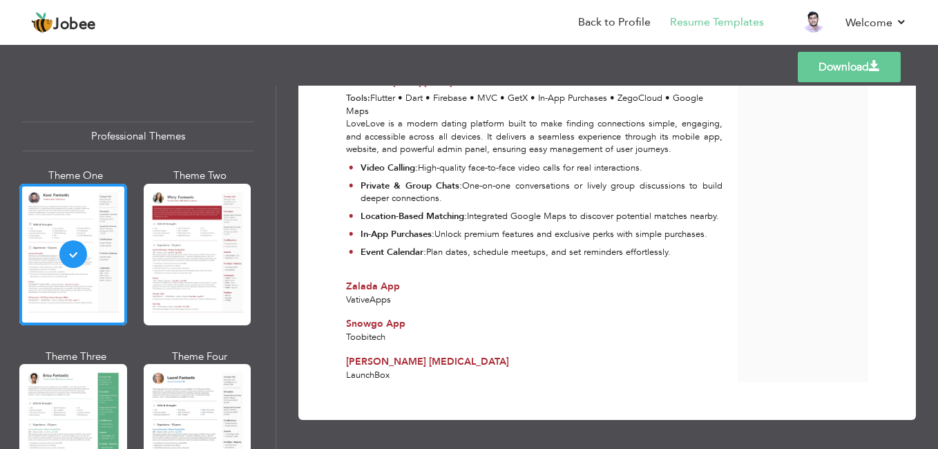
scroll to position [1857, 0]
click at [807, 70] on link "Download" at bounding box center [849, 67] width 103 height 30
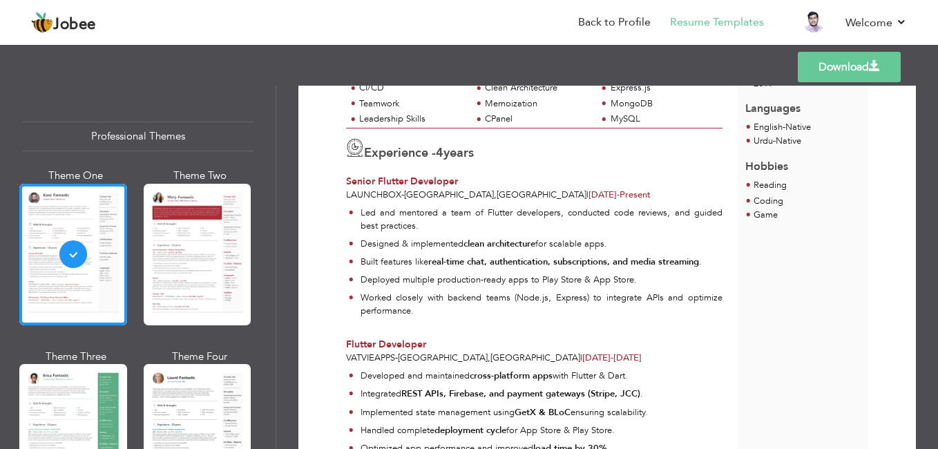
scroll to position [0, 0]
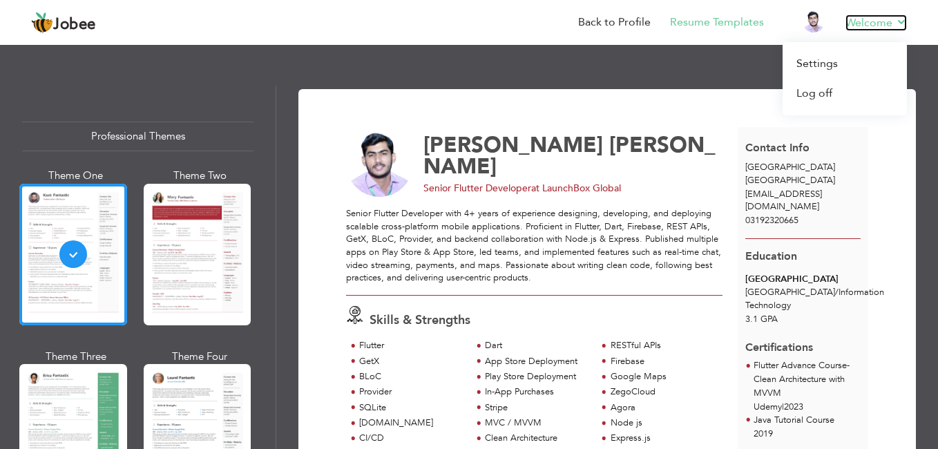
click at [859, 23] on link "Welcome" at bounding box center [875, 23] width 61 height 17
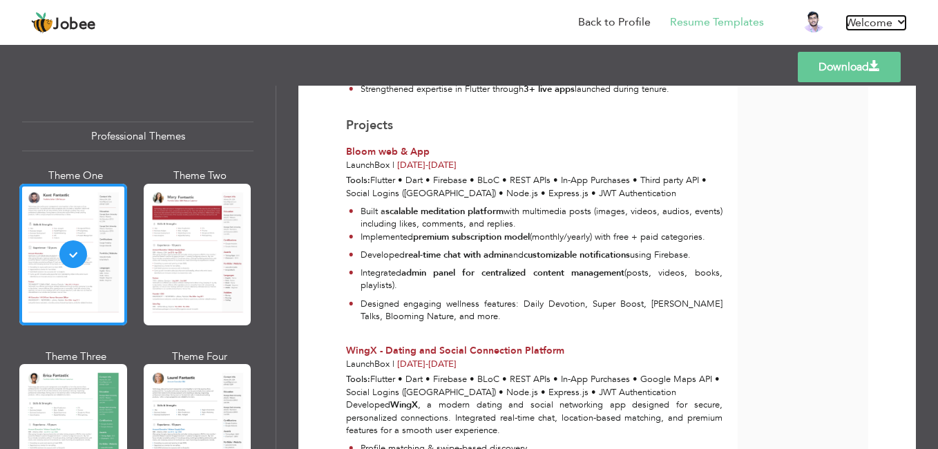
scroll to position [834, 0]
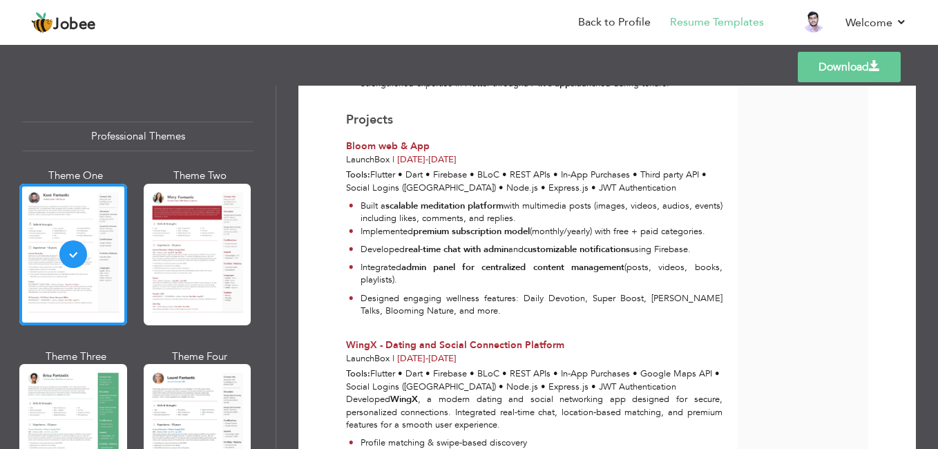
click at [399, 151] on span "Bloom web & App" at bounding box center [388, 146] width 84 height 13
drag, startPoint x: 399, startPoint y: 151, endPoint x: 434, endPoint y: 144, distance: 35.9
click at [434, 144] on div "Bloom web & App" at bounding box center [534, 147] width 376 height 14
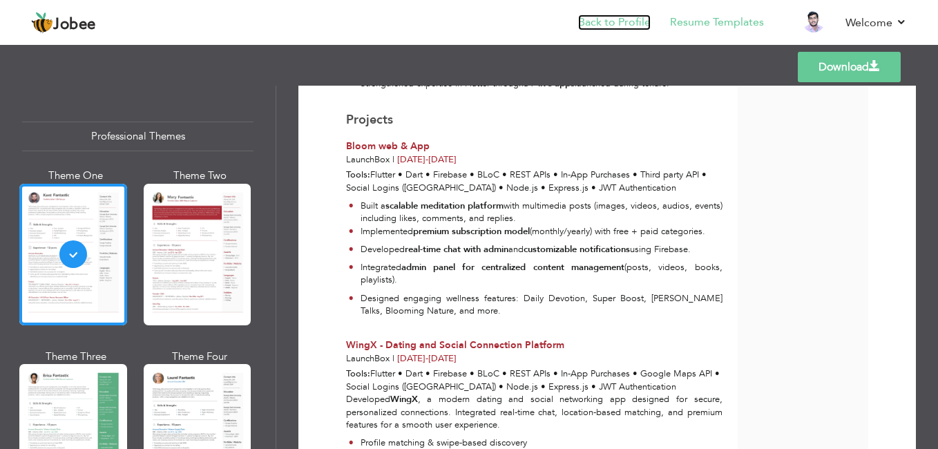
click at [648, 26] on link "Back to Profile" at bounding box center [614, 23] width 73 height 16
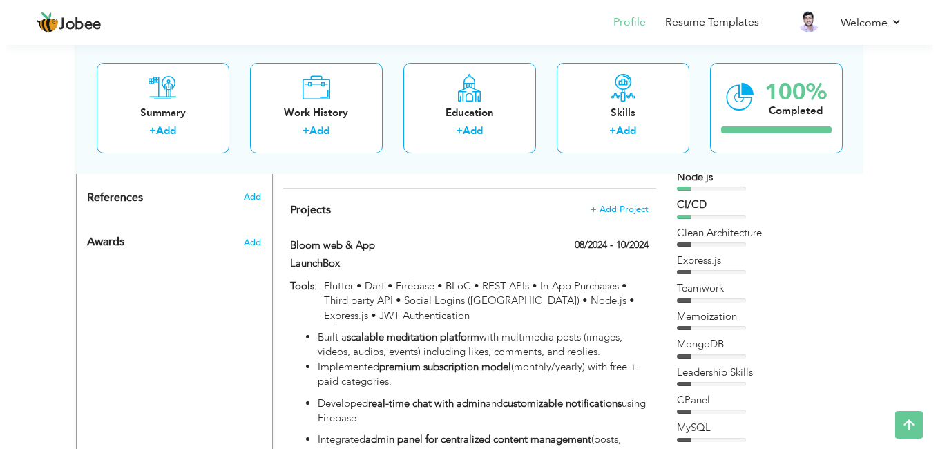
scroll to position [870, 0]
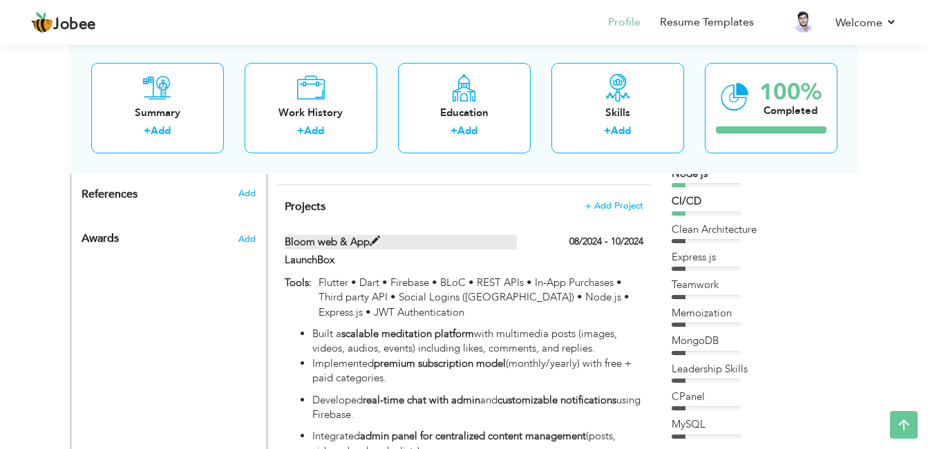
click at [338, 235] on label "Bloom web & App" at bounding box center [401, 242] width 232 height 15
type input "Bloom web & App"
type input "LaunchBox"
type input "08/2024"
type input "10/2024"
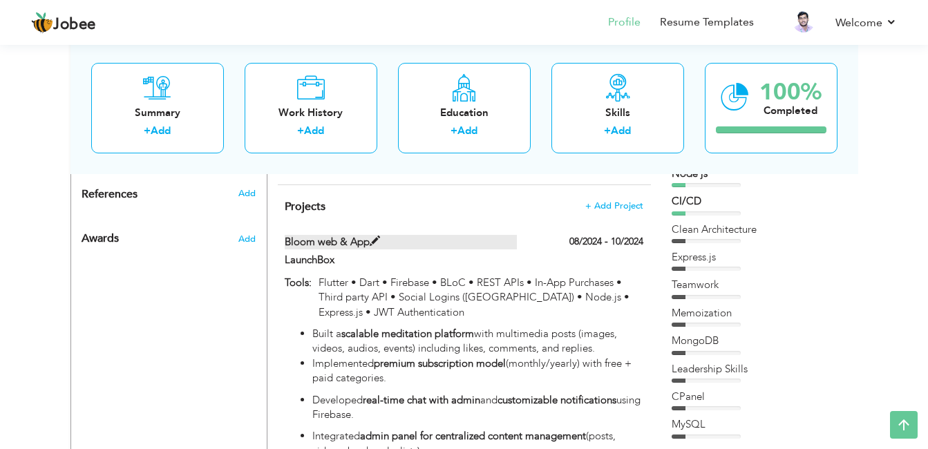
type input "Flutter • Dart • Firebase • BLoC • REST APIs • In-App Purchases • Third party A…"
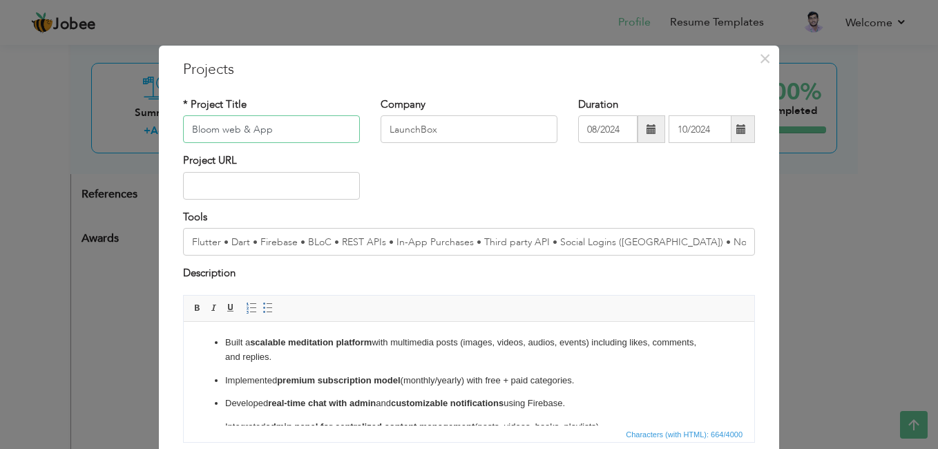
paste input "App – Meditation & Wellness"
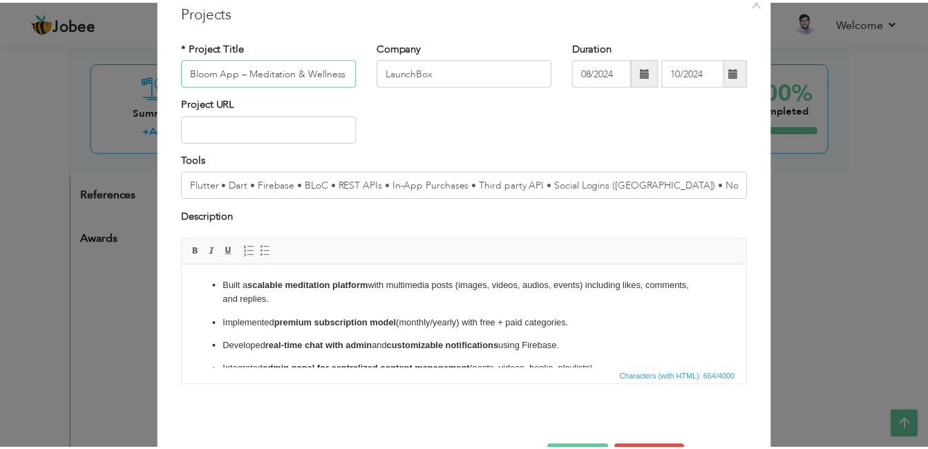
scroll to position [106, 0]
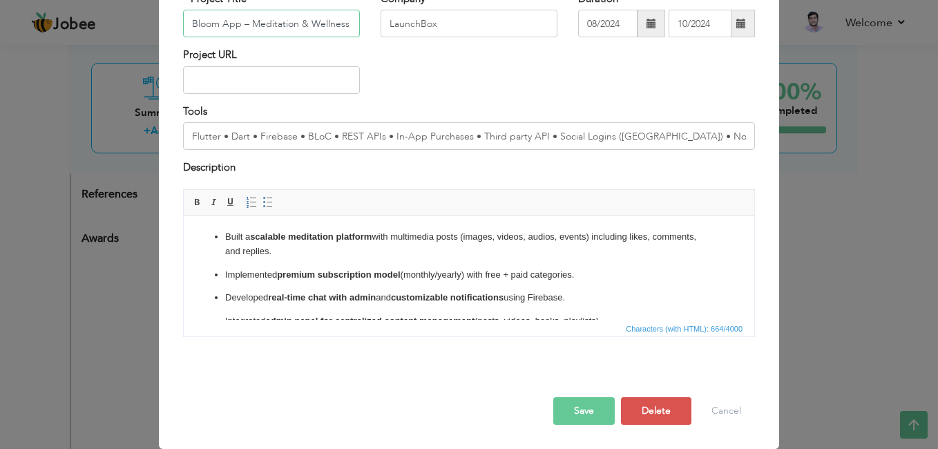
type input "Bloom App – Meditation & Wellness"
click at [588, 415] on button "Save" at bounding box center [583, 411] width 61 height 28
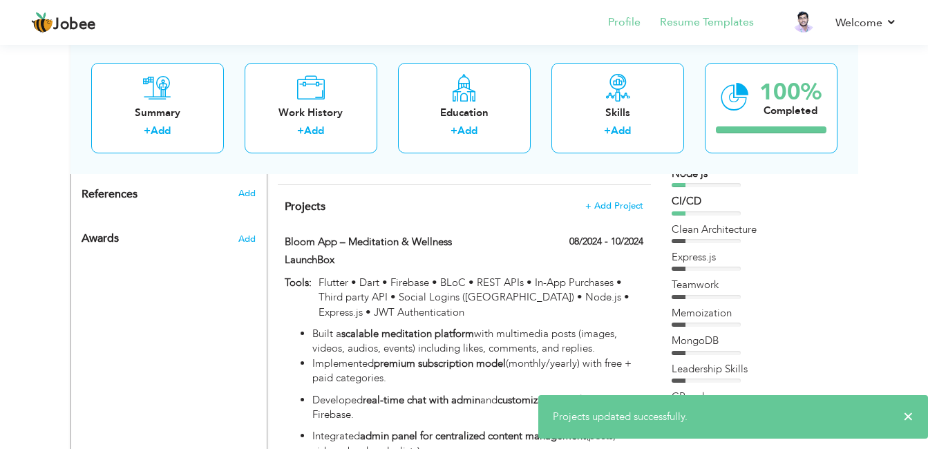
click at [674, 30] on li "Resume Templates" at bounding box center [696, 23] width 113 height 37
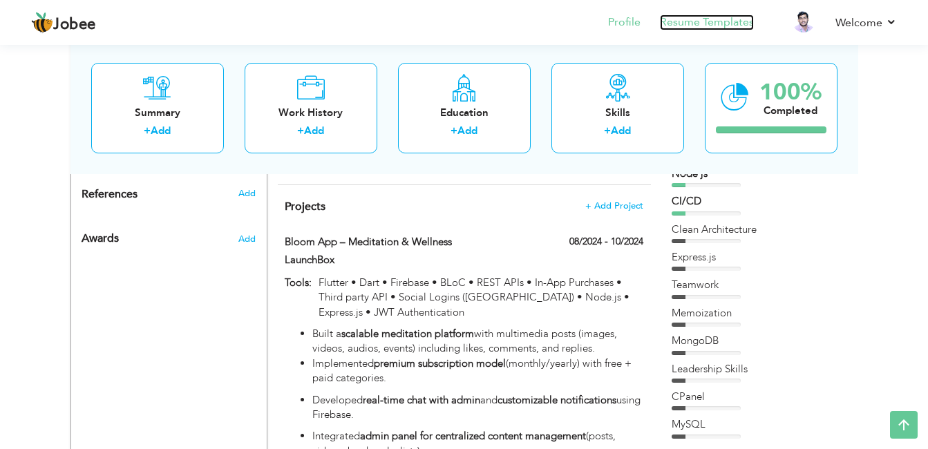
click at [674, 22] on link "Resume Templates" at bounding box center [707, 23] width 94 height 16
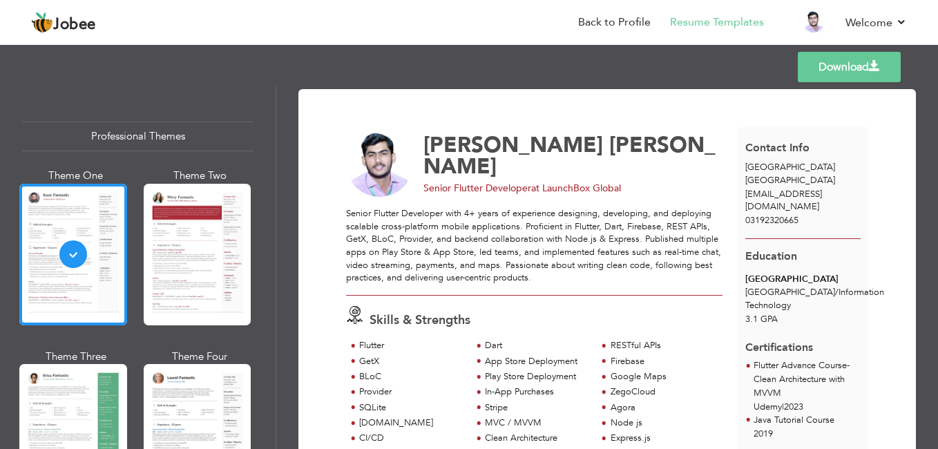
click at [825, 77] on link "Download" at bounding box center [849, 67] width 103 height 30
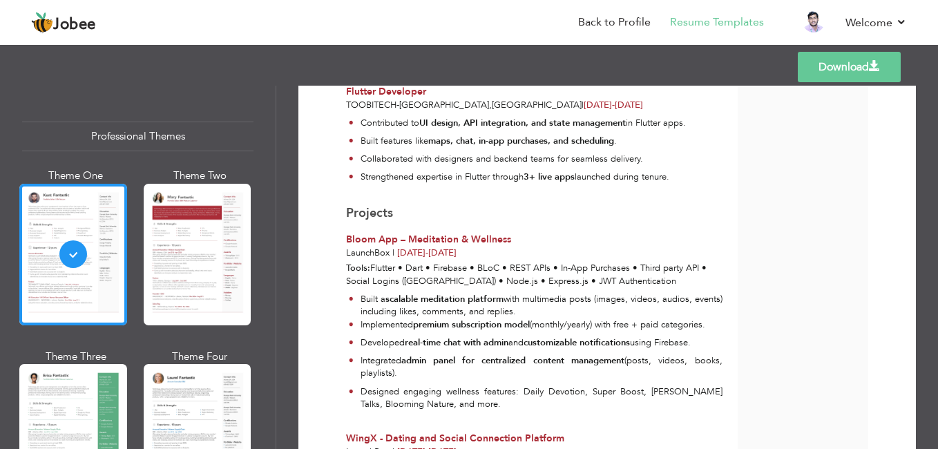
scroll to position [751, 0]
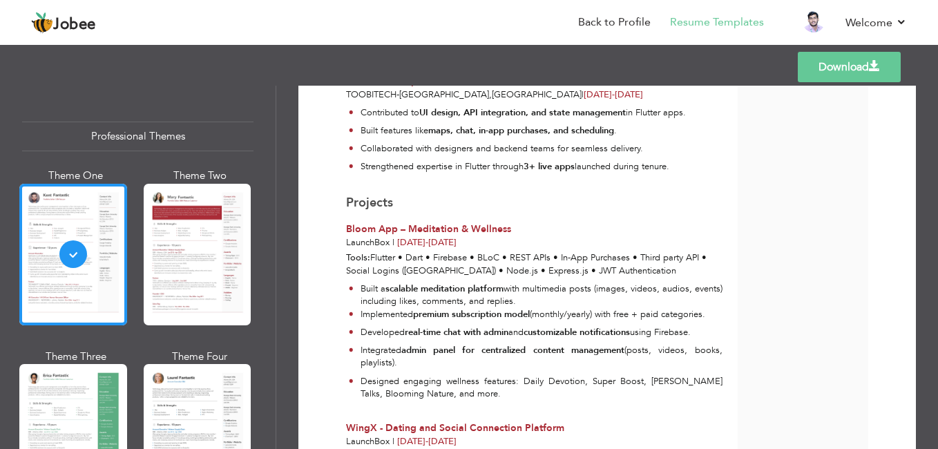
click at [457, 240] on span "[DATE] - [DATE]" at bounding box center [426, 242] width 59 height 12
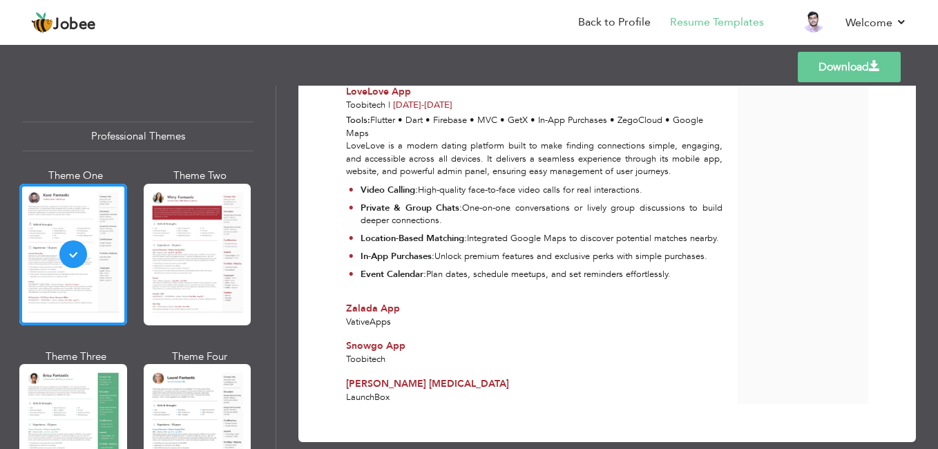
scroll to position [1857, 0]
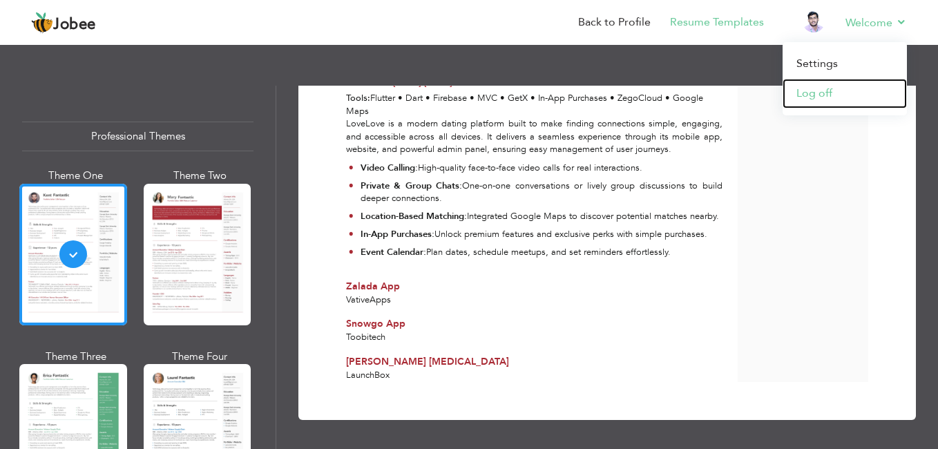
click at [818, 93] on link "Log off" at bounding box center [845, 94] width 124 height 30
